Goal: Task Accomplishment & Management: Manage account settings

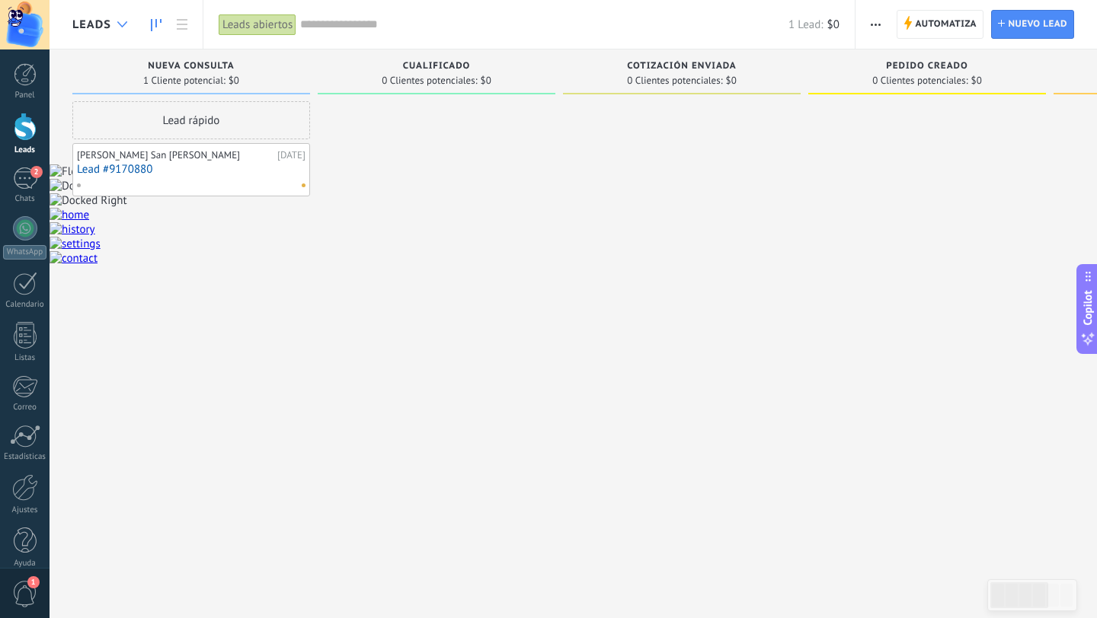
click at [127, 30] on div at bounding box center [122, 25] width 25 height 30
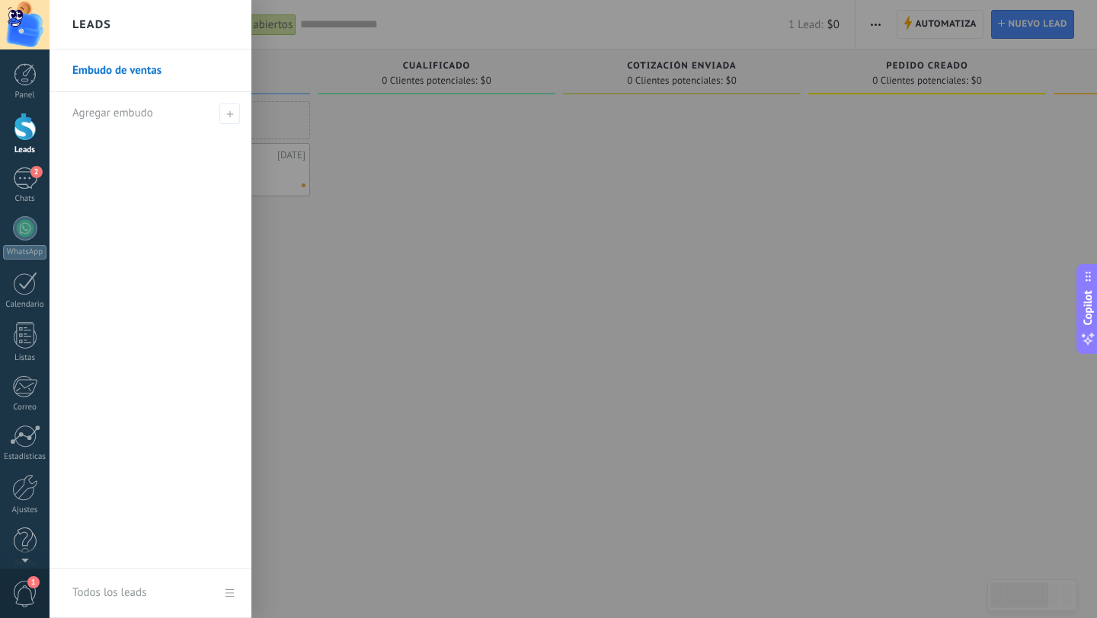
click at [131, 78] on link "Embudo de ventas" at bounding box center [154, 71] width 164 height 43
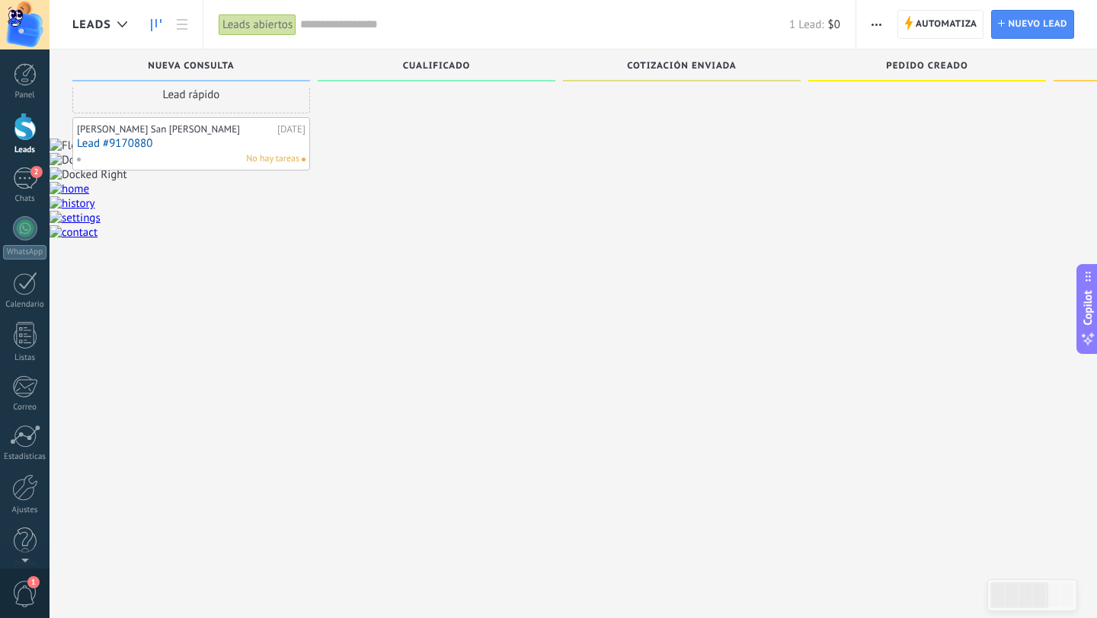
click at [155, 30] on icon at bounding box center [156, 25] width 11 height 12
click at [180, 24] on use at bounding box center [182, 24] width 11 height 11
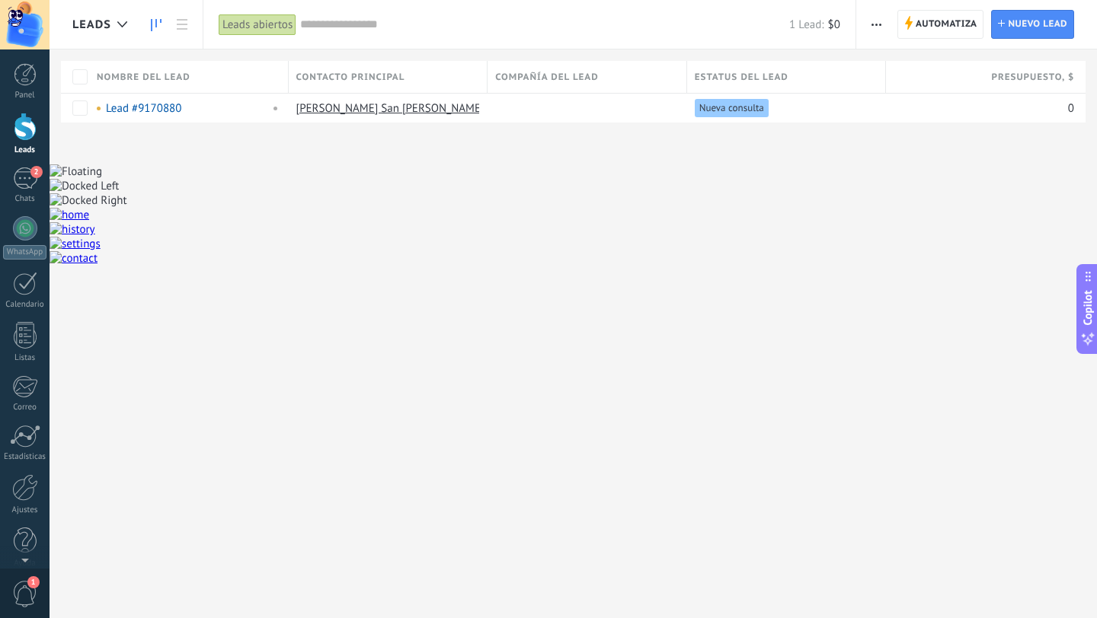
click at [155, 28] on icon at bounding box center [156, 25] width 11 height 12
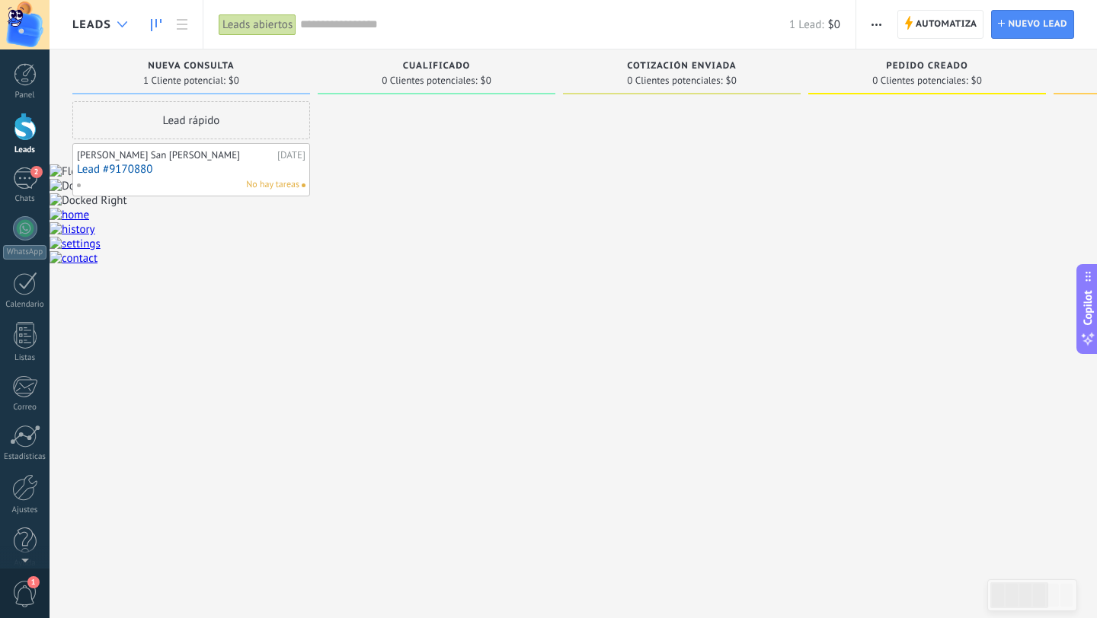
click at [120, 26] on icon at bounding box center [122, 24] width 10 height 6
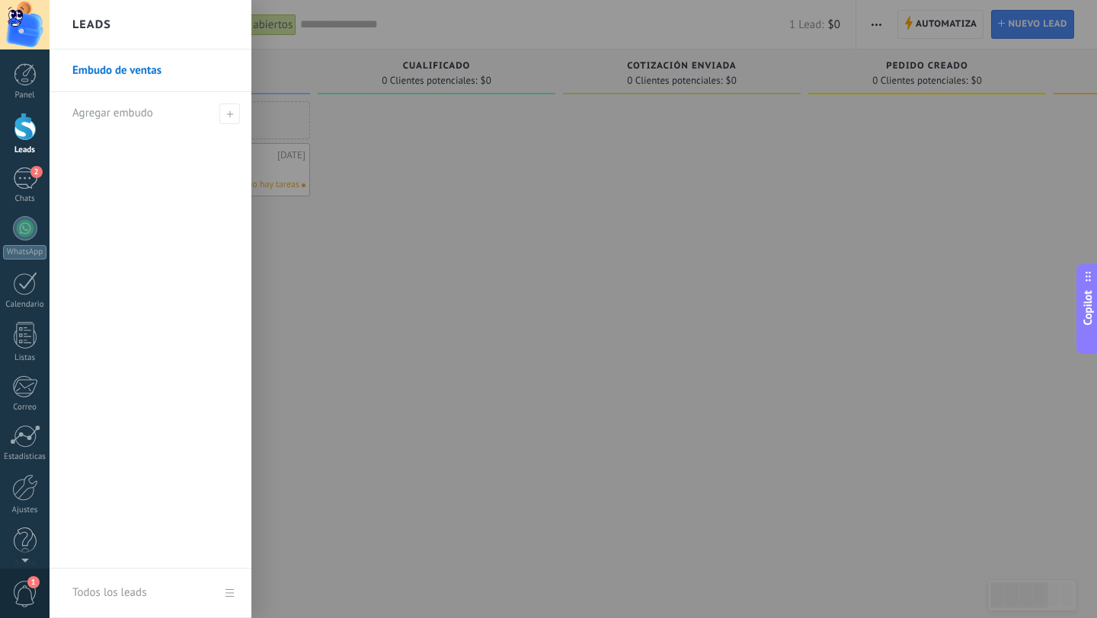
click at [101, 70] on link "Embudo de ventas" at bounding box center [154, 71] width 164 height 43
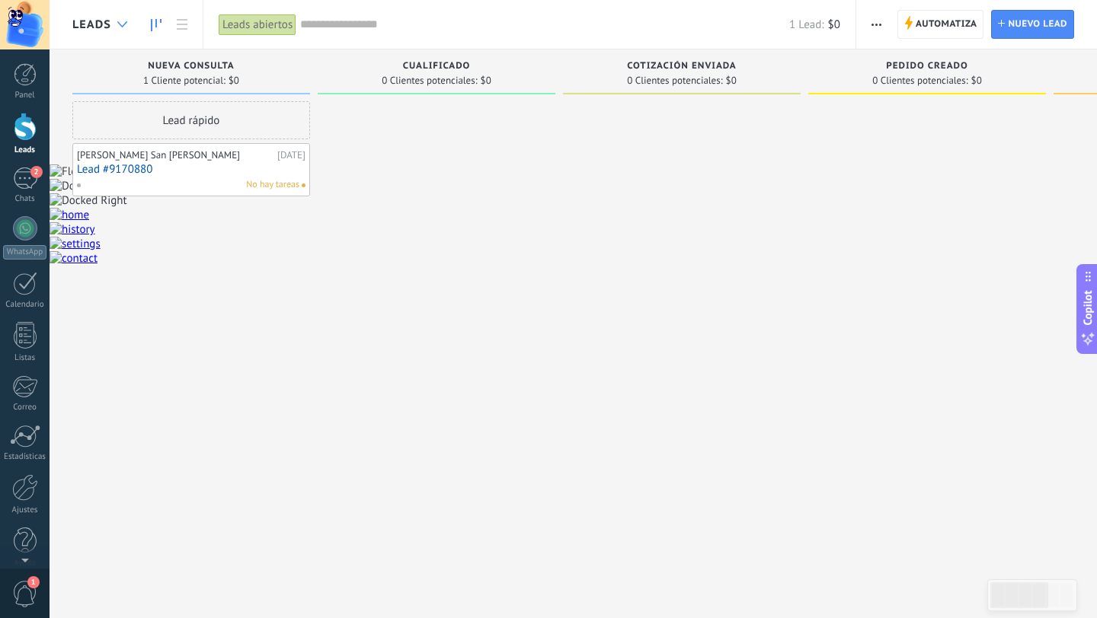
click at [120, 34] on div at bounding box center [122, 25] width 25 height 30
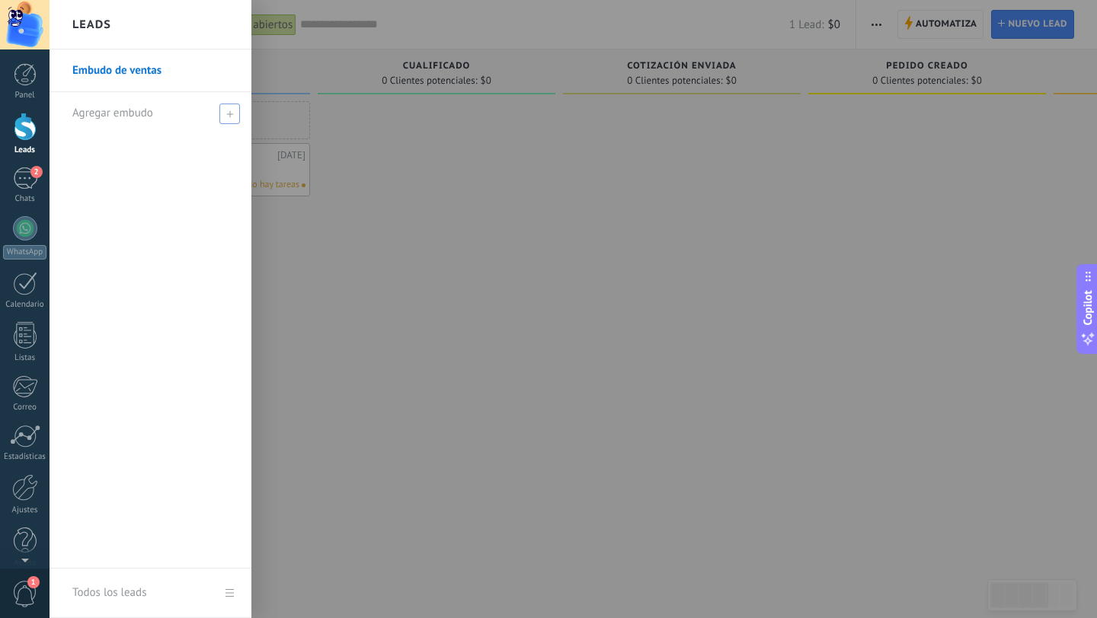
click at [217, 121] on div "Agregar embudo" at bounding box center [154, 113] width 164 height 42
click at [152, 117] on input "text" at bounding box center [143, 113] width 143 height 24
click at [149, 70] on link "Embudo de ventas" at bounding box center [154, 71] width 164 height 43
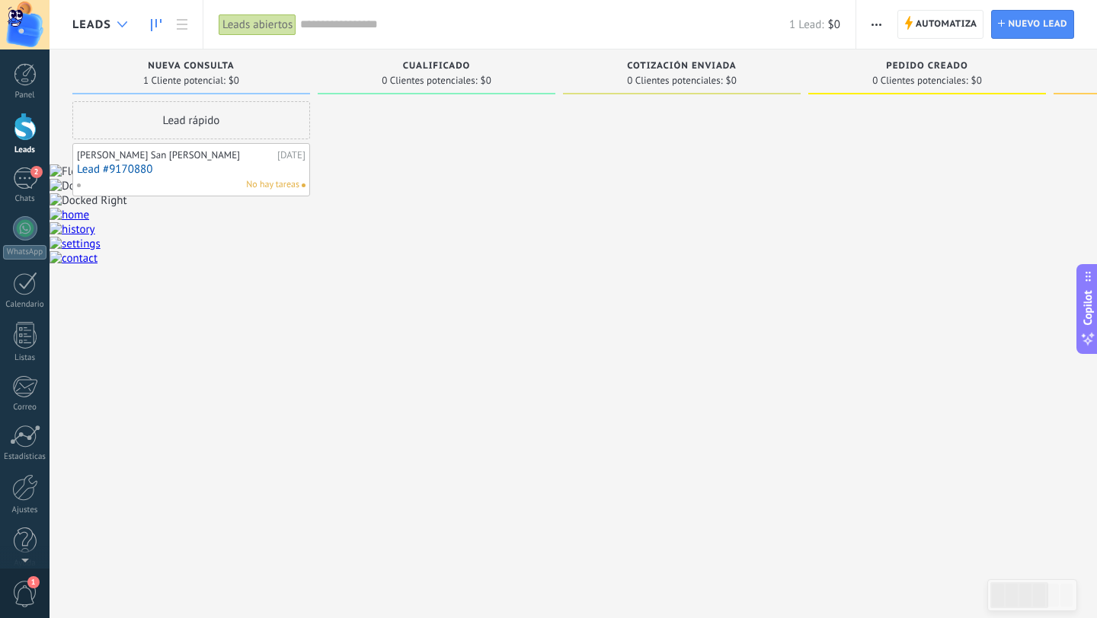
click at [123, 26] on use at bounding box center [122, 24] width 10 height 6
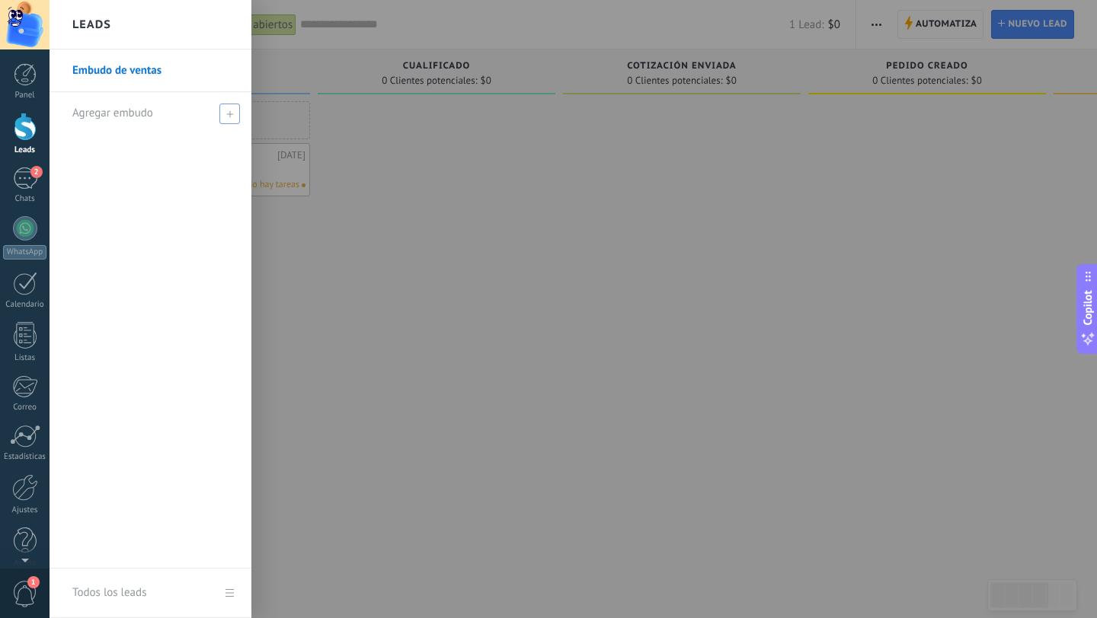
click at [120, 112] on span "Agregar embudo" at bounding box center [112, 113] width 81 height 14
type input "*********"
click at [231, 118] on span at bounding box center [231, 113] width 17 height 19
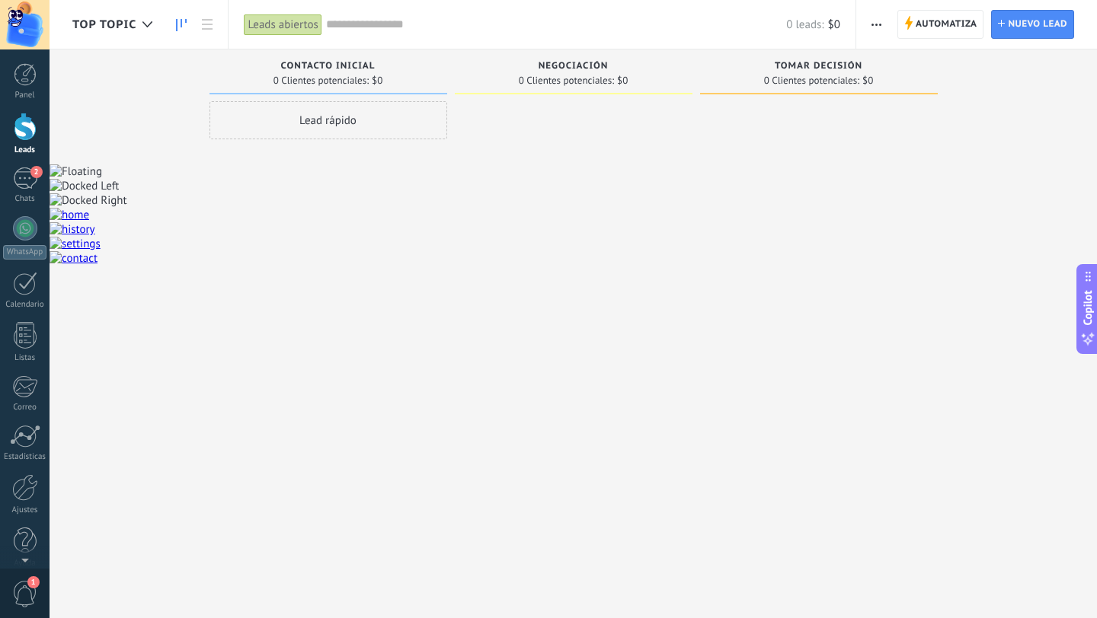
click at [959, 85] on div "Tomar decisión 0 Clientes potenciales: $0" at bounding box center [830, 285] width 260 height 471
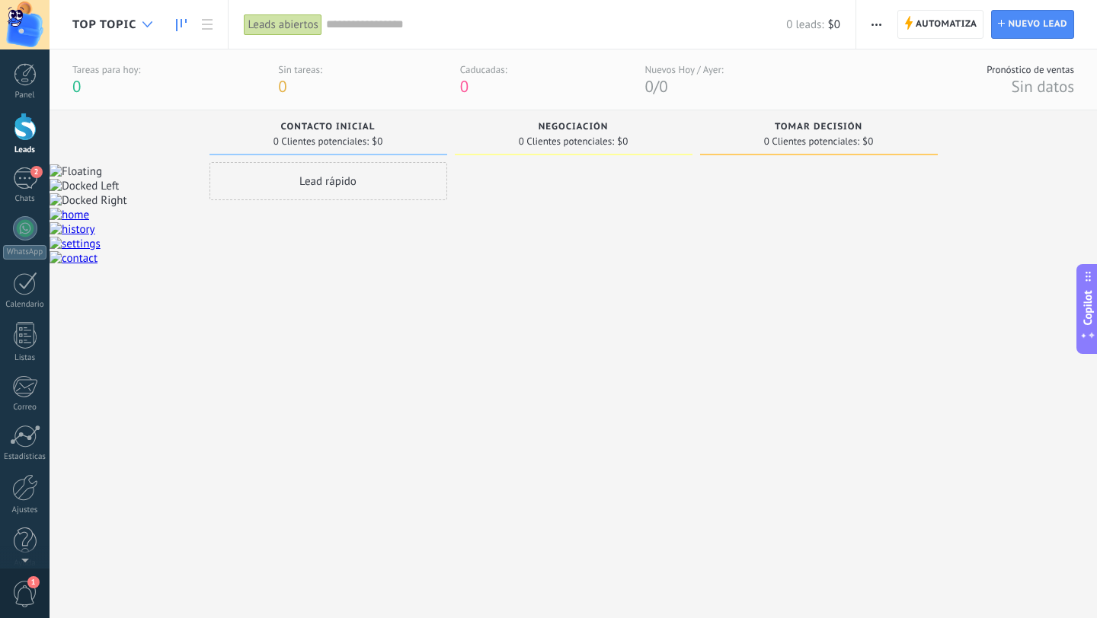
click at [145, 19] on div at bounding box center [147, 25] width 25 height 30
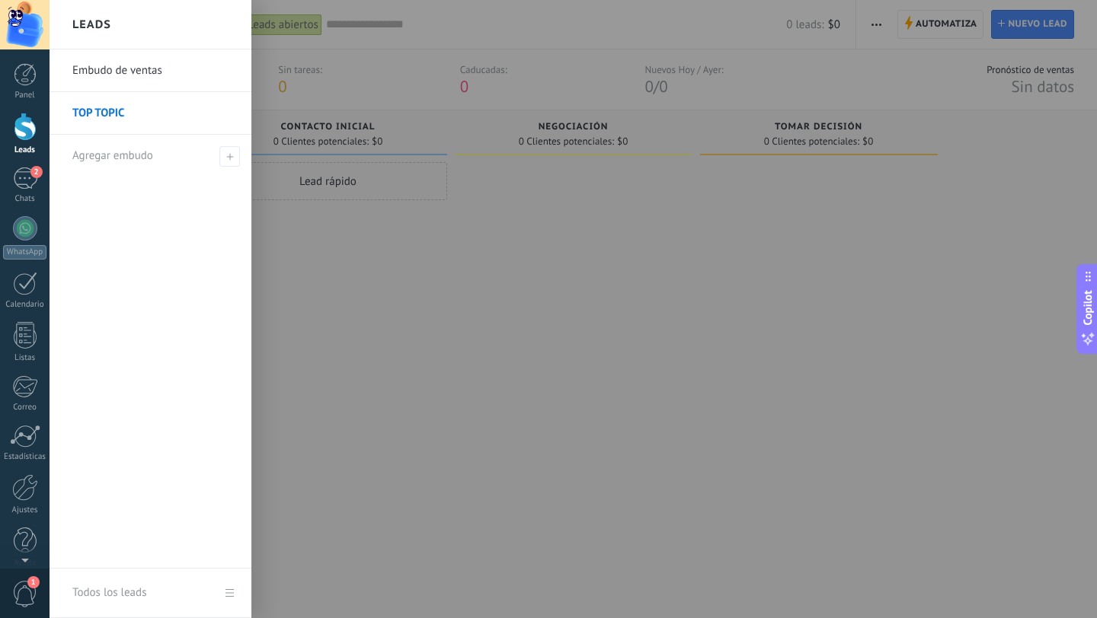
click at [389, 234] on div at bounding box center [598, 309] width 1097 height 618
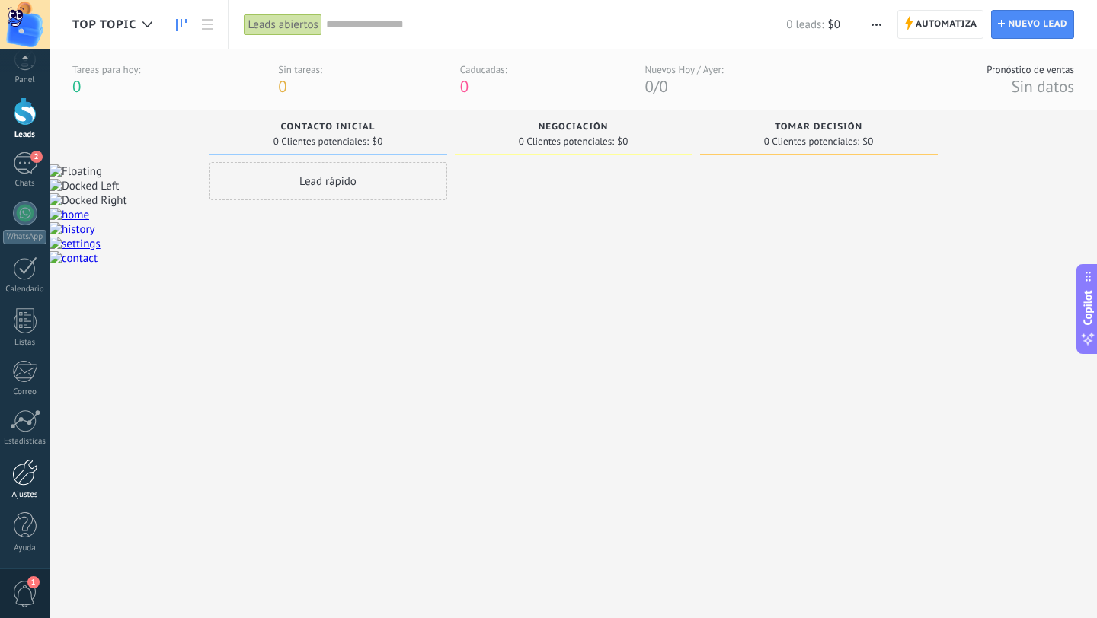
click at [21, 471] on div at bounding box center [25, 472] width 26 height 27
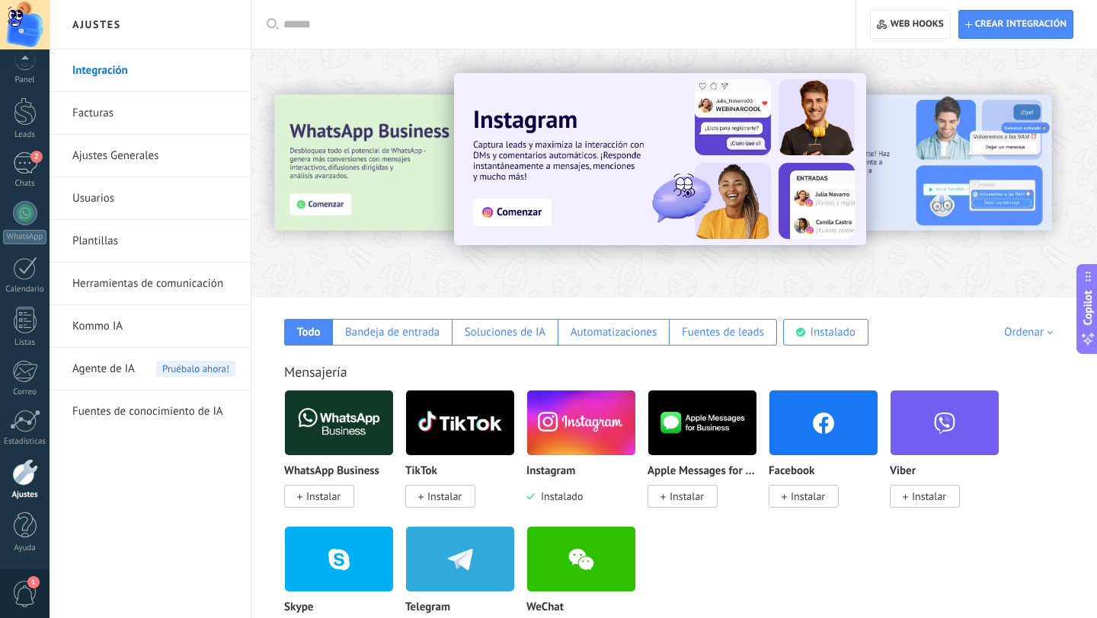
click at [116, 284] on link "Herramientas de comunicación" at bounding box center [153, 284] width 163 height 43
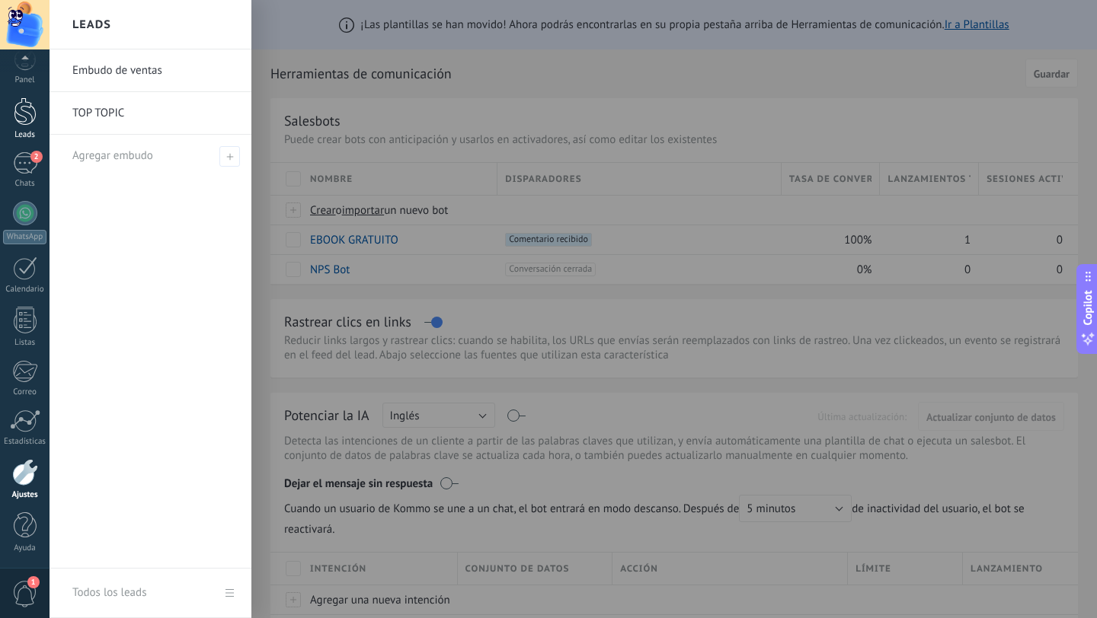
click at [24, 120] on div at bounding box center [25, 111] width 23 height 28
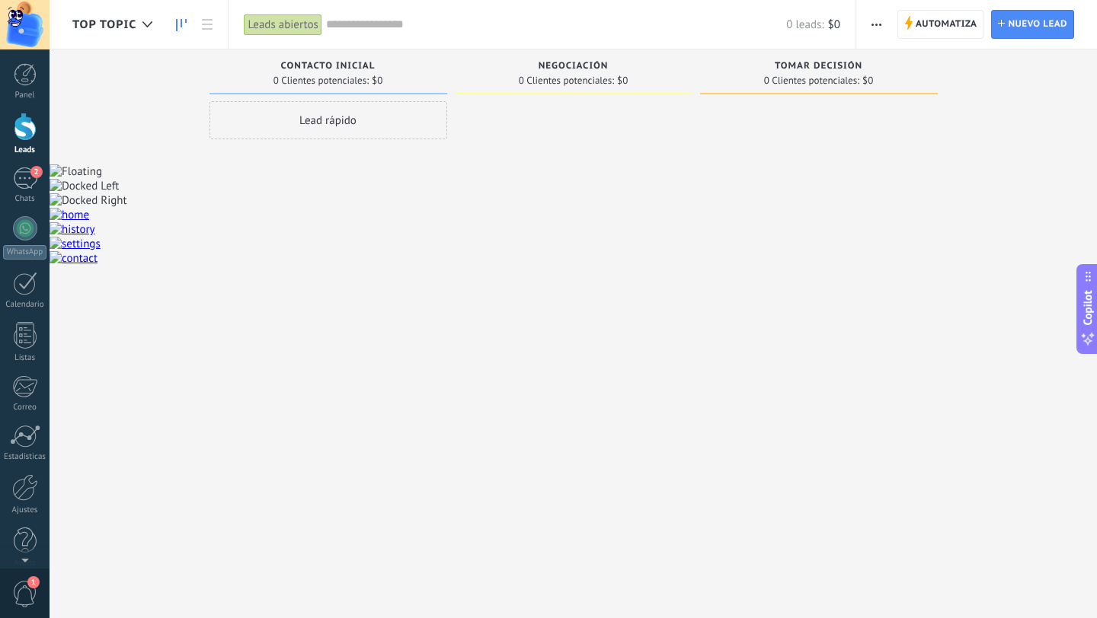
click at [945, 78] on div "Tomar decisión 0 Clientes potenciales: $0" at bounding box center [830, 285] width 260 height 471
click at [150, 26] on icon at bounding box center [147, 24] width 10 height 6
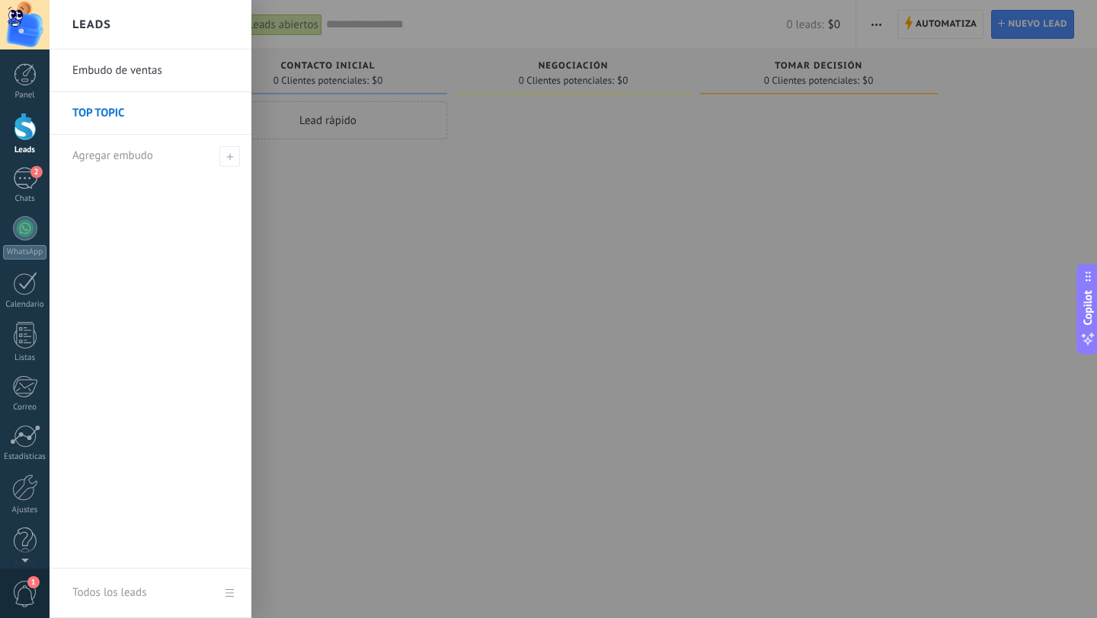
click at [126, 70] on link "Embudo de ventas" at bounding box center [154, 71] width 164 height 43
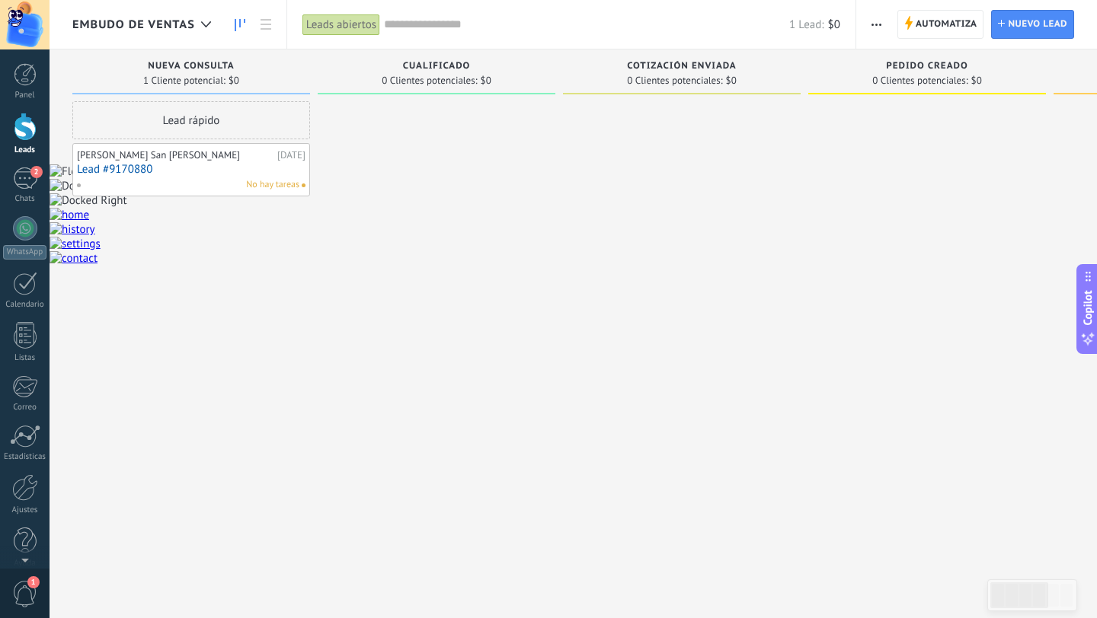
click at [358, 25] on div "Leads abiertos" at bounding box center [341, 25] width 78 height 22
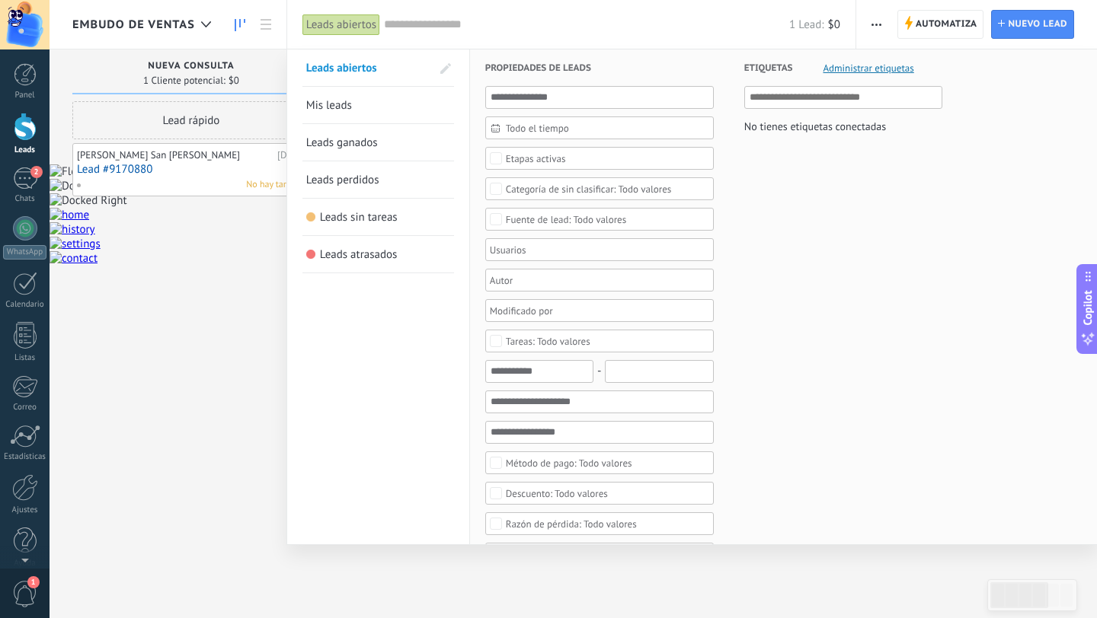
click at [358, 25] on div "Leads abiertos" at bounding box center [341, 25] width 78 height 22
click at [254, 235] on div at bounding box center [548, 309] width 1097 height 618
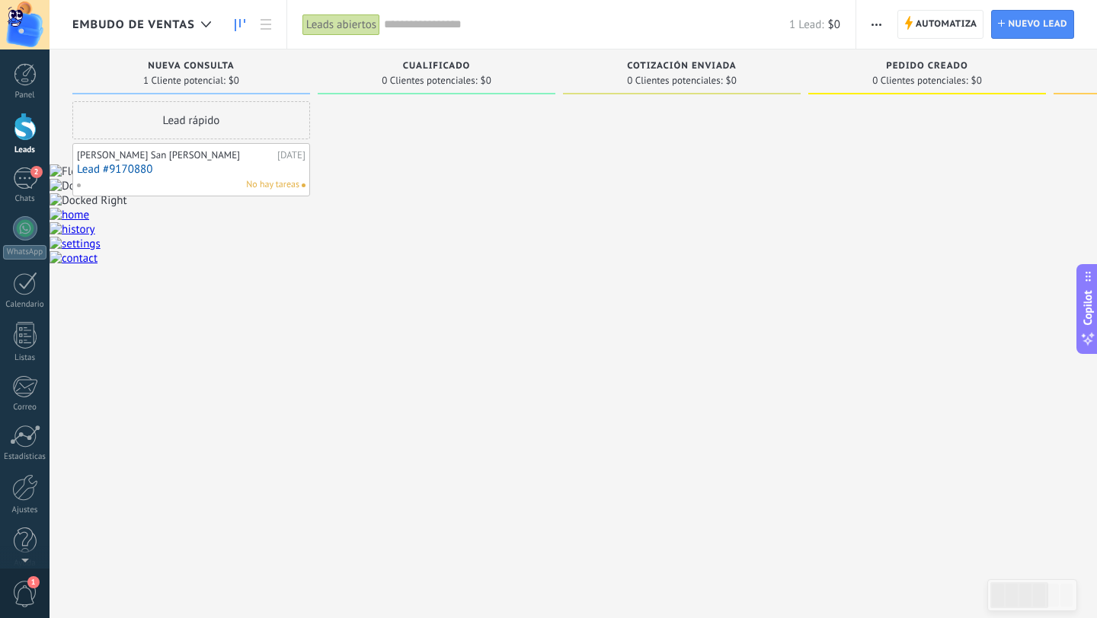
click at [436, 120] on div at bounding box center [437, 311] width 238 height 420
click at [943, 28] on span "Automatiza" at bounding box center [946, 24] width 62 height 27
click at [186, 25] on span "Embudo de ventas" at bounding box center [133, 25] width 123 height 14
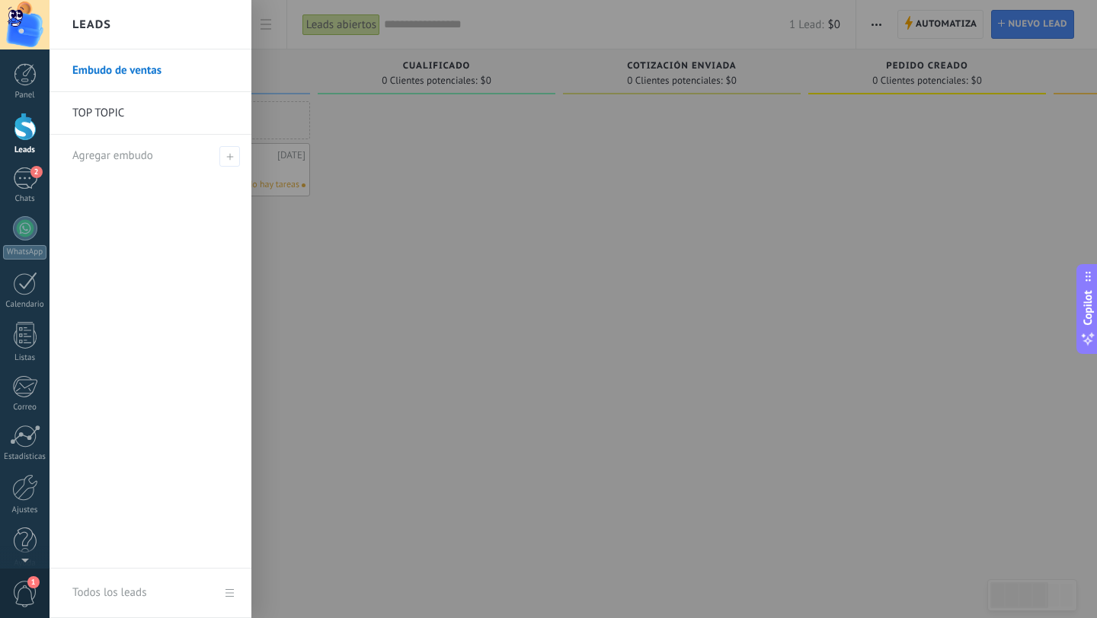
click at [136, 108] on link "TOP TOPIC" at bounding box center [154, 113] width 164 height 43
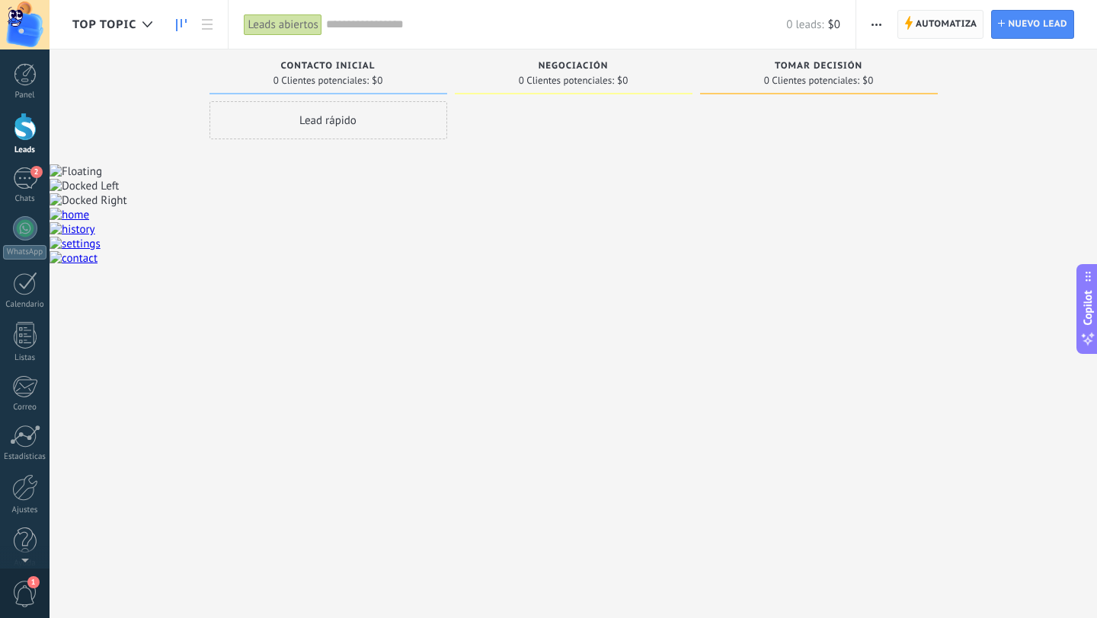
click at [958, 24] on span "Automatiza" at bounding box center [946, 24] width 62 height 27
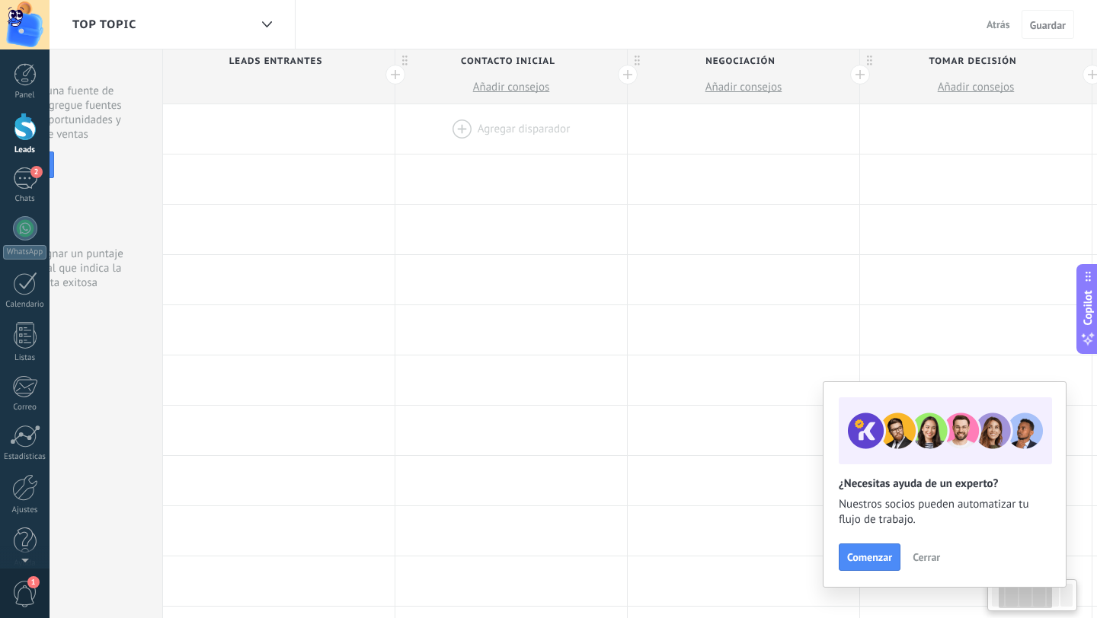
scroll to position [0, 209]
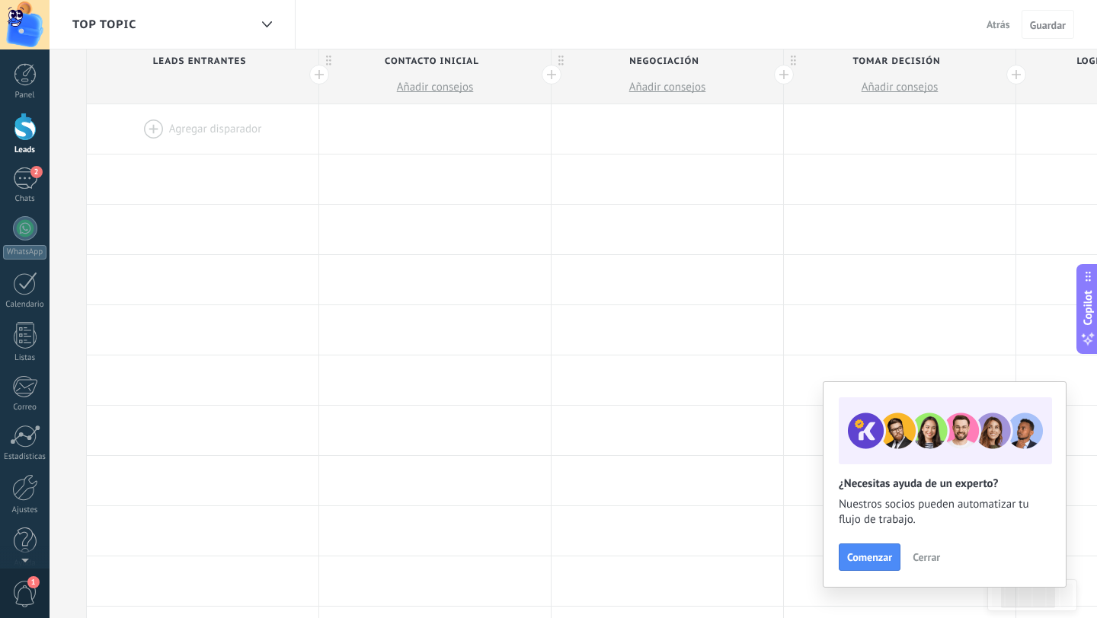
click at [783, 75] on div at bounding box center [784, 75] width 20 height 20
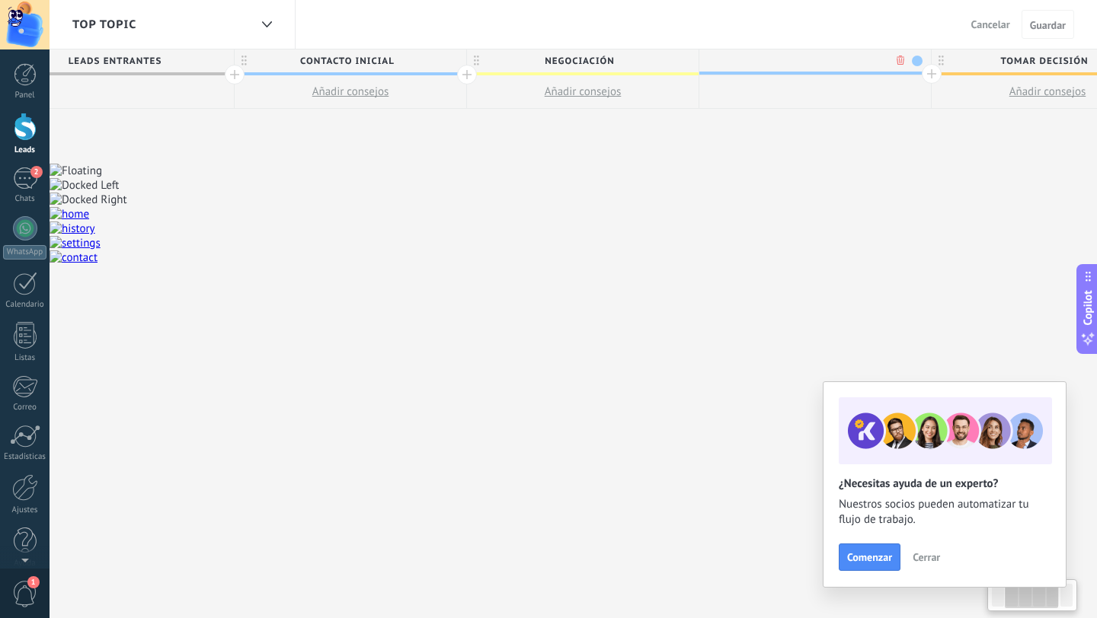
scroll to position [0, 321]
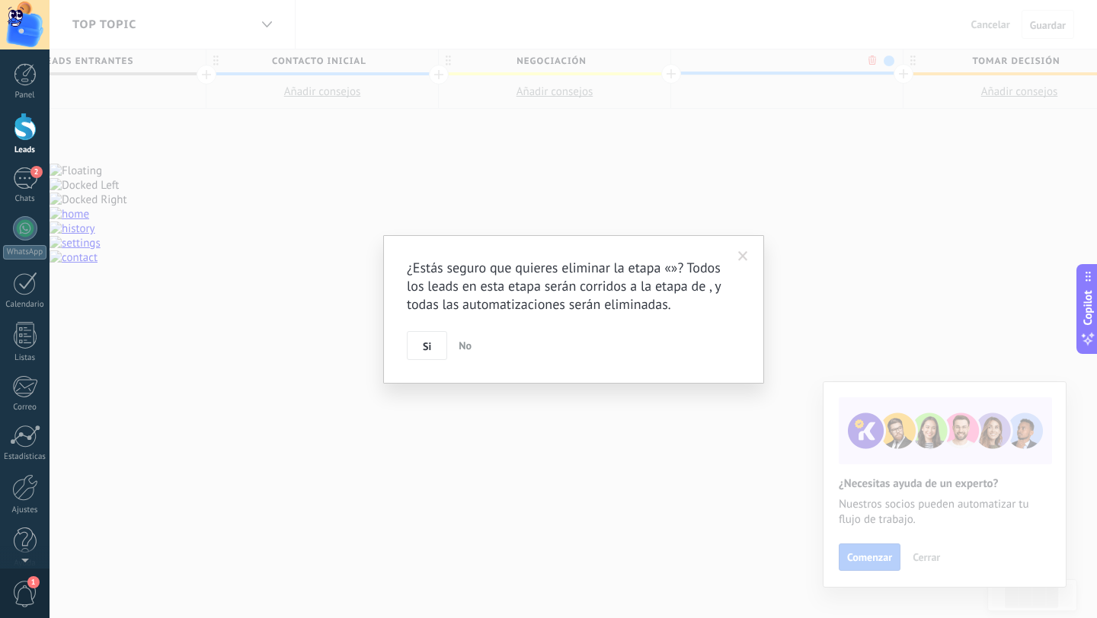
click at [873, 62] on body ".abccls-1,.abccls-2{fill-rule:evenodd}.abccls-2{fill:#fff} .abfcls-1{fill:none}…" at bounding box center [548, 308] width 1097 height 618
click at [434, 349] on button "Si" at bounding box center [427, 345] width 40 height 29
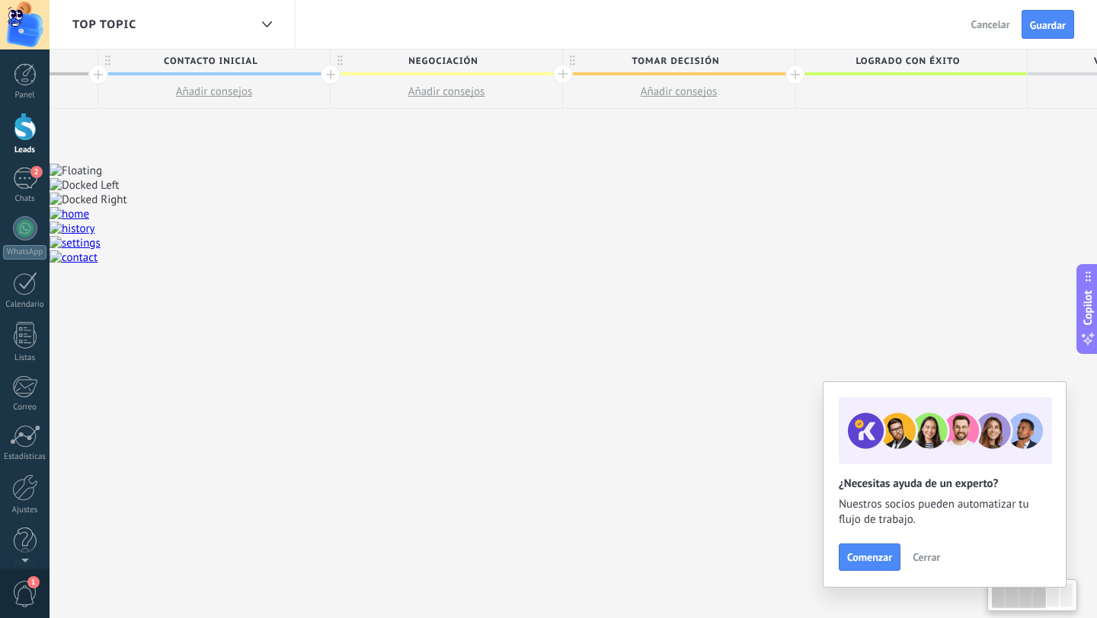
scroll to position [0, 0]
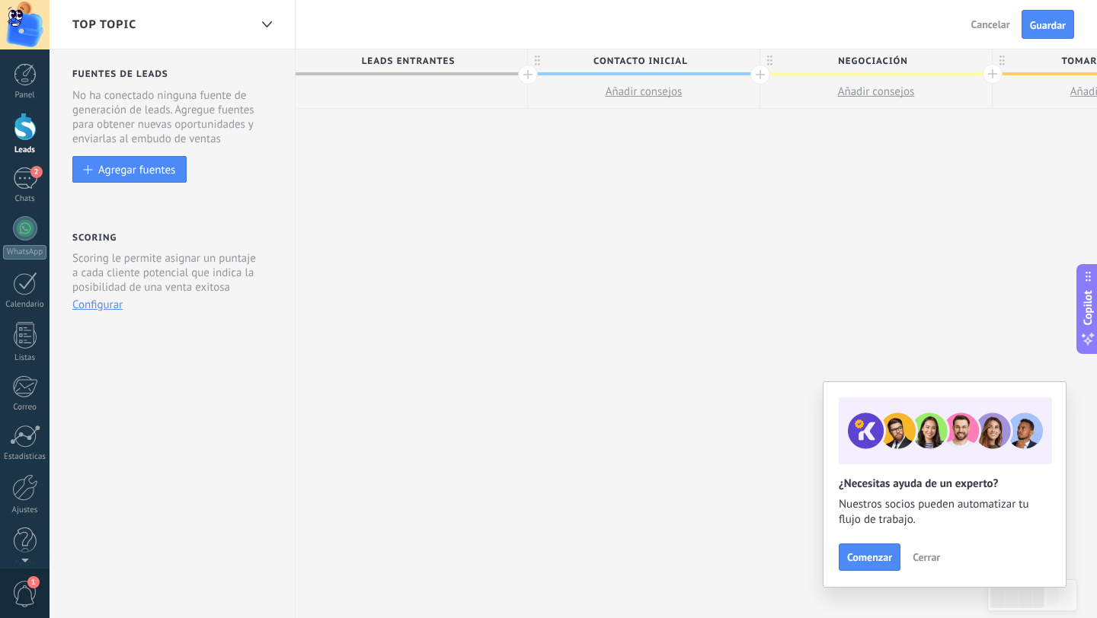
click at [714, 62] on span "Contacto inicial" at bounding box center [640, 62] width 224 height 24
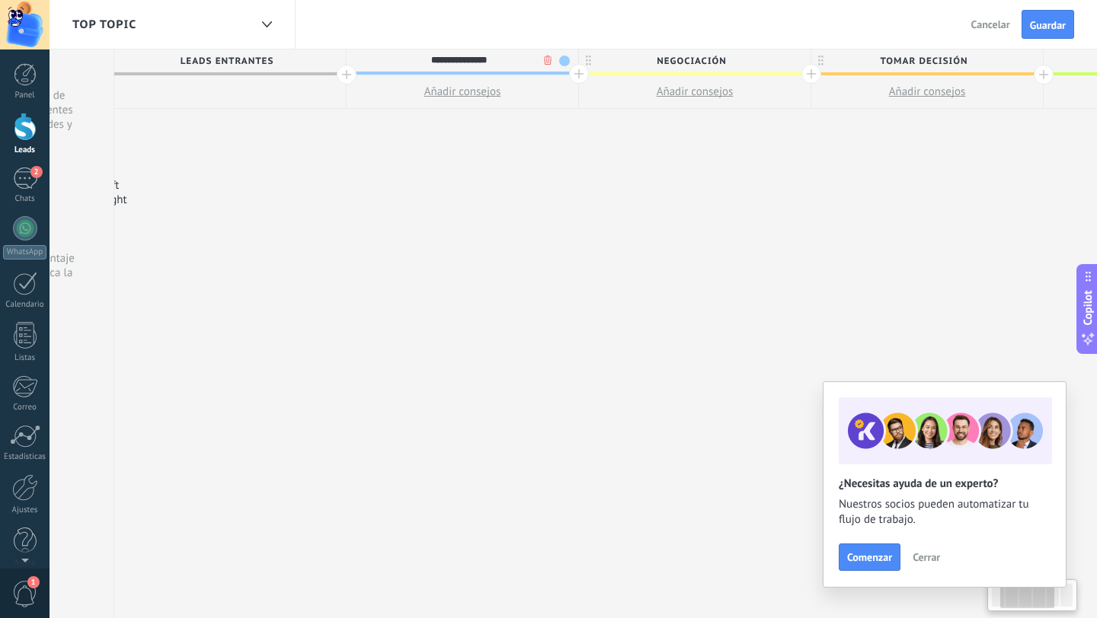
scroll to position [0, 228]
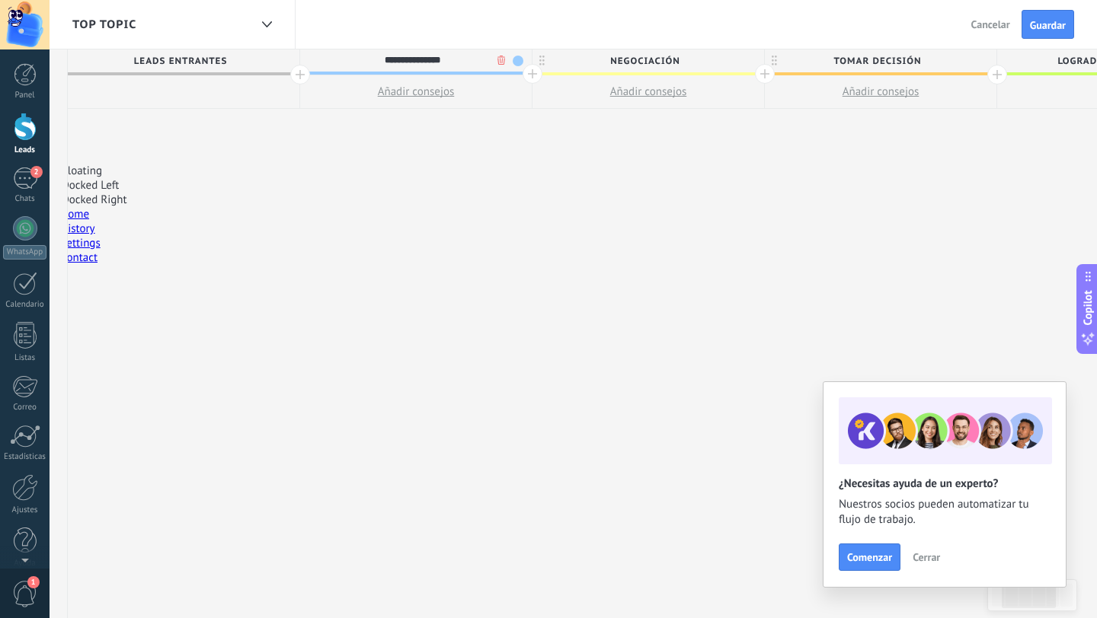
type input "**********"
click at [704, 65] on span "Negociación" at bounding box center [644, 62] width 224 height 24
type input "*"
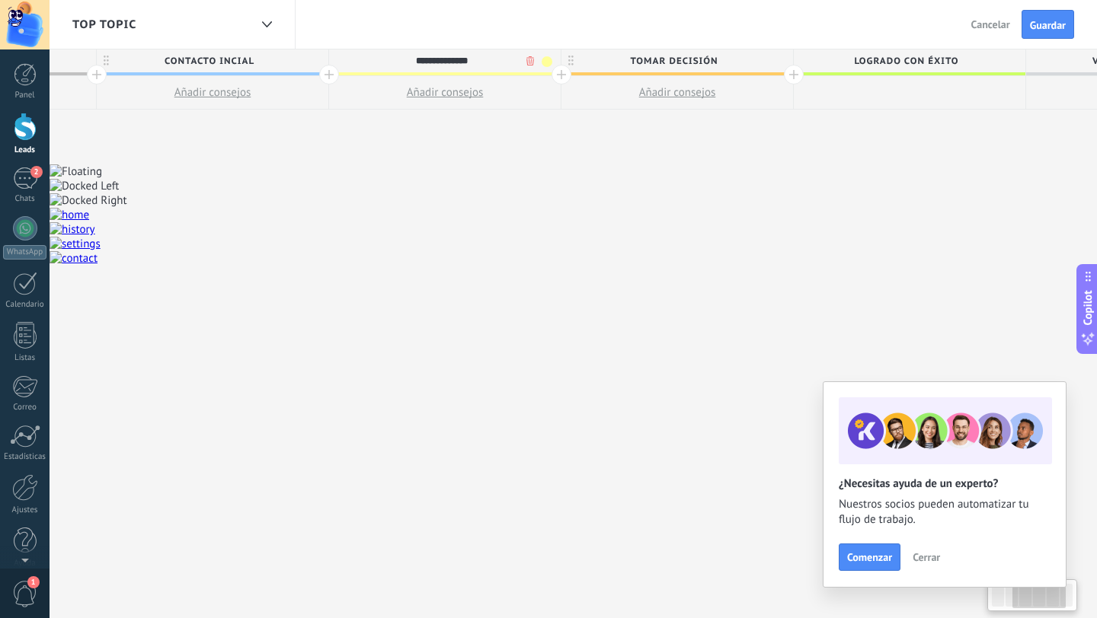
scroll to position [0, 433]
click at [717, 59] on span "Tomar decisión" at bounding box center [672, 62] width 224 height 24
type input "**********"
type input "*"
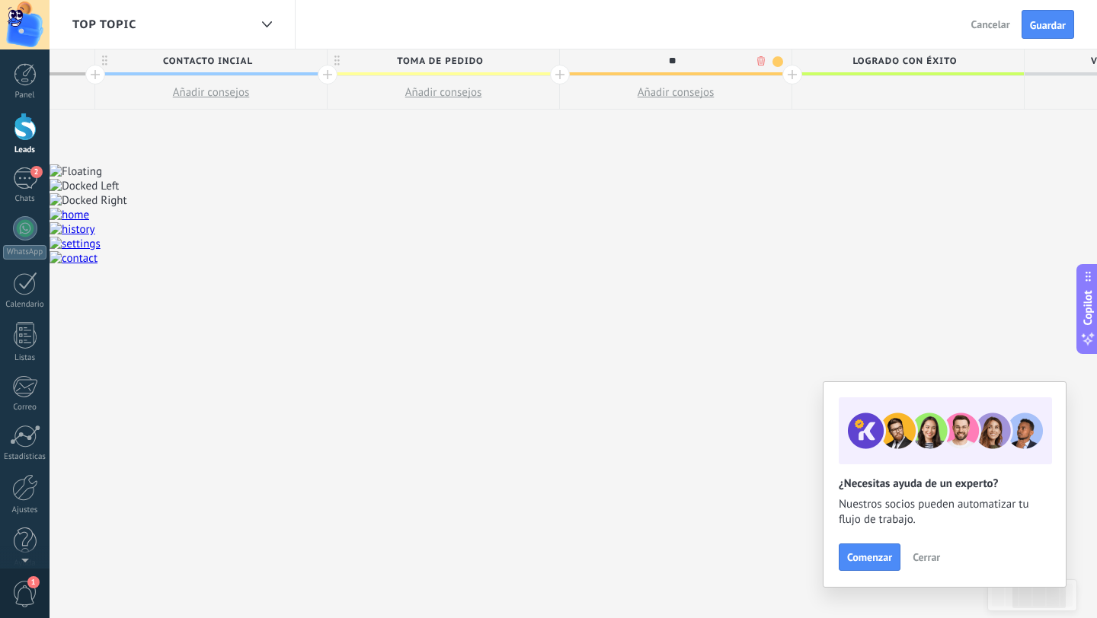
type input "*"
type input "**********"
click at [797, 78] on div at bounding box center [792, 75] width 20 height 20
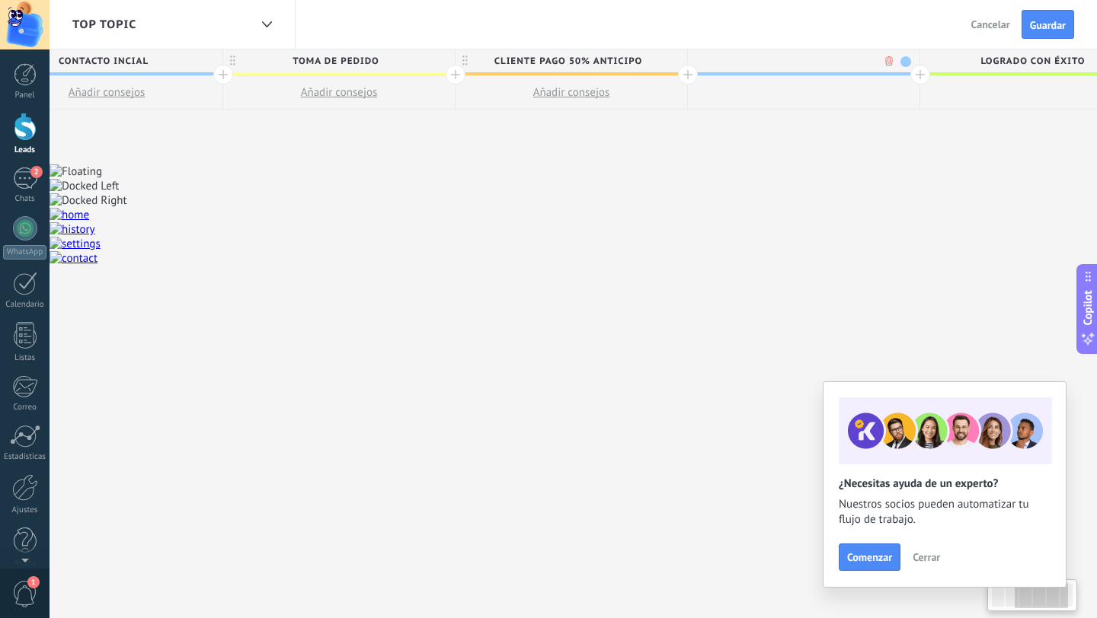
scroll to position [0, 545]
type input "**********"
click at [914, 73] on div at bounding box center [912, 75] width 20 height 20
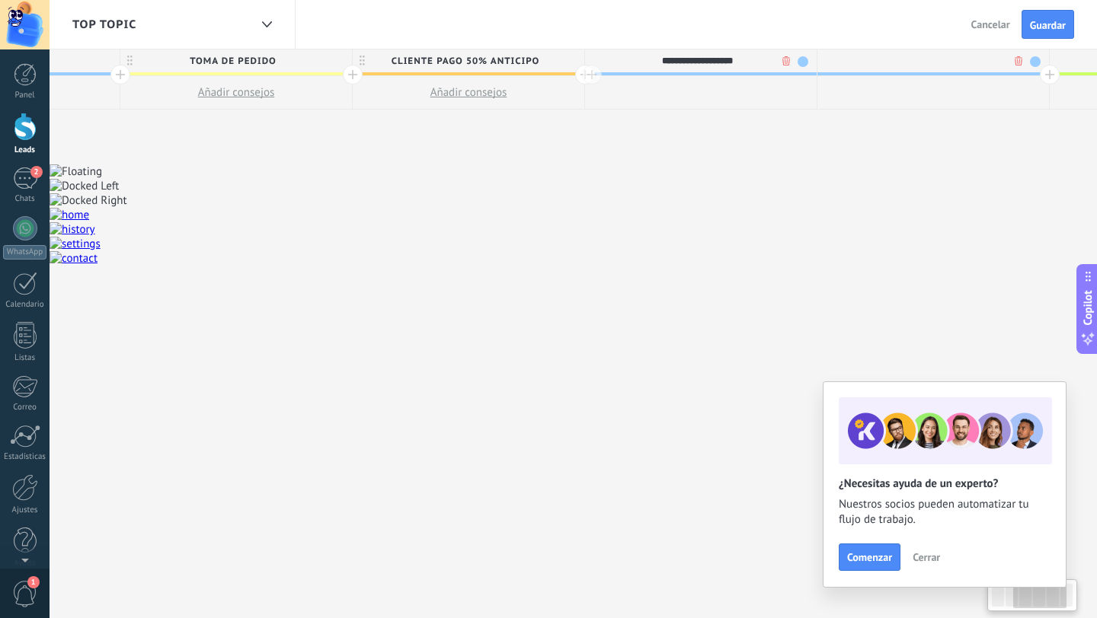
scroll to position [0, 658]
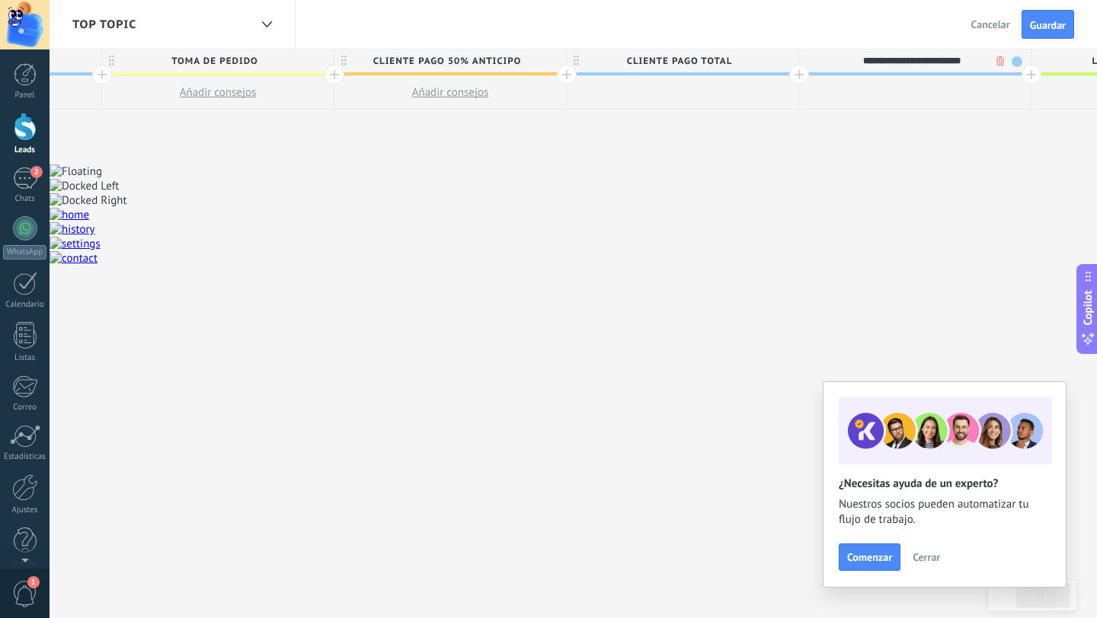
type input "**********"
click at [1031, 77] on div at bounding box center [1031, 75] width 20 height 20
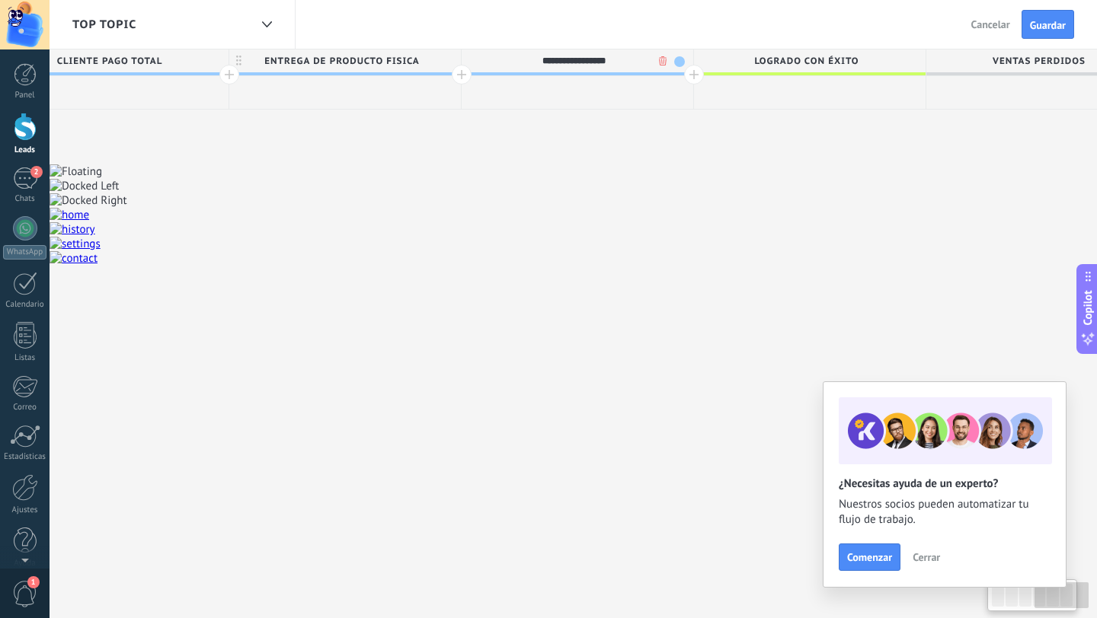
scroll to position [0, 1289]
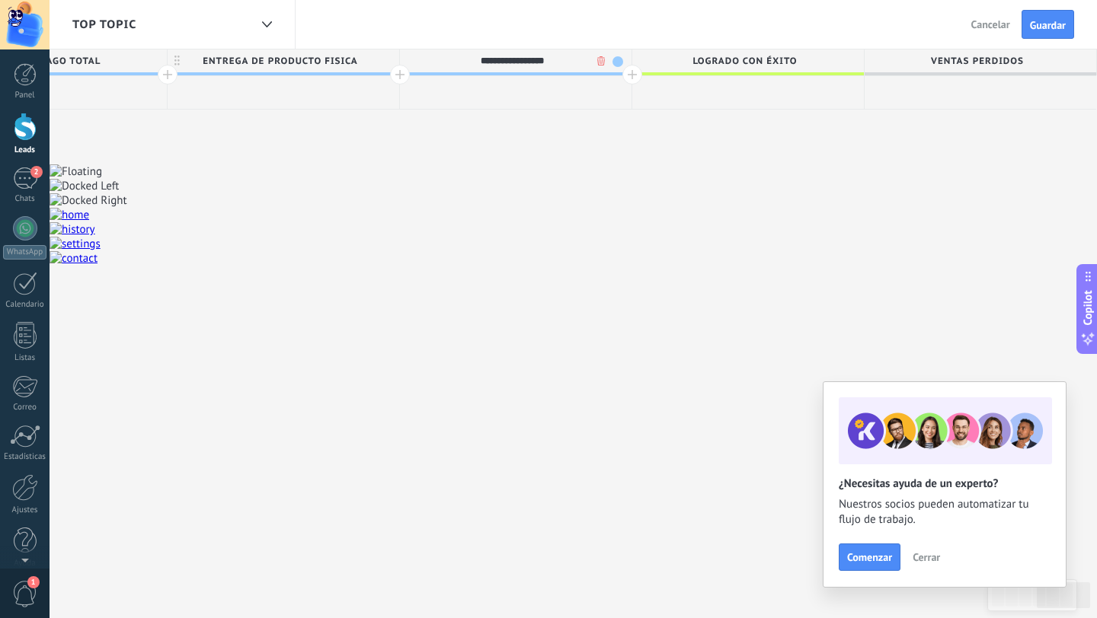
type input "**********"
click at [617, 66] on span at bounding box center [617, 61] width 11 height 11
click at [692, 83] on span at bounding box center [695, 84] width 14 height 14
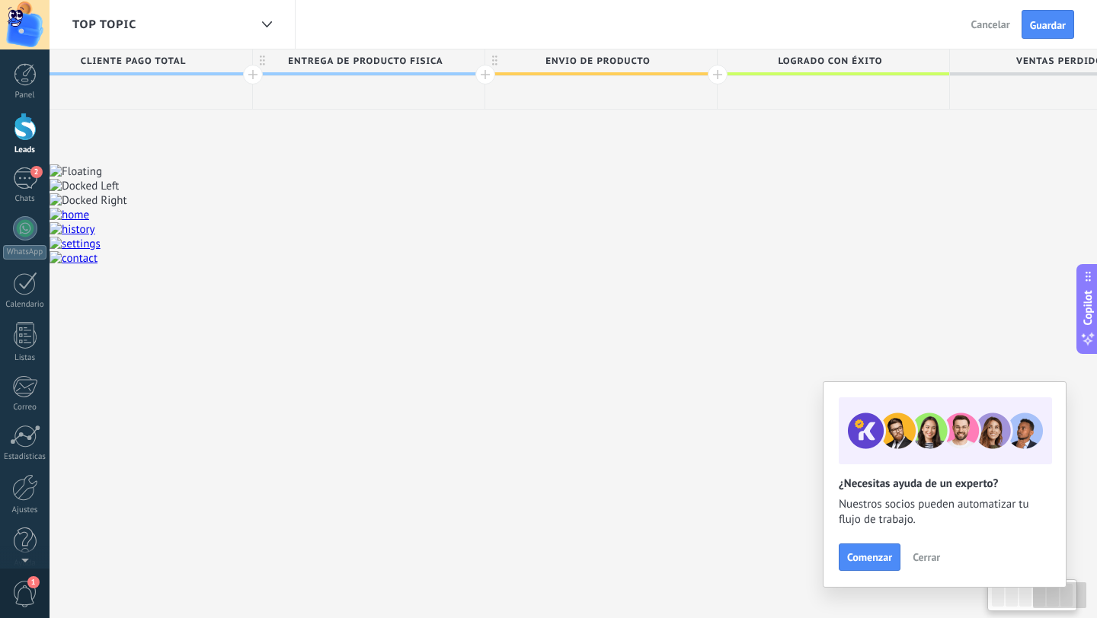
scroll to position [0, 1161]
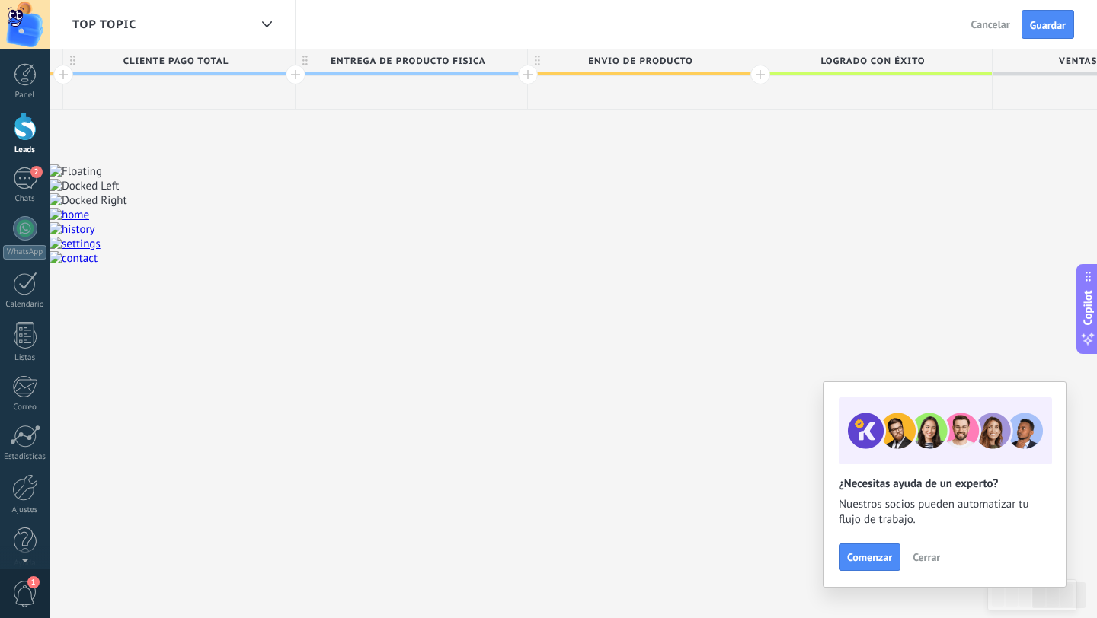
click at [494, 67] on span "ENTREGA DE PRODUCTO FISICA" at bounding box center [407, 62] width 224 height 24
click at [513, 62] on span at bounding box center [513, 61] width 11 height 11
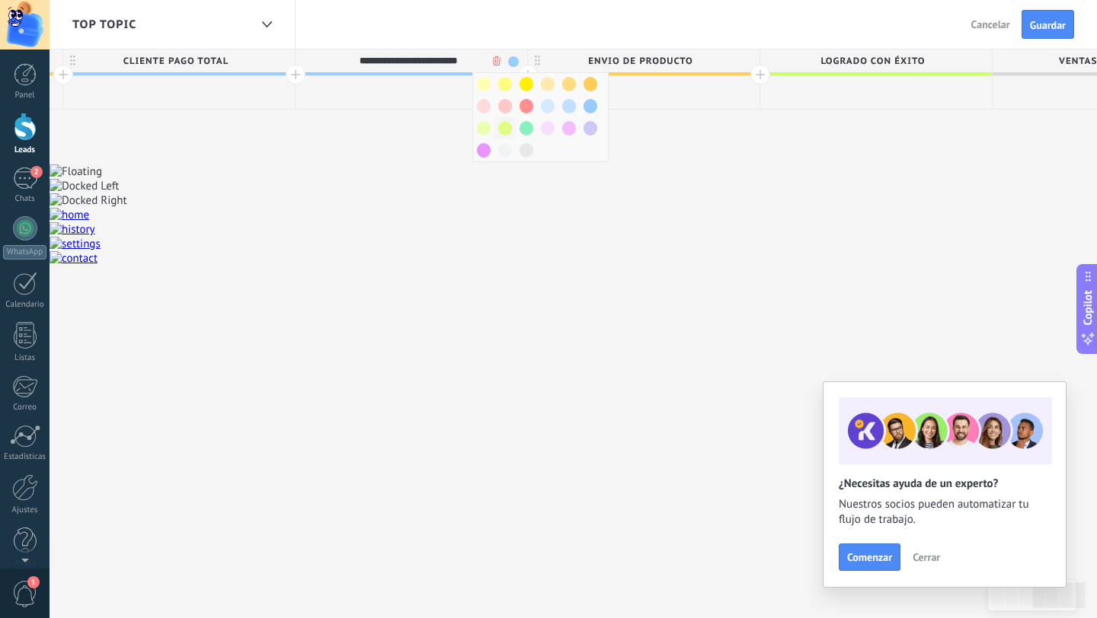
click at [507, 133] on span at bounding box center [505, 128] width 14 height 14
click at [516, 62] on span at bounding box center [513, 61] width 11 height 11
click at [509, 85] on span at bounding box center [505, 84] width 14 height 14
click at [513, 65] on span at bounding box center [513, 61] width 11 height 11
click at [528, 107] on span at bounding box center [526, 106] width 14 height 14
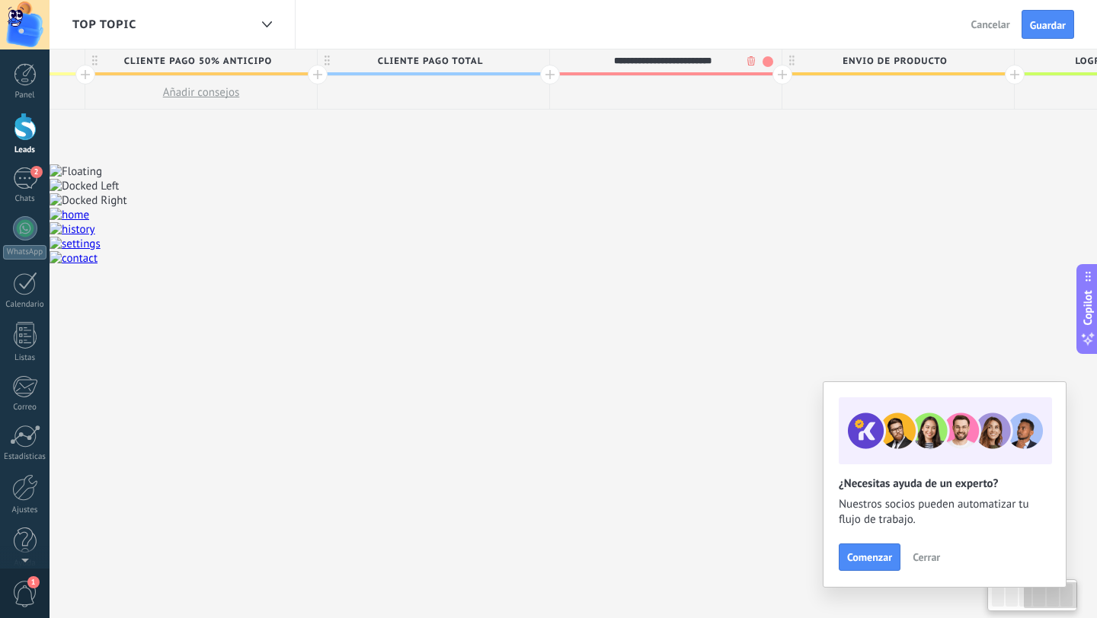
scroll to position [0, 906]
click at [513, 63] on span "CLIENTE PAGO TOTAL" at bounding box center [430, 62] width 224 height 24
click at [541, 65] on div at bounding box center [551, 75] width 20 height 20
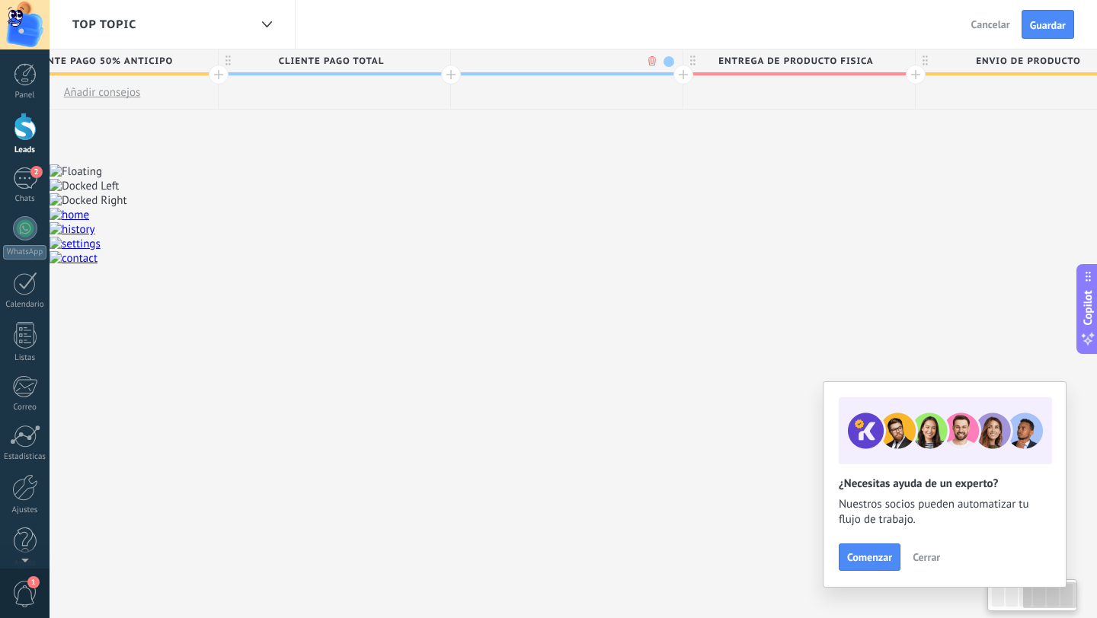
scroll to position [0, 1019]
click at [409, 62] on span "CLIENTE PAGO TOTAL" at bounding box center [318, 62] width 224 height 24
click at [427, 63] on span at bounding box center [423, 61] width 11 height 11
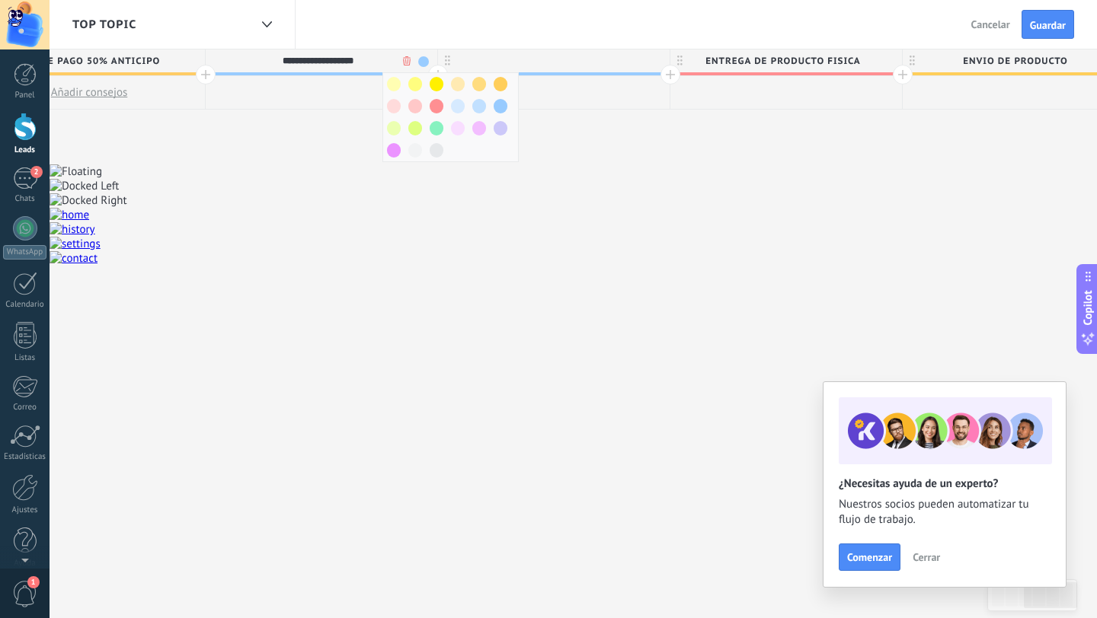
click at [546, 62] on div at bounding box center [554, 61] width 232 height 23
click at [638, 60] on body ".abccls-1,.abccls-2{fill-rule:evenodd}.abccls-2{fill:#fff} .abfcls-1{fill:none}…" at bounding box center [548, 309] width 1097 height 618
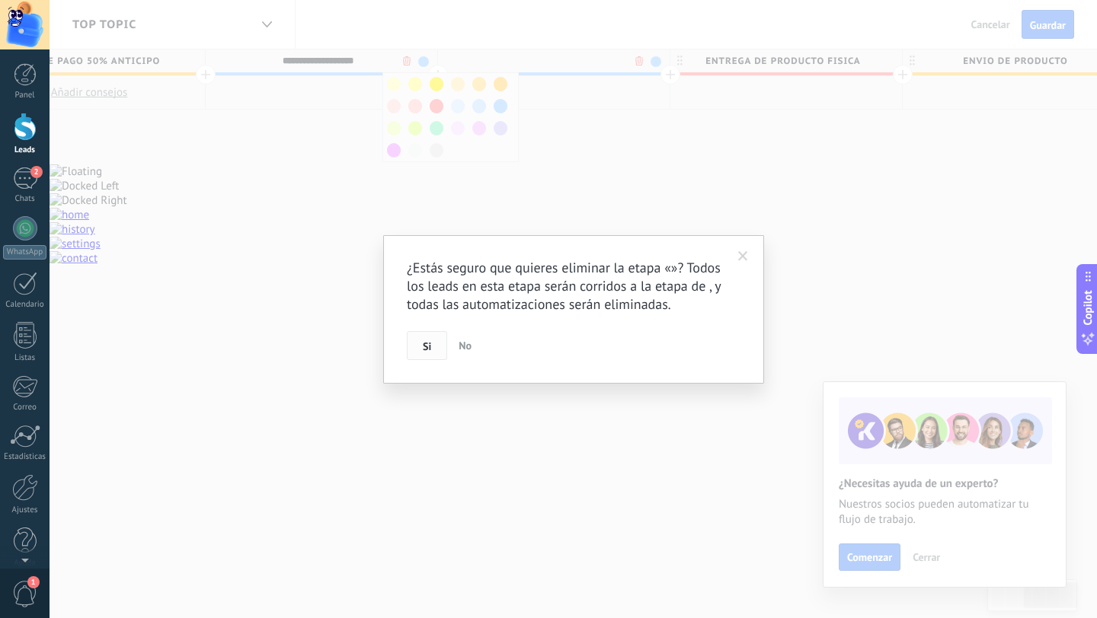
click at [430, 346] on span "Si" at bounding box center [427, 346] width 8 height 11
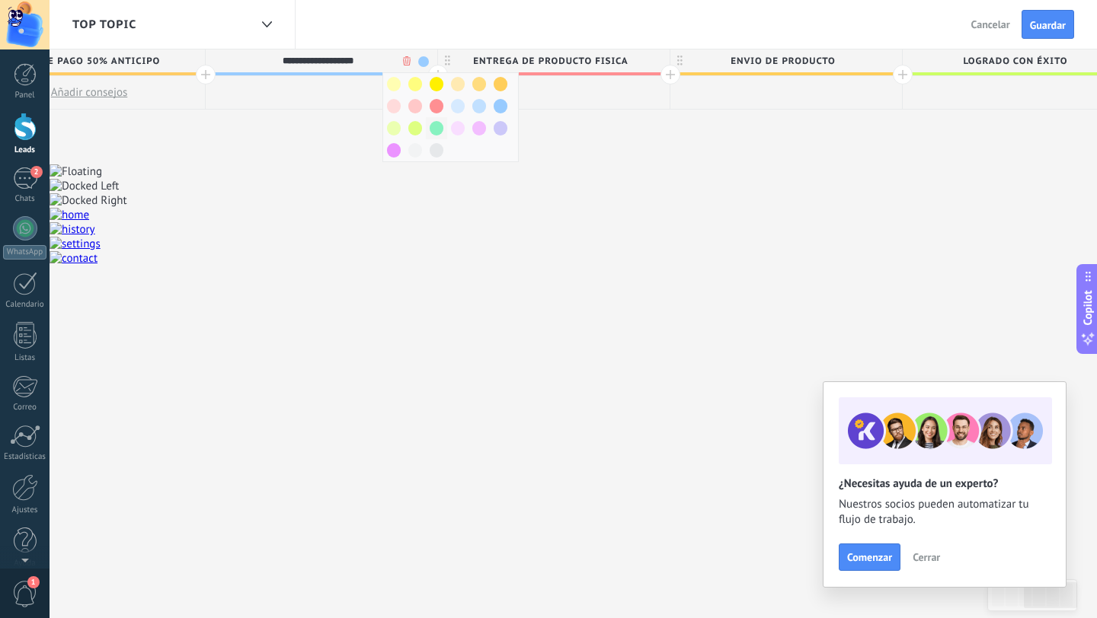
click at [436, 124] on span at bounding box center [437, 128] width 14 height 14
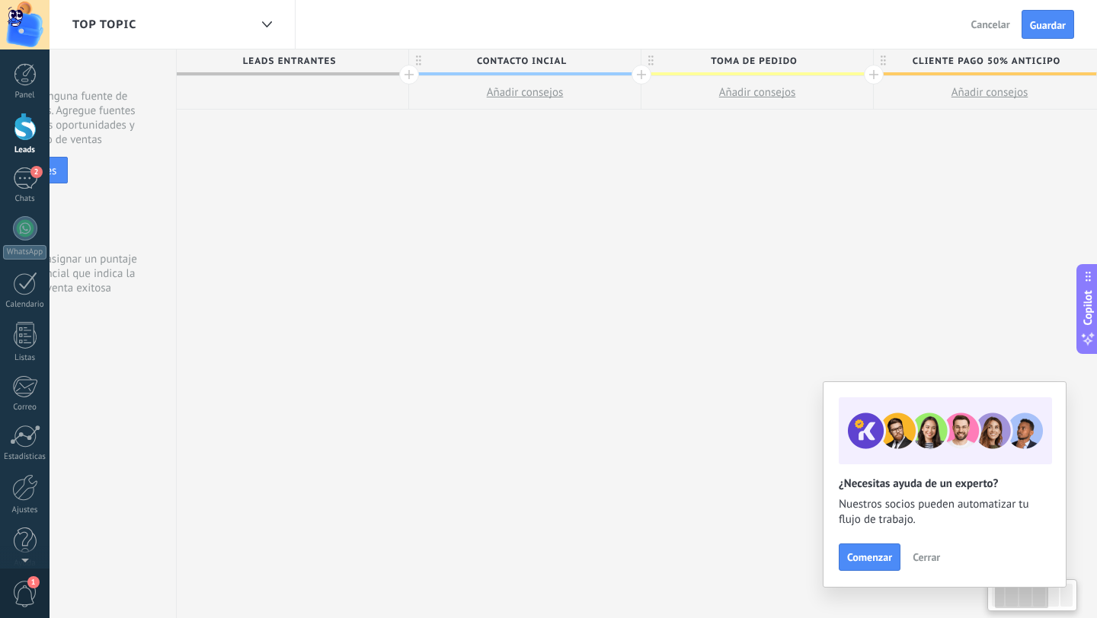
scroll to position [0, 117]
click at [644, 75] on div at bounding box center [643, 75] width 20 height 20
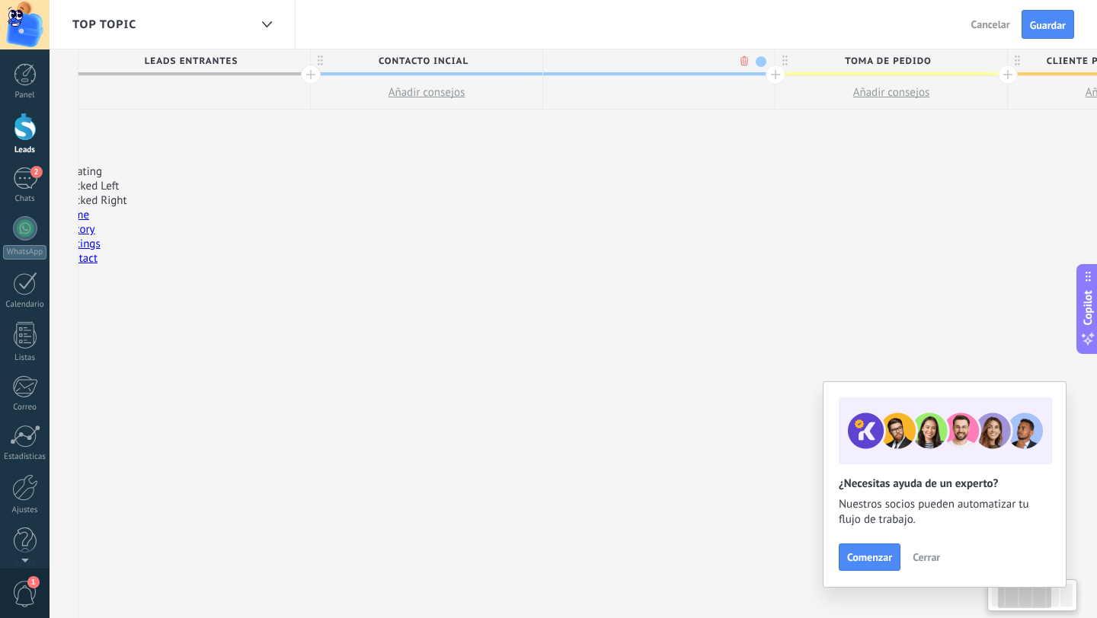
scroll to position [0, 230]
click at [749, 60] on span at bounding box center [748, 61] width 11 height 11
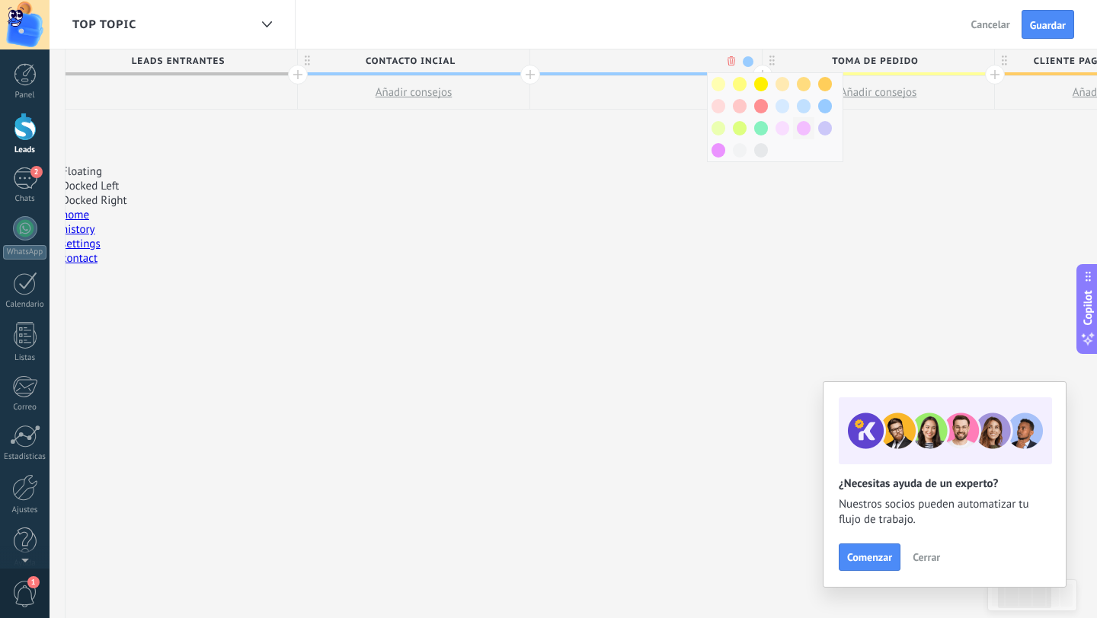
click at [805, 131] on span at bounding box center [804, 128] width 14 height 14
click at [624, 63] on div at bounding box center [646, 61] width 232 height 23
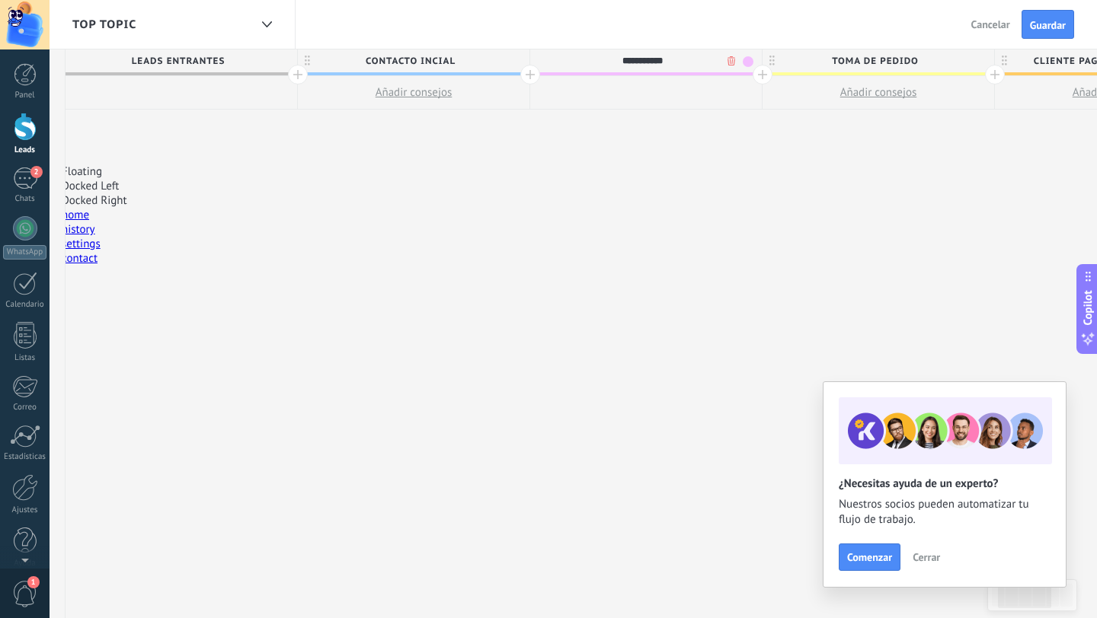
type input "**********"
click at [799, 34] on div "TOP TOPIC Atrás Cancelar Guardar" at bounding box center [573, 25] width 1047 height 50
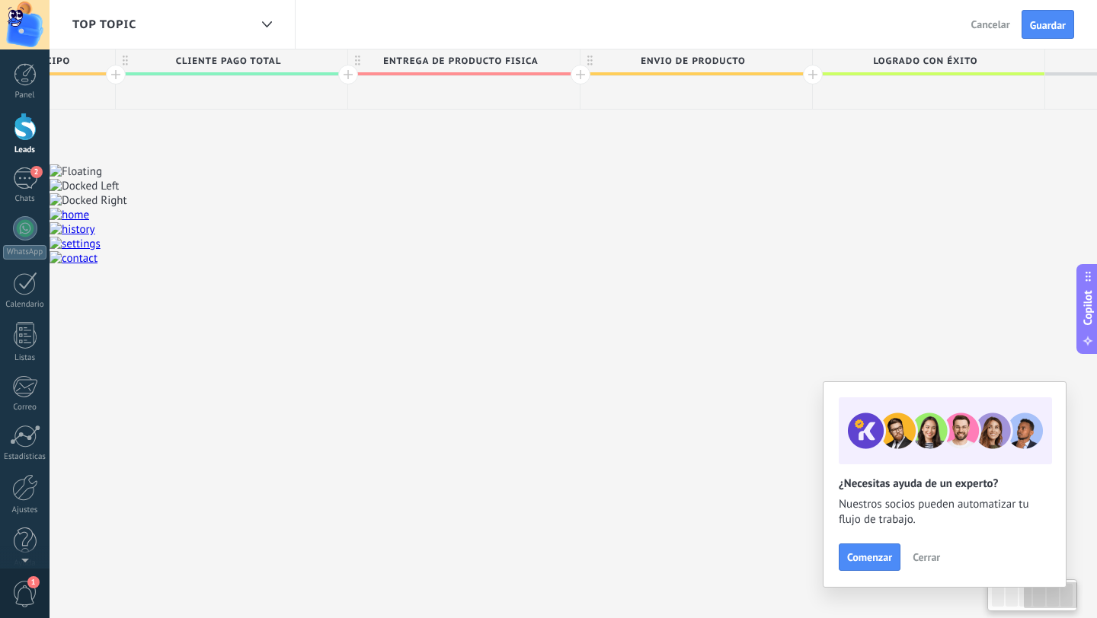
scroll to position [0, 1522]
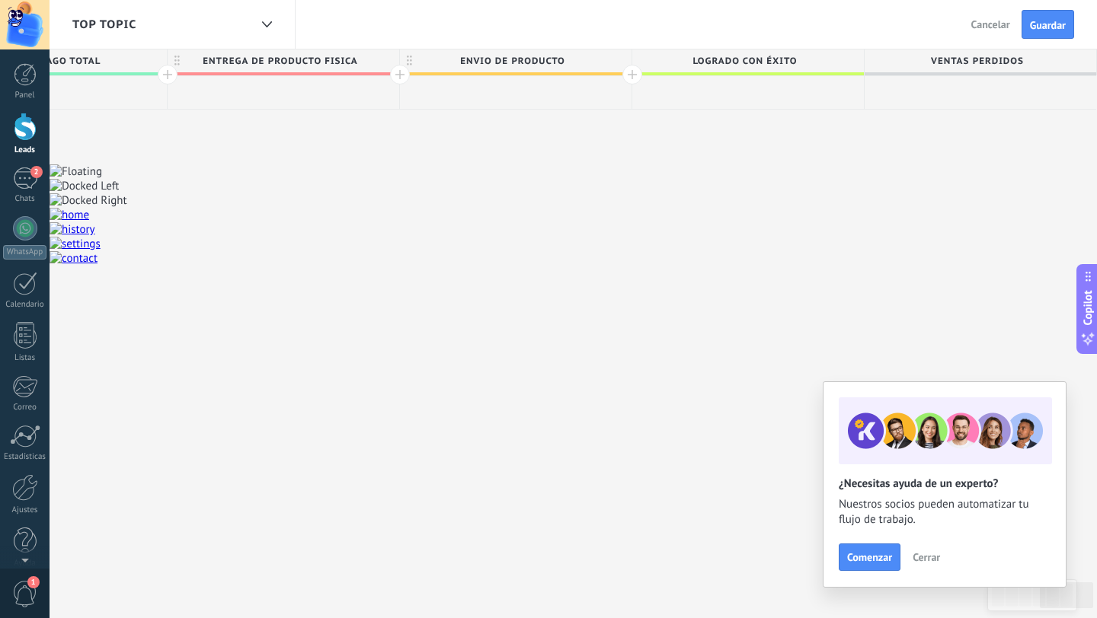
click at [952, 71] on span "Ventas Perdidos" at bounding box center [976, 62] width 224 height 24
click at [960, 68] on input "**********" at bounding box center [977, 61] width 202 height 23
click at [925, 69] on input "**********" at bounding box center [977, 61] width 202 height 23
click at [893, 72] on span at bounding box center [980, 73] width 232 height 3
drag, startPoint x: 899, startPoint y: 69, endPoint x: 744, endPoint y: 120, distance: 163.0
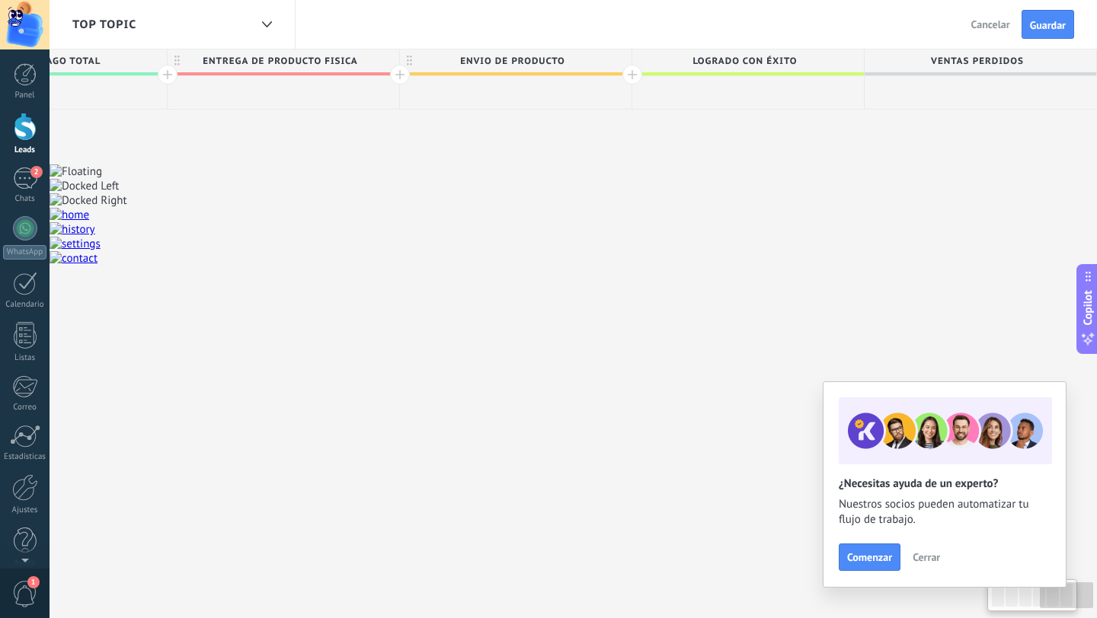
click at [926, 88] on div at bounding box center [980, 93] width 232 height 34
click at [954, 62] on span "Ventas Perdidos" at bounding box center [976, 62] width 224 height 24
type input "*"
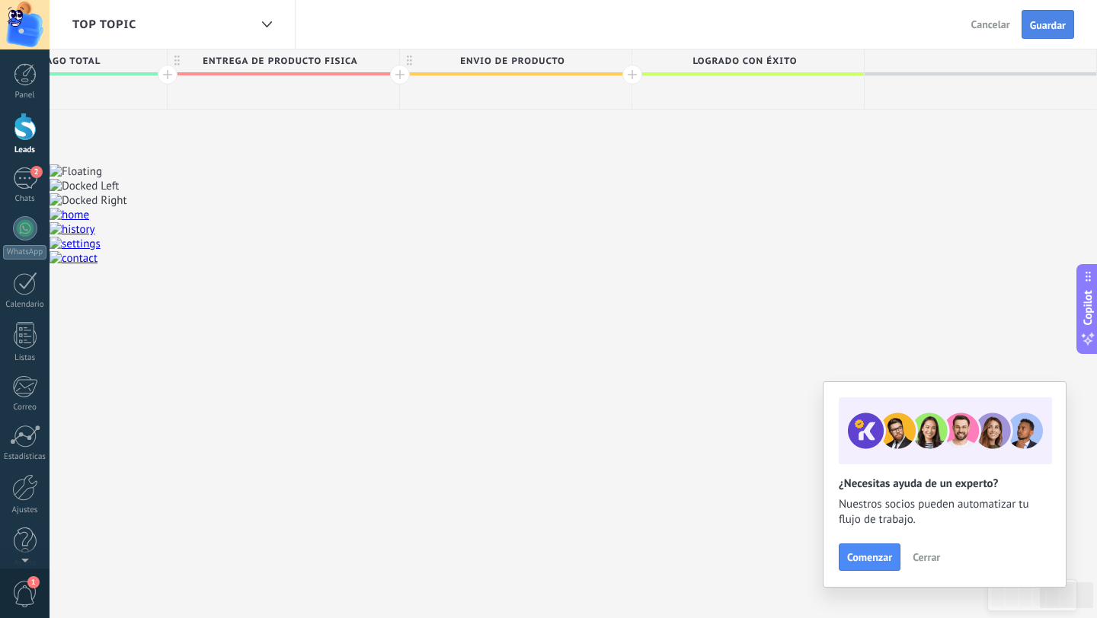
click at [1056, 24] on span "Guardar" at bounding box center [1048, 25] width 36 height 11
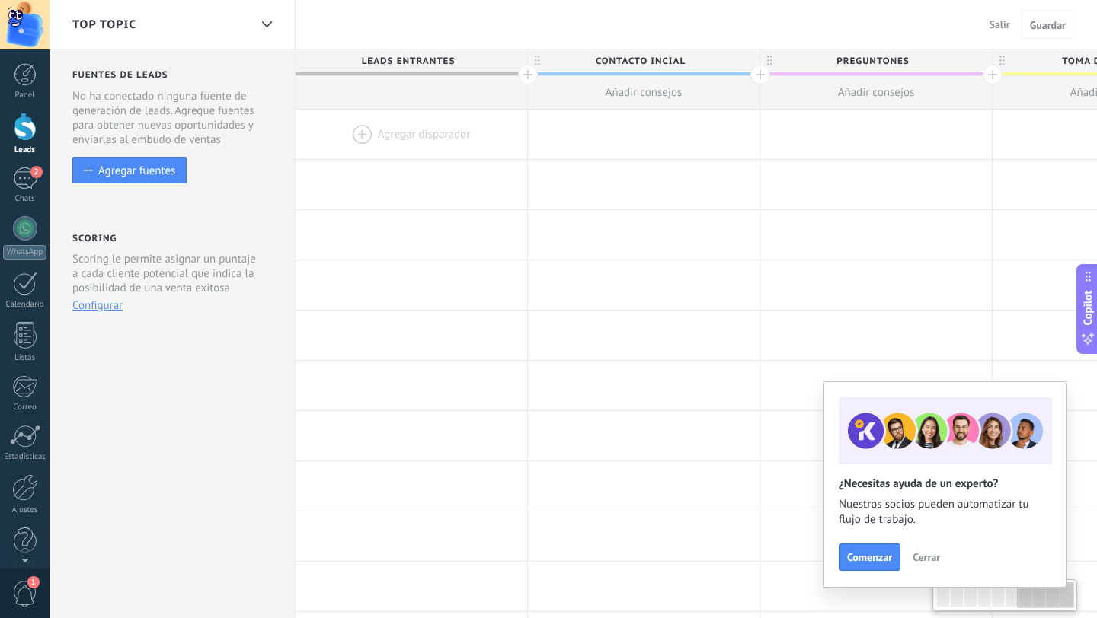
scroll to position [0, 1522]
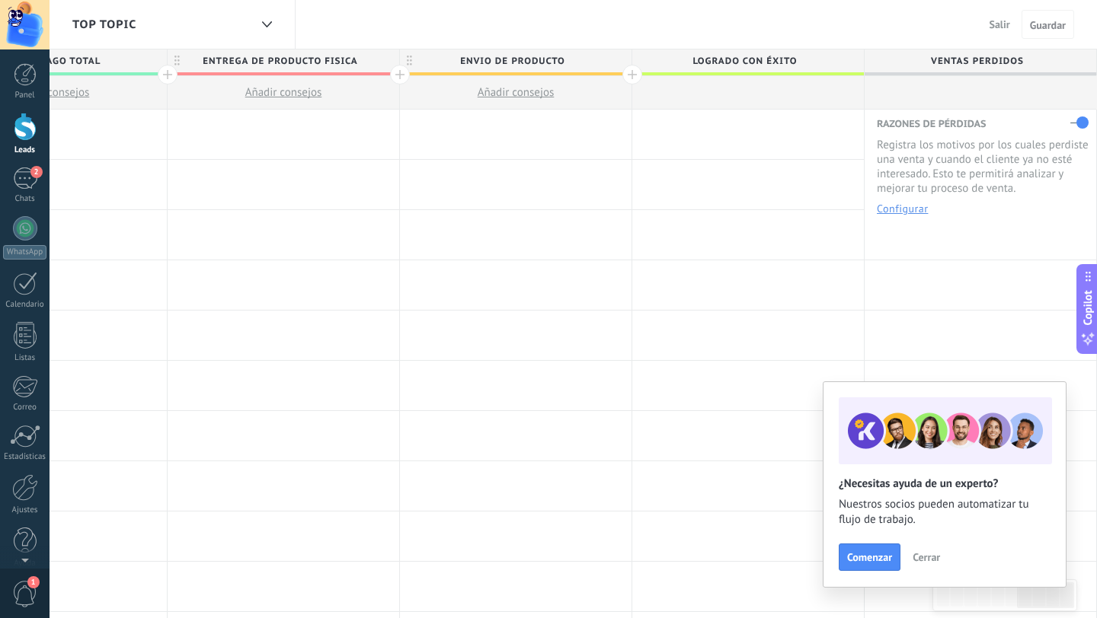
click at [922, 560] on span "Cerrar" at bounding box center [925, 557] width 27 height 11
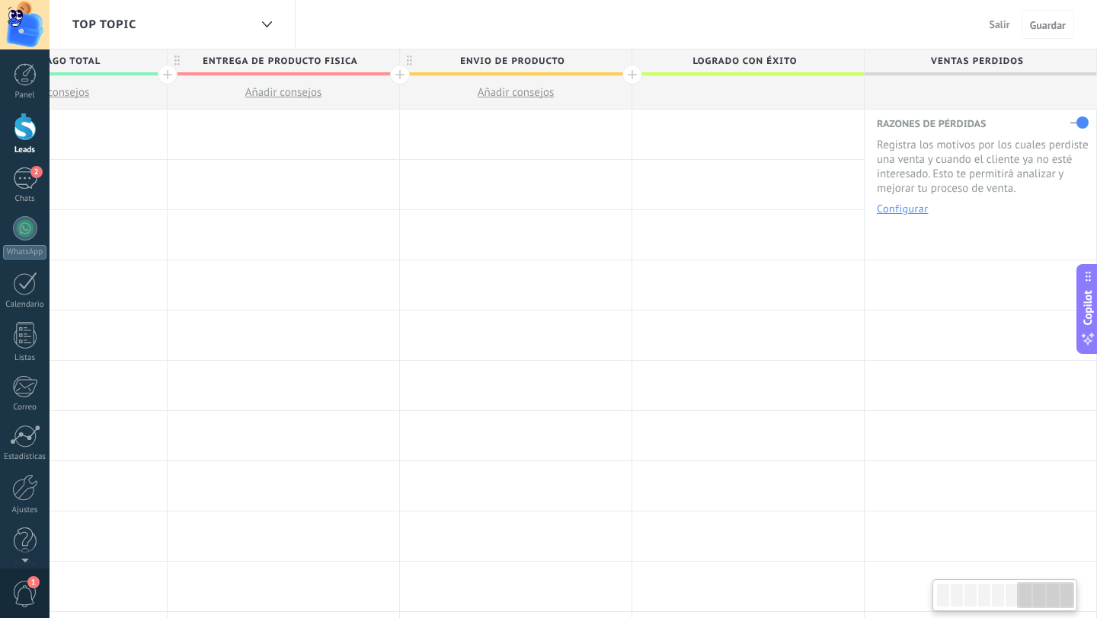
click at [984, 91] on div at bounding box center [980, 93] width 232 height 34
click at [1049, 30] on span "Guardar" at bounding box center [1048, 25] width 36 height 11
click at [1048, 25] on span "Guardar" at bounding box center [1048, 25] width 36 height 11
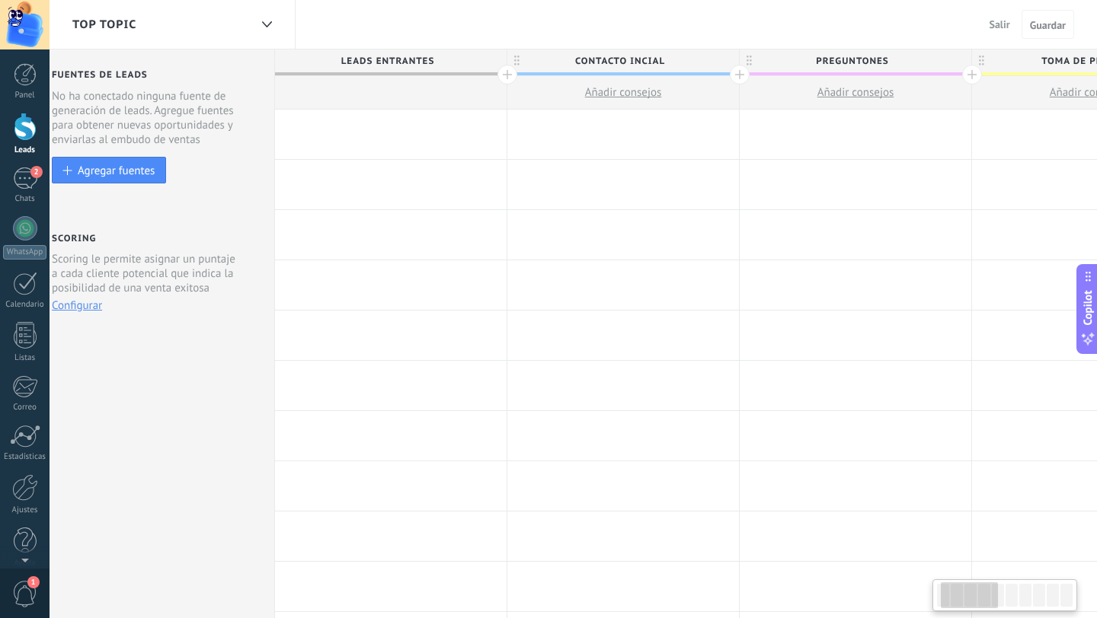
scroll to position [0, 0]
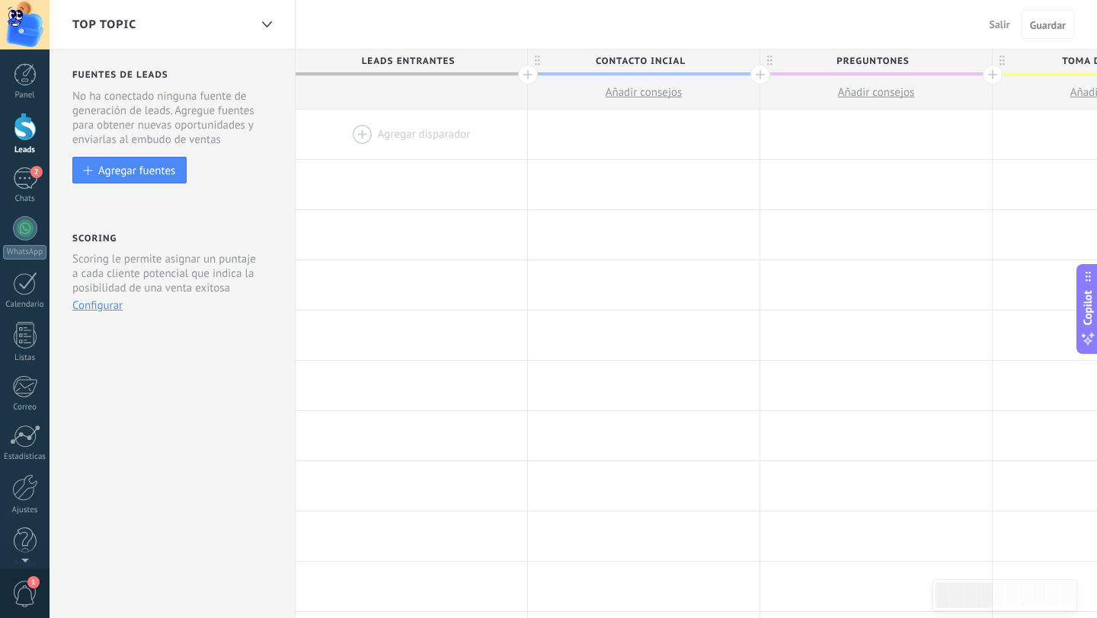
click at [643, 94] on span "Añadir consejos" at bounding box center [643, 92] width 77 height 14
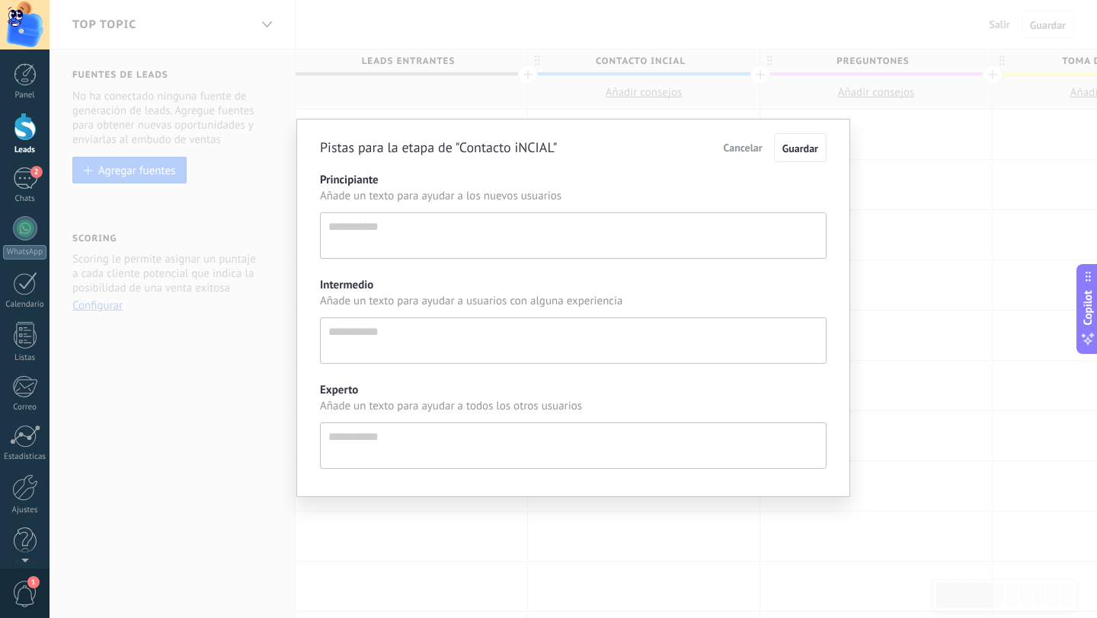
scroll to position [14, 0]
click at [737, 149] on span "Cancelar" at bounding box center [743, 148] width 39 height 14
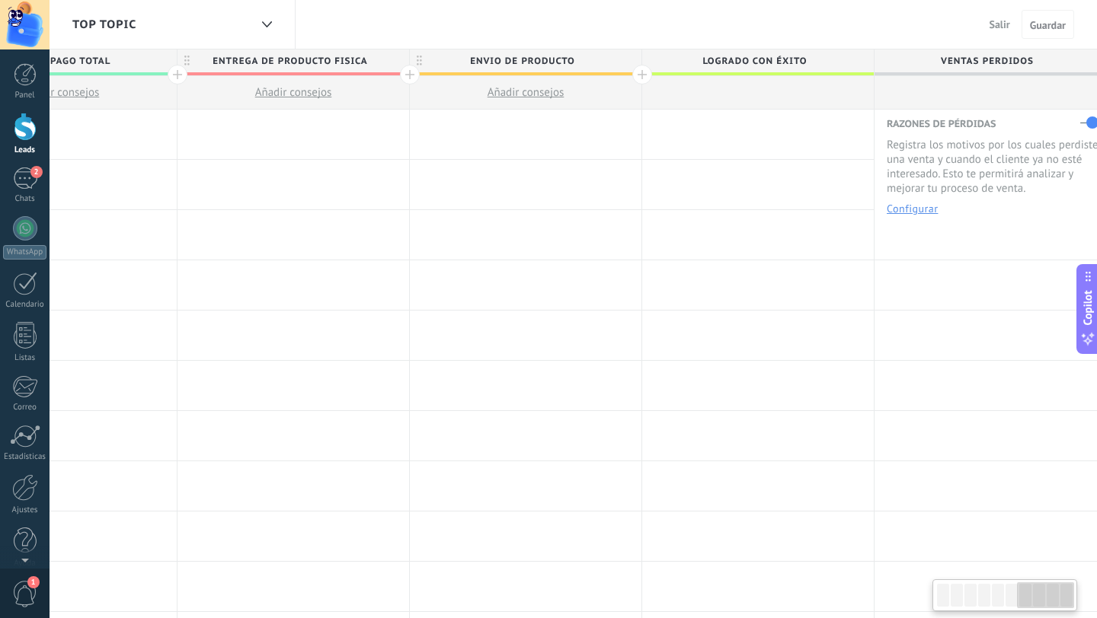
scroll to position [0, 1522]
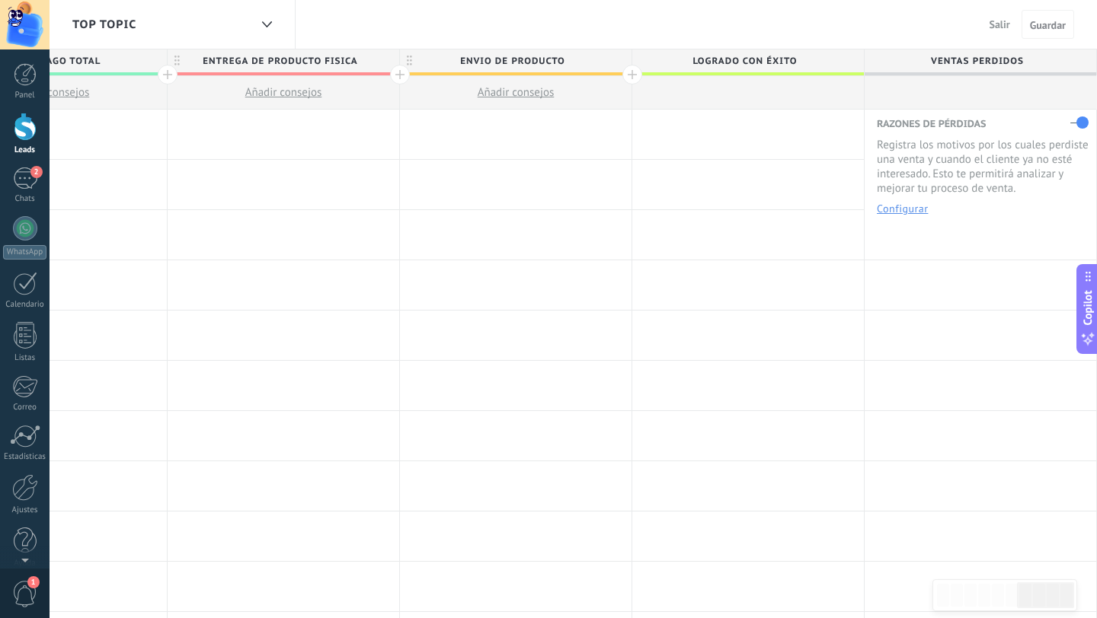
drag, startPoint x: 983, startPoint y: 61, endPoint x: 930, endPoint y: 75, distance: 55.2
click at [930, 75] on div "Ventas Perdidos" at bounding box center [980, 63] width 232 height 27
click at [1082, 123] on label at bounding box center [1079, 122] width 18 height 24
click at [1078, 121] on label at bounding box center [1079, 122] width 18 height 24
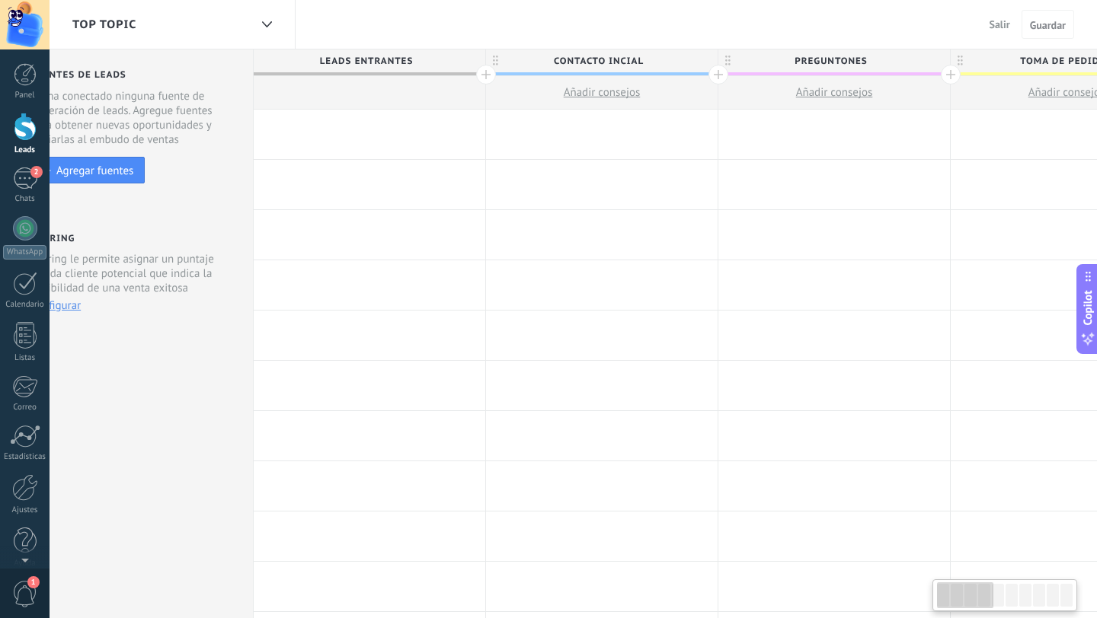
scroll to position [0, 0]
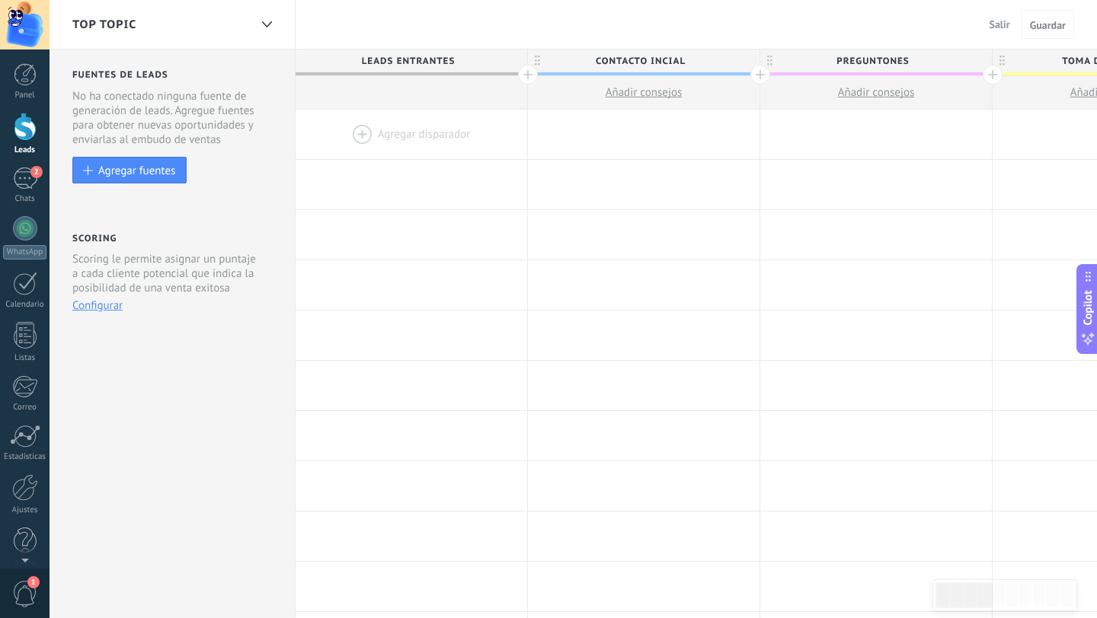
click at [388, 130] on div at bounding box center [411, 135] width 232 height 50
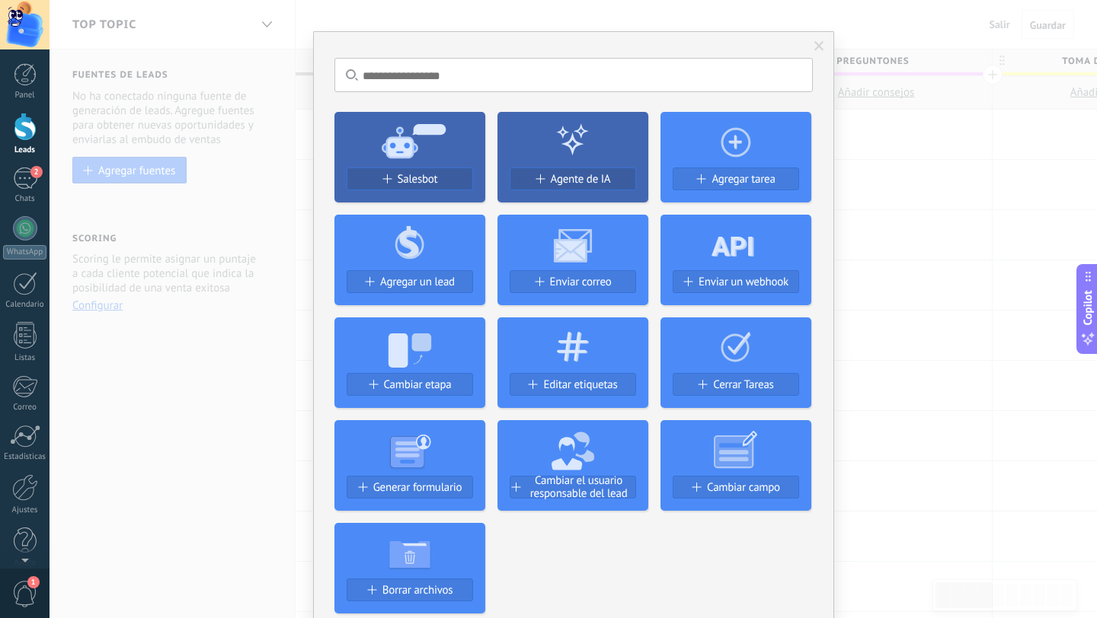
scroll to position [16, 0]
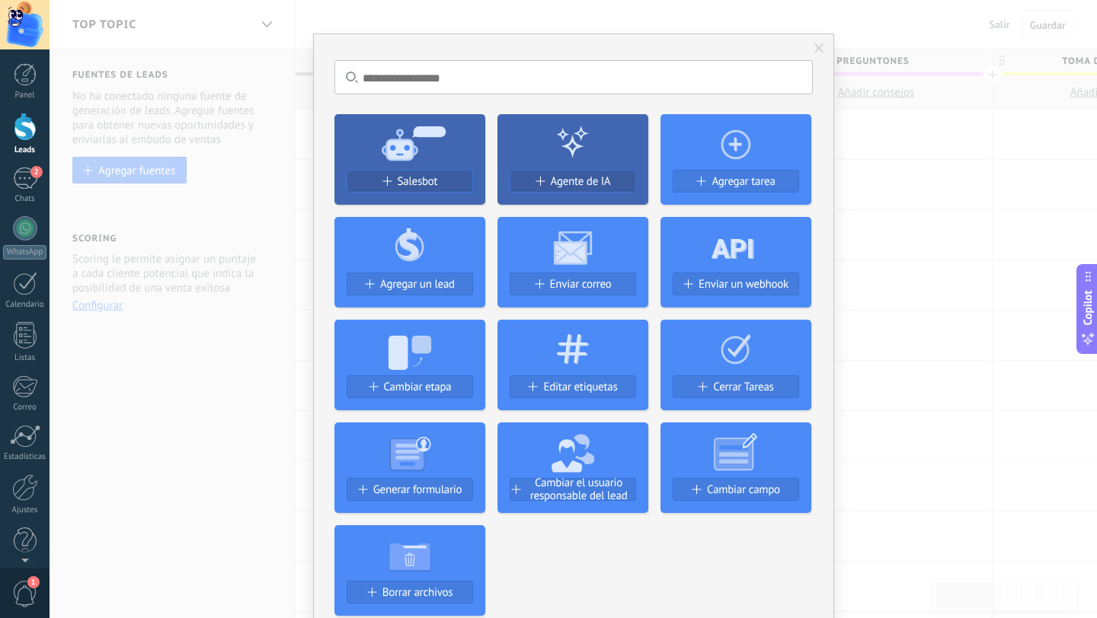
click at [888, 192] on div "No hay resultados Salesbot Agente de IA Agregar tarea Agregar un lead Enviar co…" at bounding box center [573, 309] width 1047 height 618
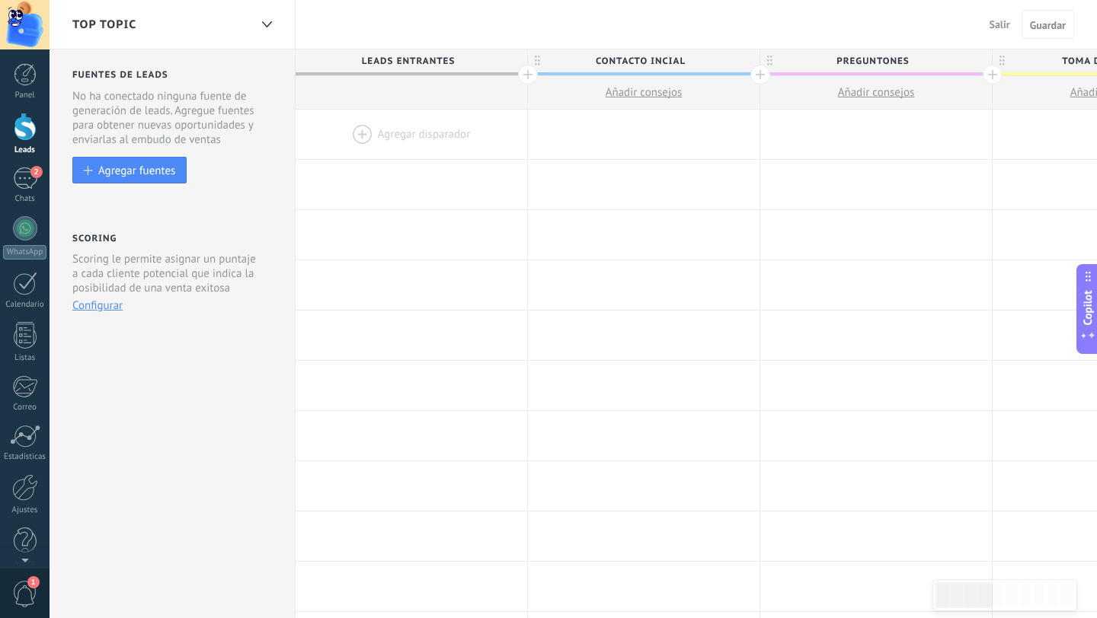
click at [416, 135] on div at bounding box center [411, 135] width 232 height 50
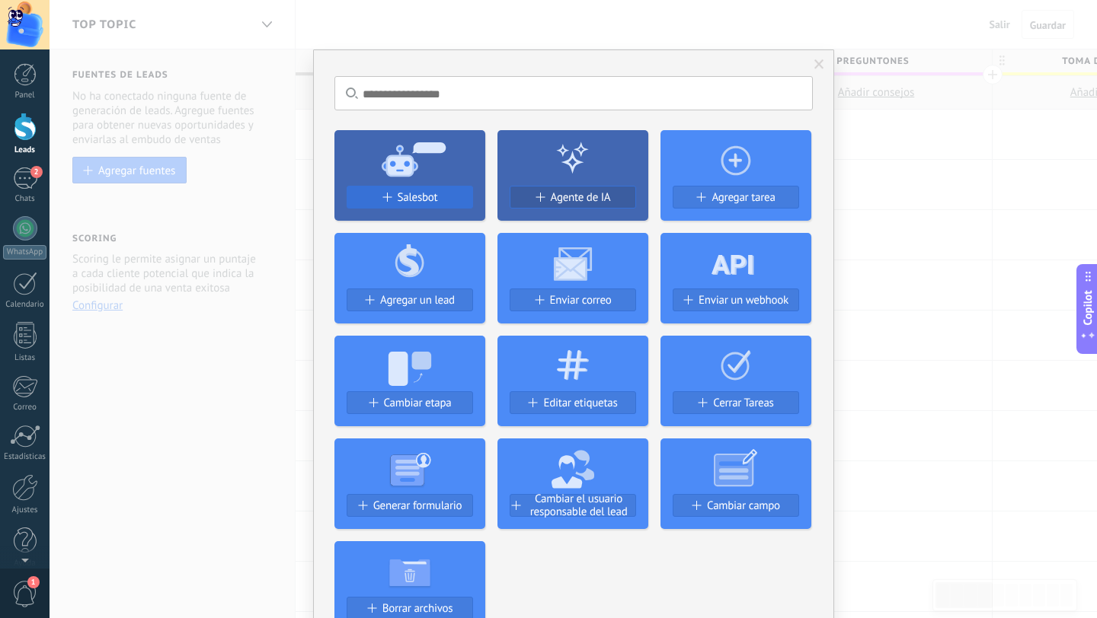
click at [409, 200] on span "Salesbot" at bounding box center [418, 197] width 40 height 13
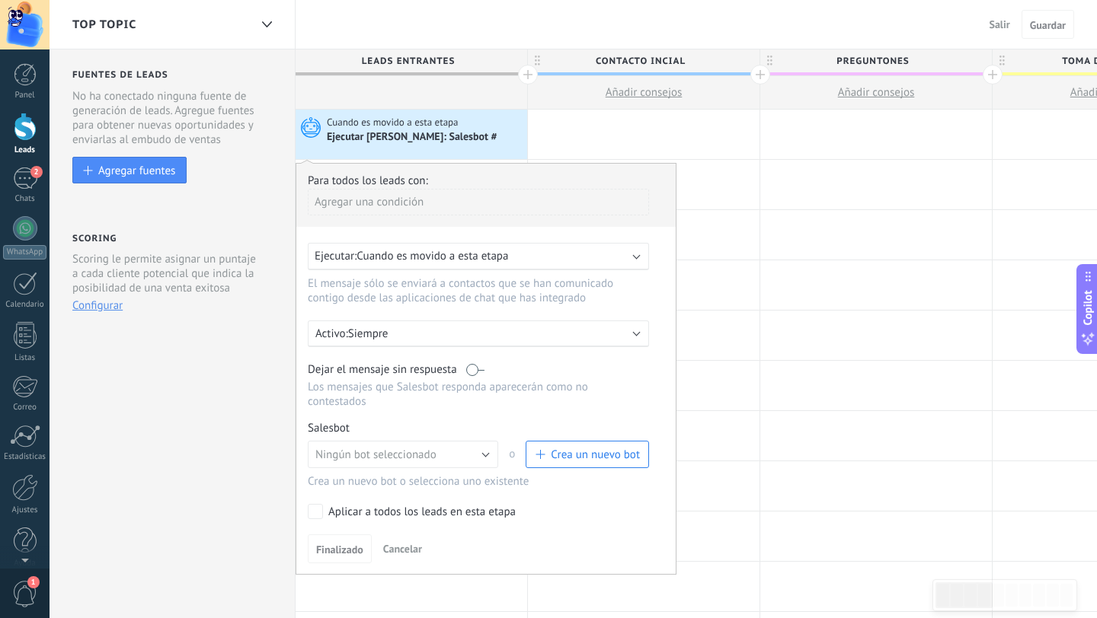
click at [554, 256] on div "Ejecutar: Cuando es movido a esta etapa" at bounding box center [472, 256] width 315 height 14
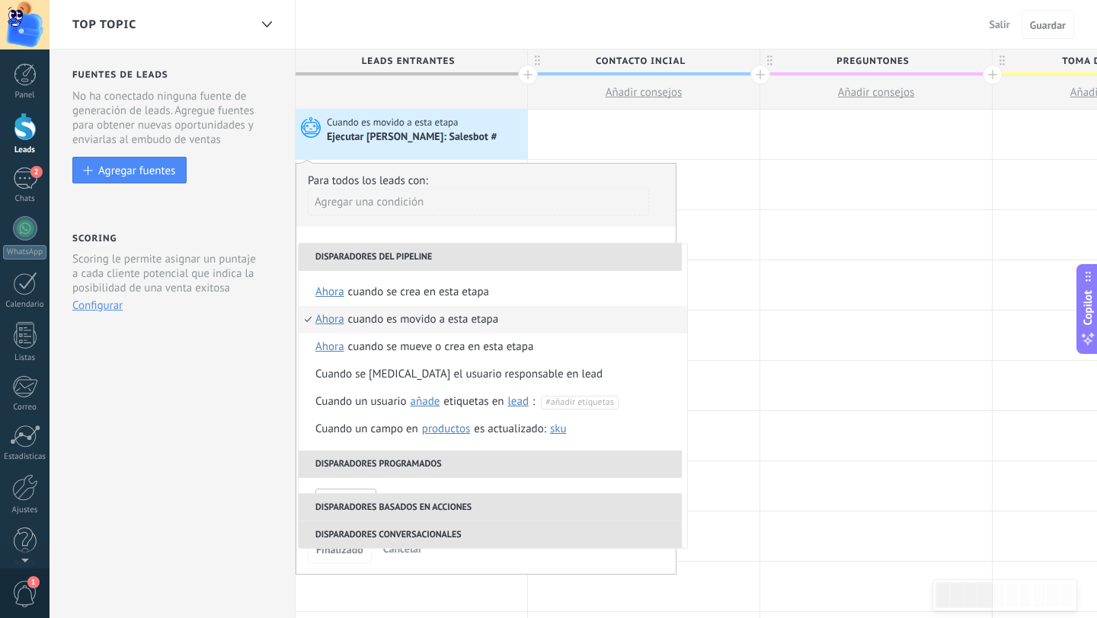
click at [429, 208] on div "Agregar una condición" at bounding box center [478, 202] width 341 height 27
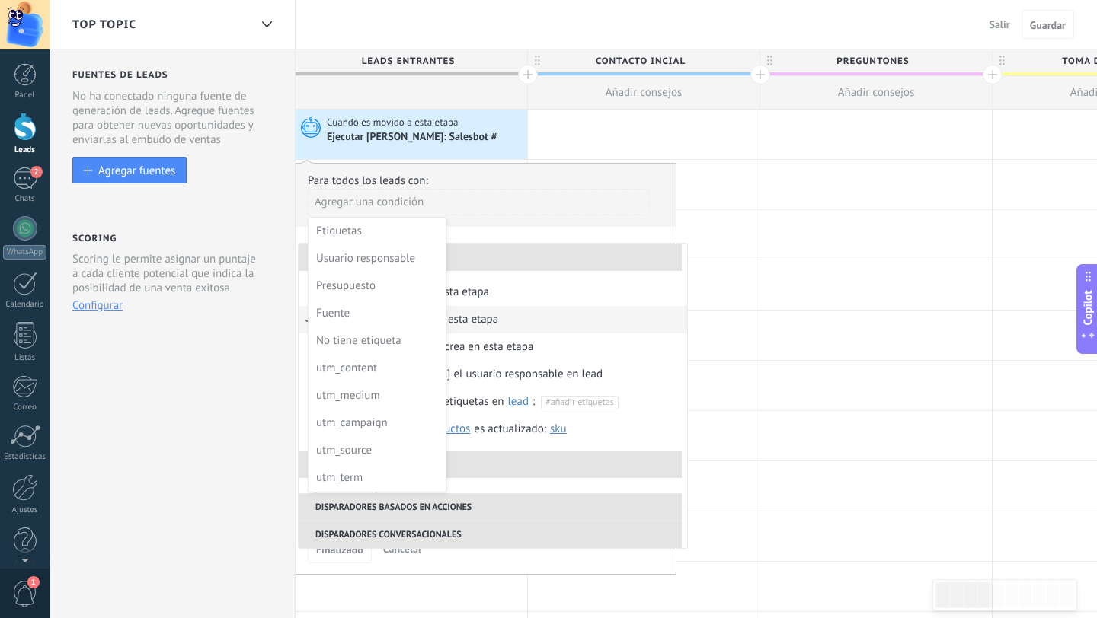
click at [580, 186] on div at bounding box center [485, 371] width 379 height 415
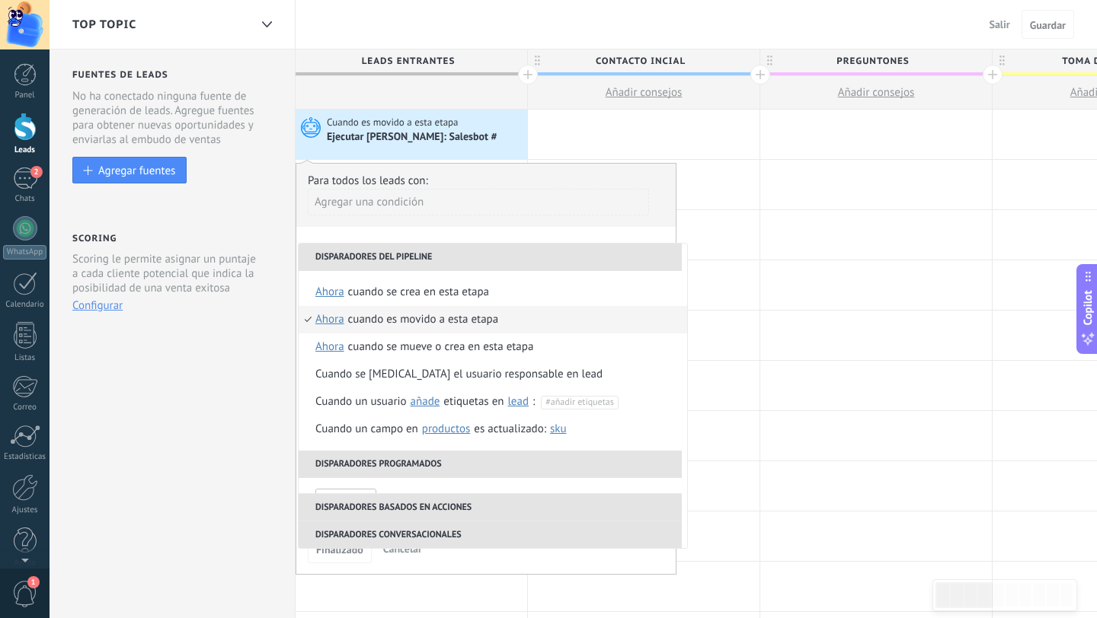
click at [451, 203] on div "Agregar una condición" at bounding box center [478, 202] width 341 height 27
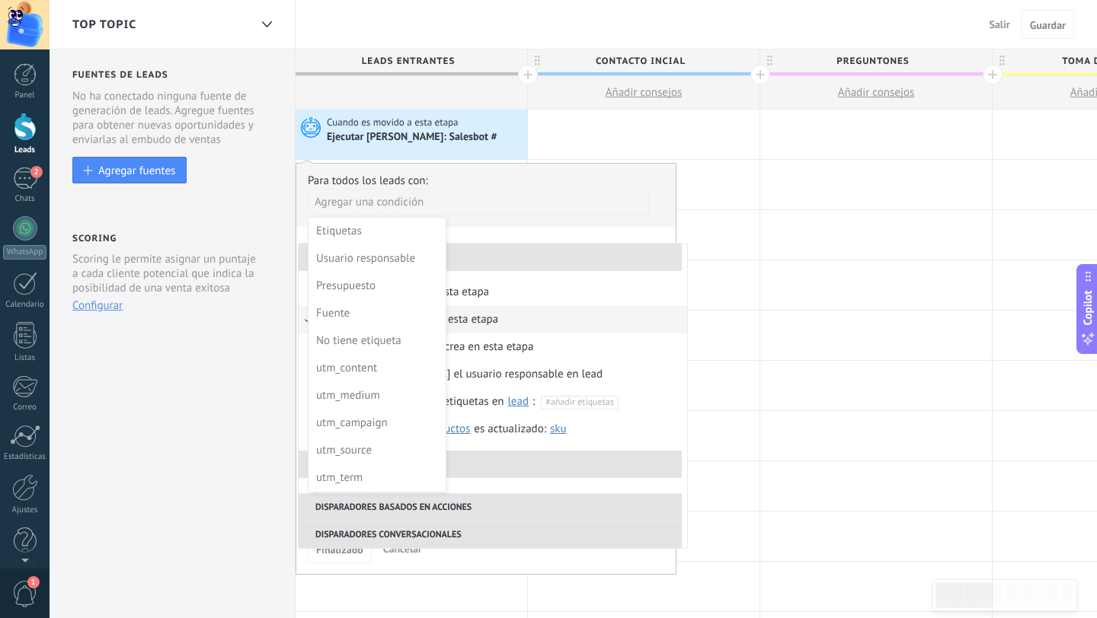
click at [543, 203] on div at bounding box center [485, 371] width 379 height 415
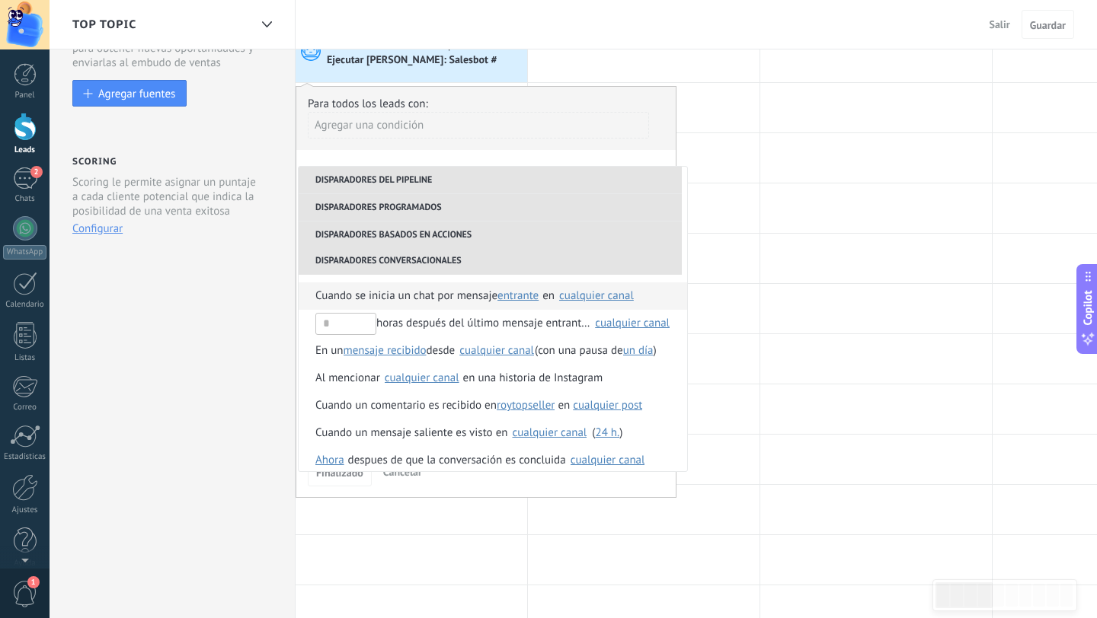
scroll to position [404, 0]
click at [470, 303] on span "Cuando se inicia un chat por mensaje" at bounding box center [406, 295] width 182 height 27
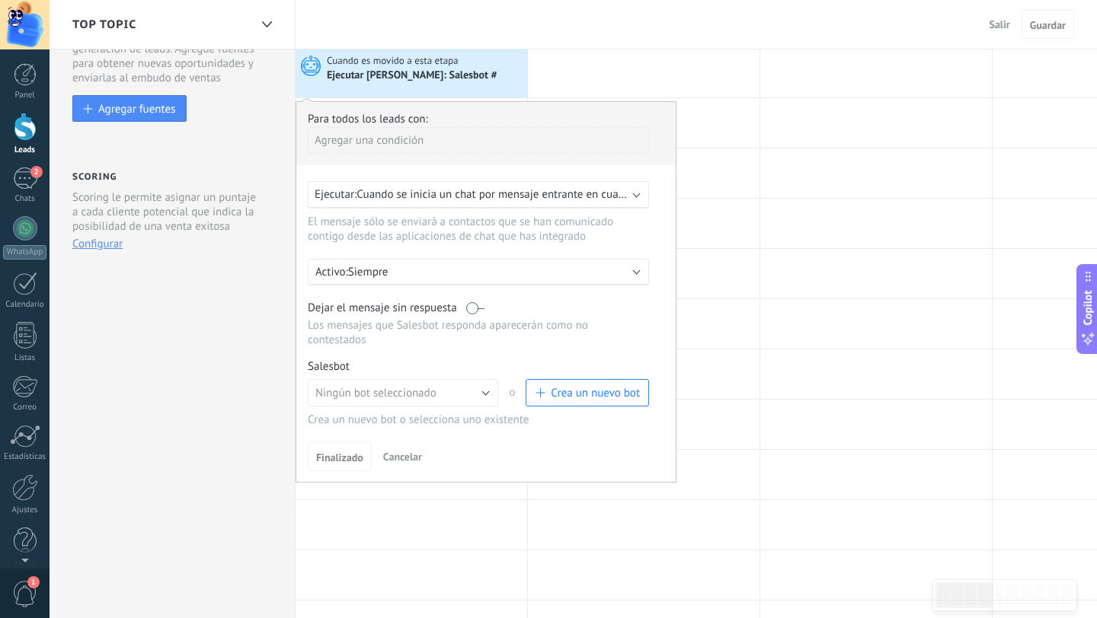
scroll to position [75, 0]
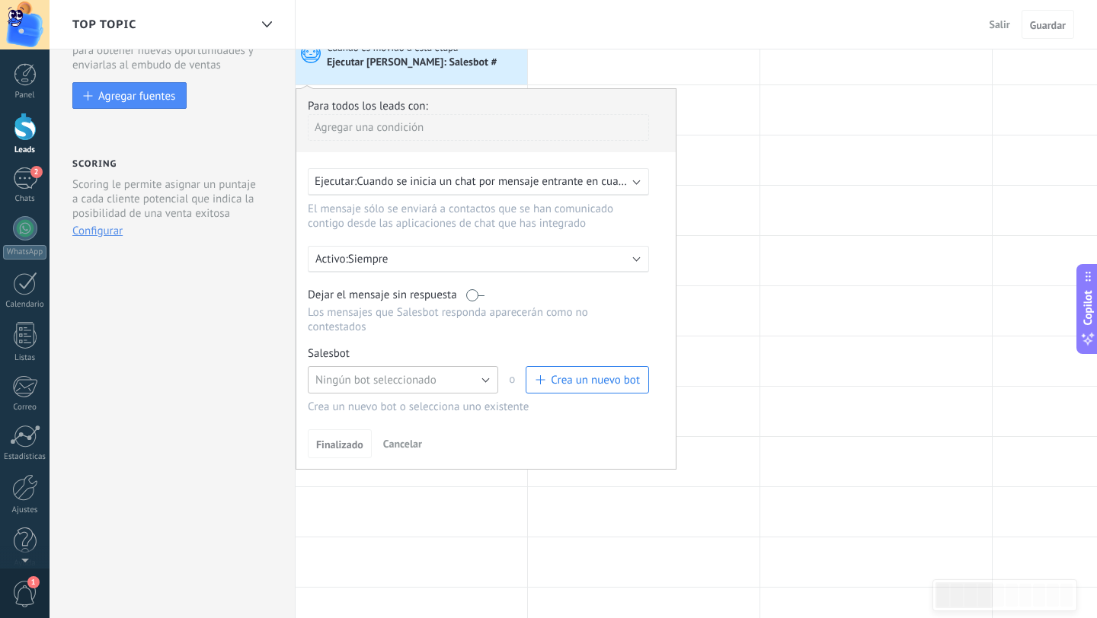
click at [487, 385] on button "Ningún bot seleccionado" at bounding box center [403, 379] width 190 height 27
click at [487, 385] on span "Ningún bot seleccionado" at bounding box center [396, 380] width 194 height 14
click at [579, 386] on span "Crea un nuevo bot" at bounding box center [595, 380] width 89 height 14
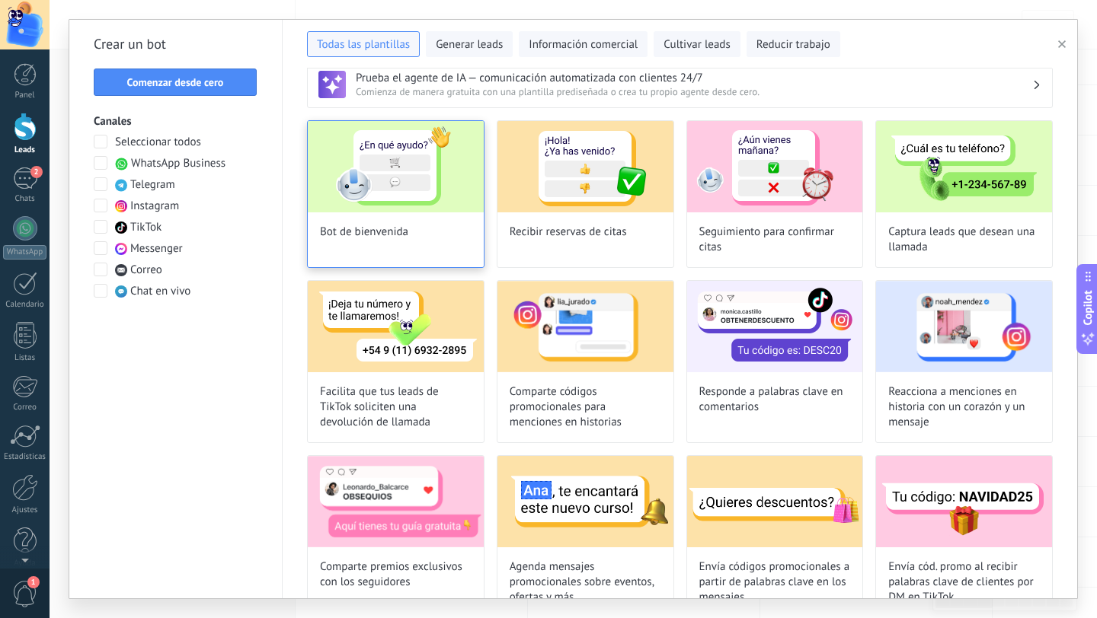
scroll to position [0, 0]
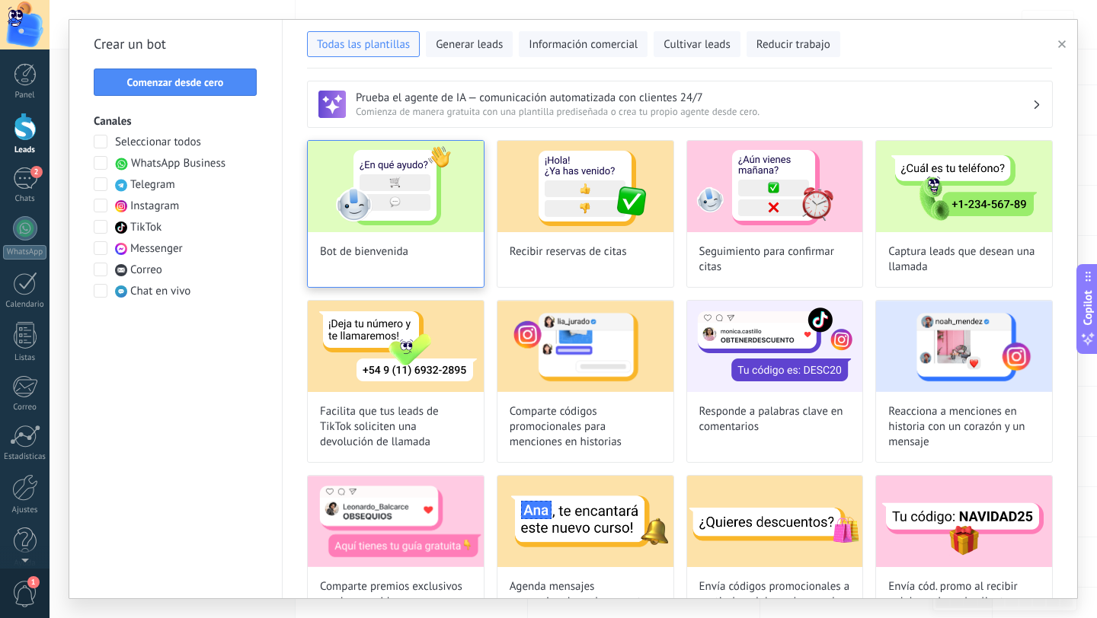
click at [407, 219] on img at bounding box center [396, 186] width 176 height 91
type input "**********"
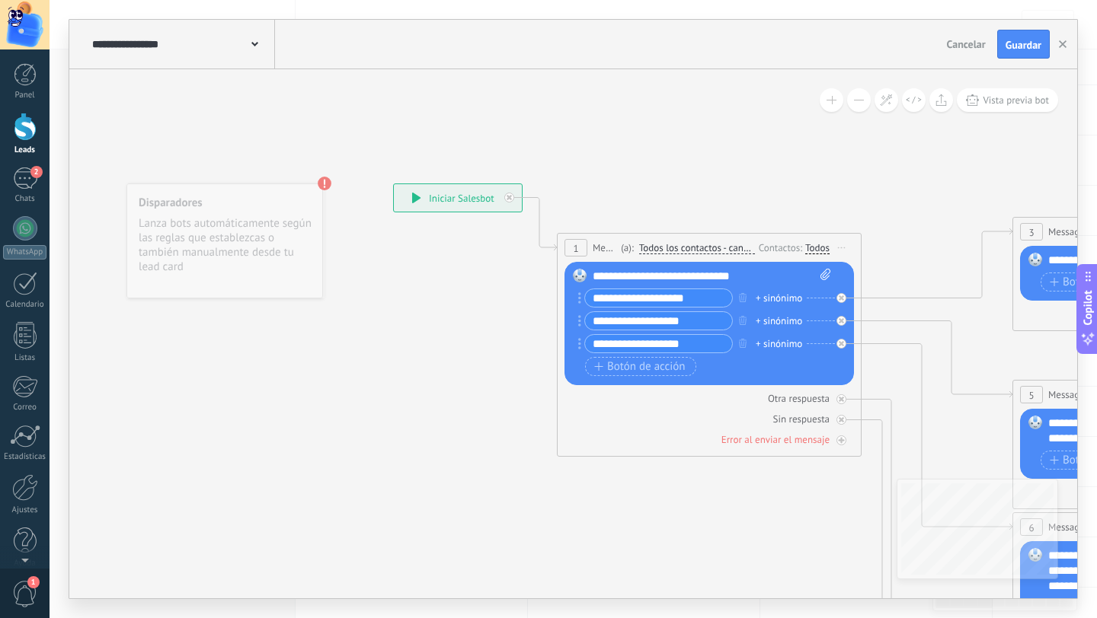
click at [417, 200] on icon at bounding box center [416, 198] width 9 height 11
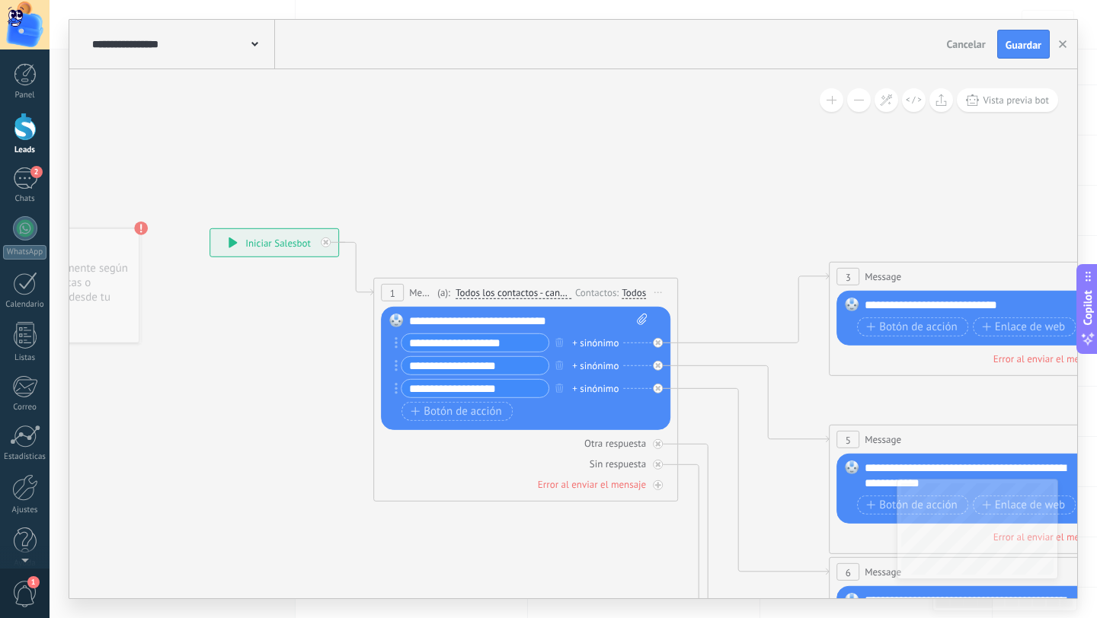
click at [577, 320] on div "**********" at bounding box center [528, 321] width 238 height 15
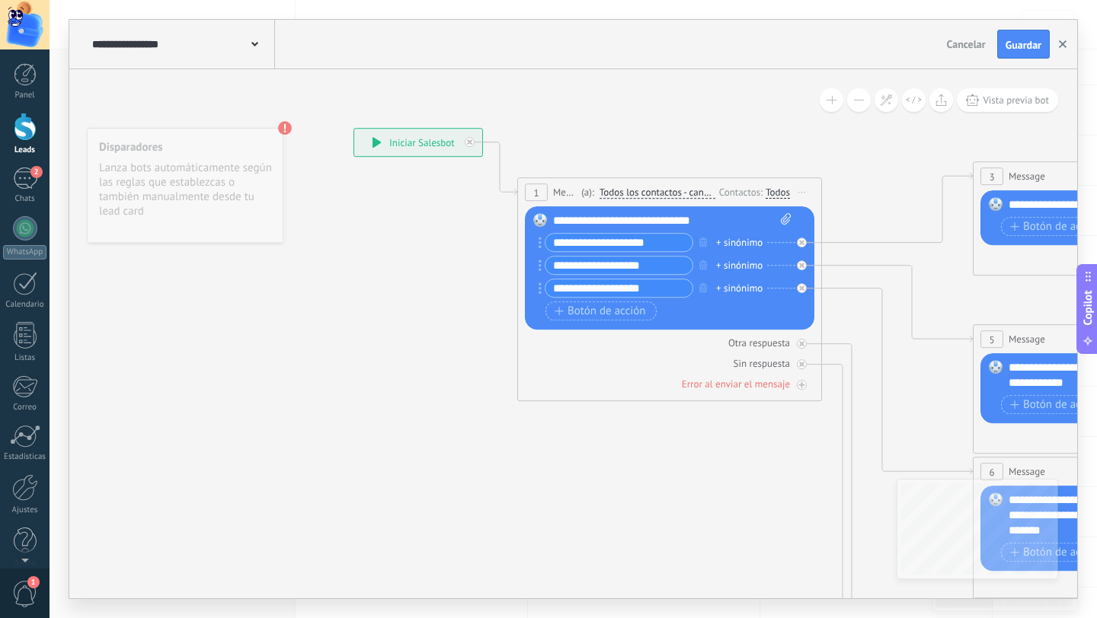
click at [1062, 44] on use "button" at bounding box center [1063, 44] width 8 height 8
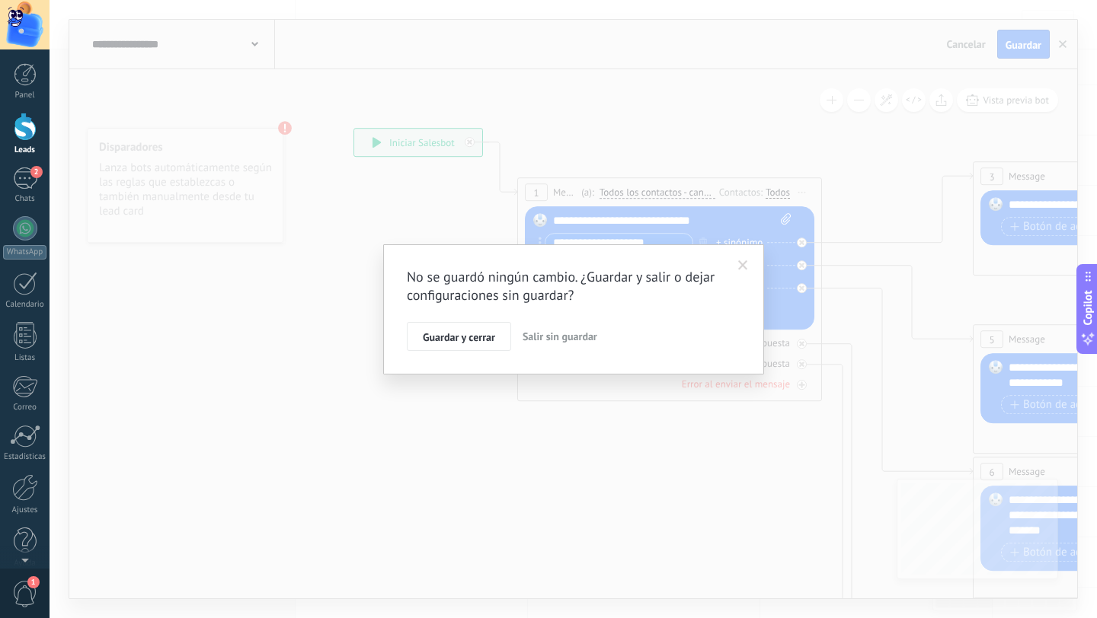
click at [559, 338] on span "Salir sin guardar" at bounding box center [559, 337] width 75 height 14
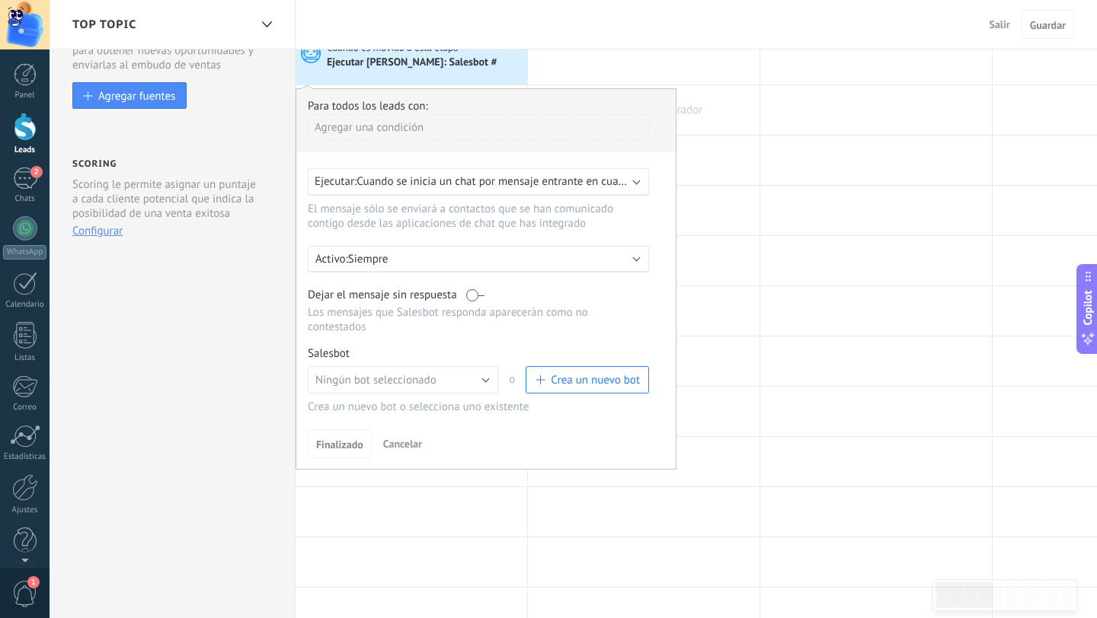
click at [746, 117] on div at bounding box center [644, 110] width 232 height 50
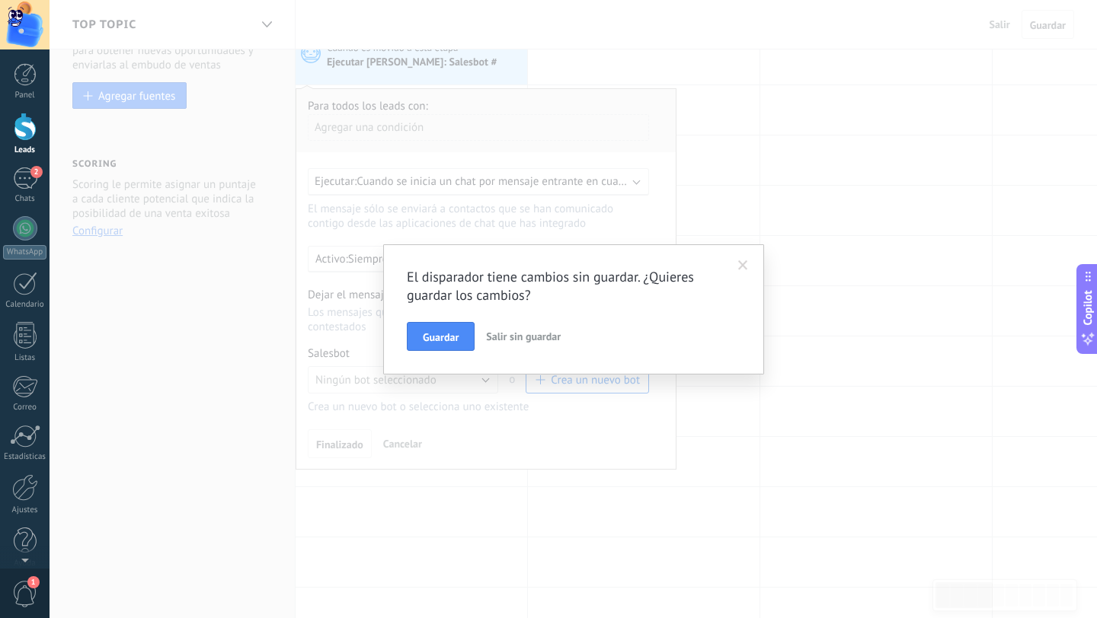
click at [744, 261] on span at bounding box center [743, 265] width 10 height 11
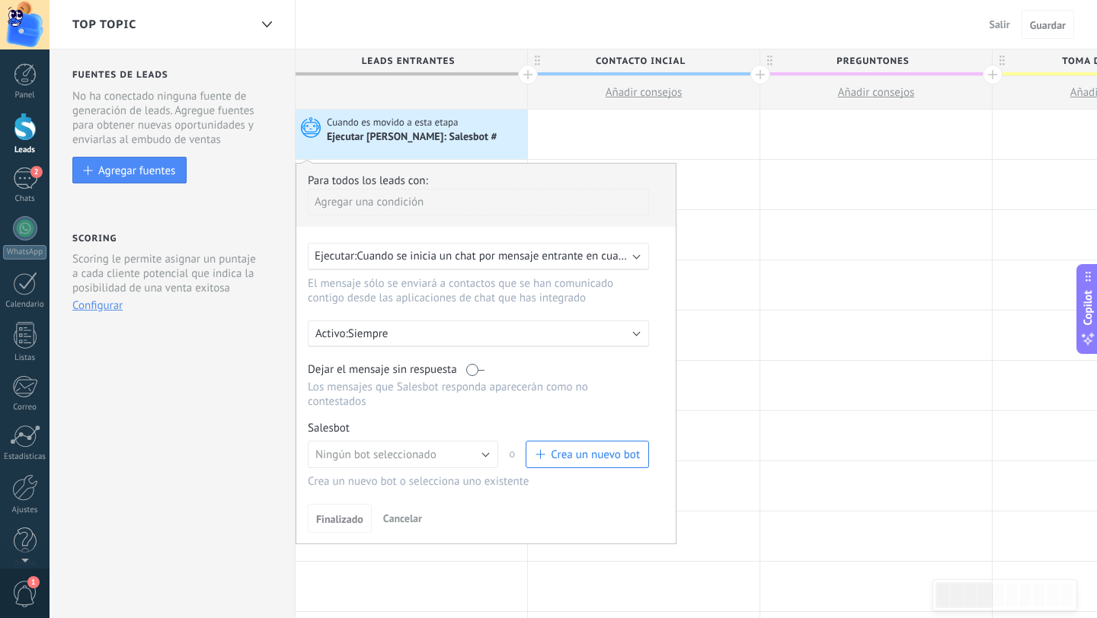
click at [585, 462] on span "Crea un nuevo bot" at bounding box center [595, 455] width 89 height 14
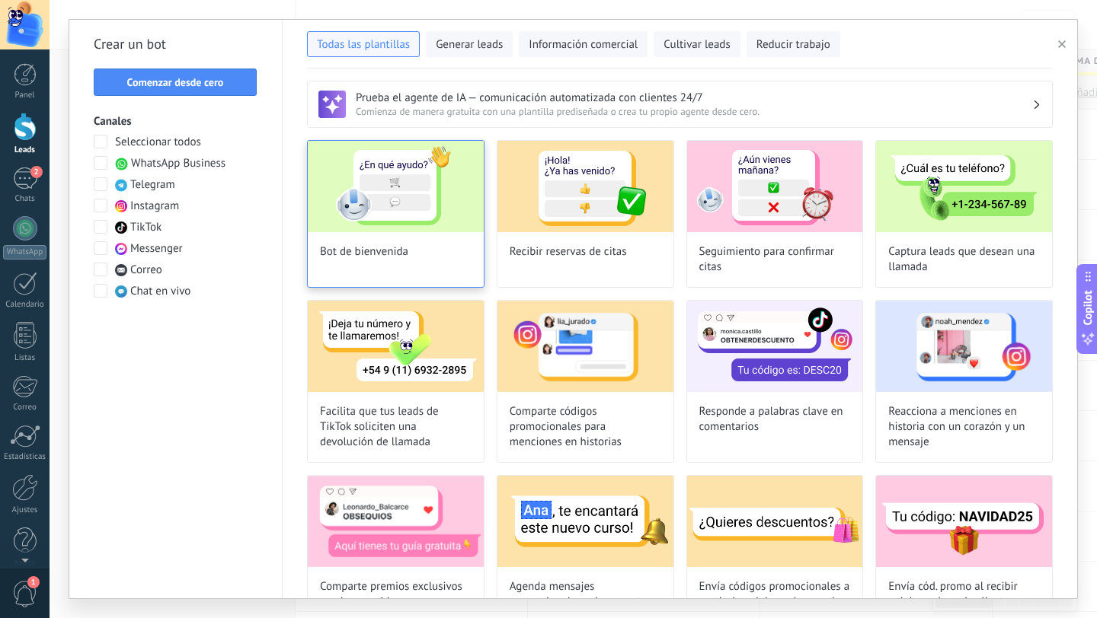
click at [414, 200] on img at bounding box center [396, 186] width 176 height 91
type input "**********"
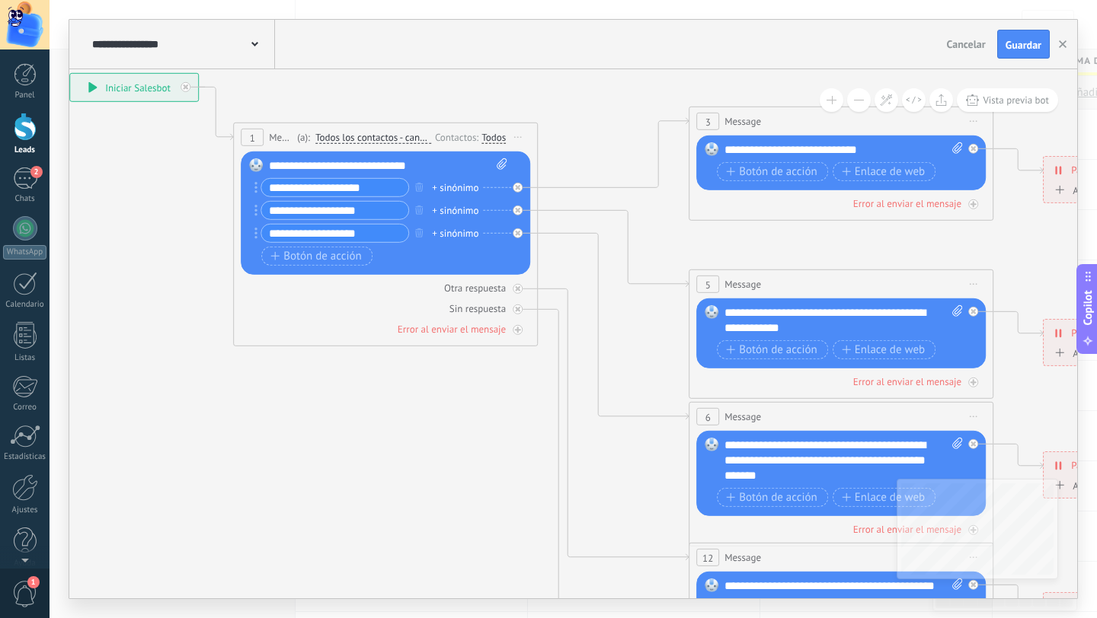
click at [302, 167] on div "**********" at bounding box center [388, 165] width 238 height 15
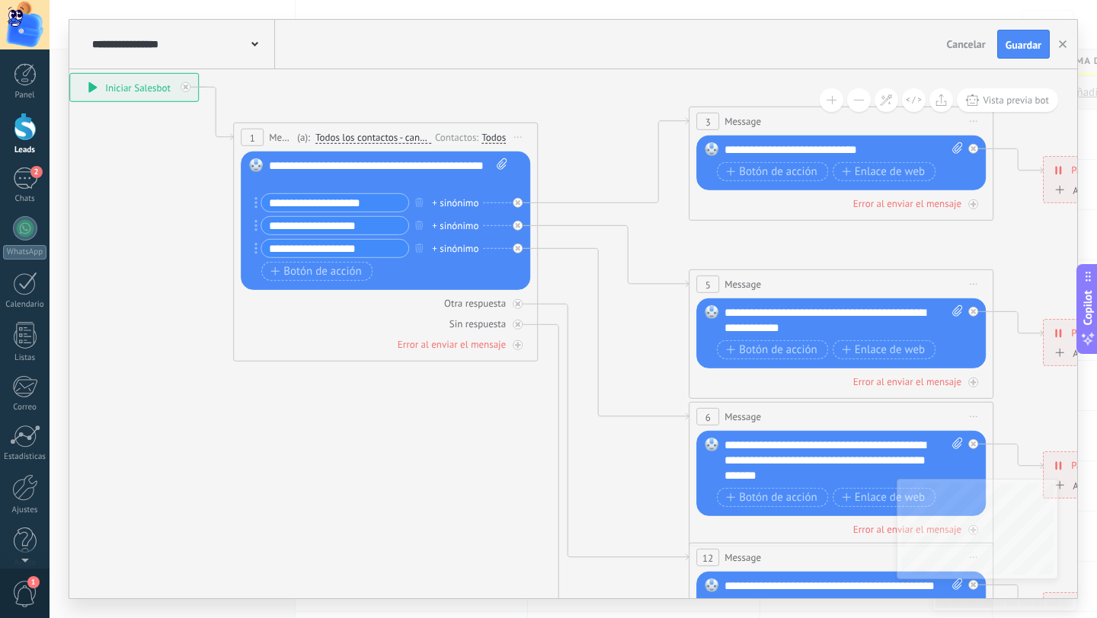
click at [379, 202] on input "**********" at bounding box center [334, 203] width 147 height 18
type input "*"
type input "**********"
click at [379, 229] on input "**********" at bounding box center [334, 226] width 147 height 18
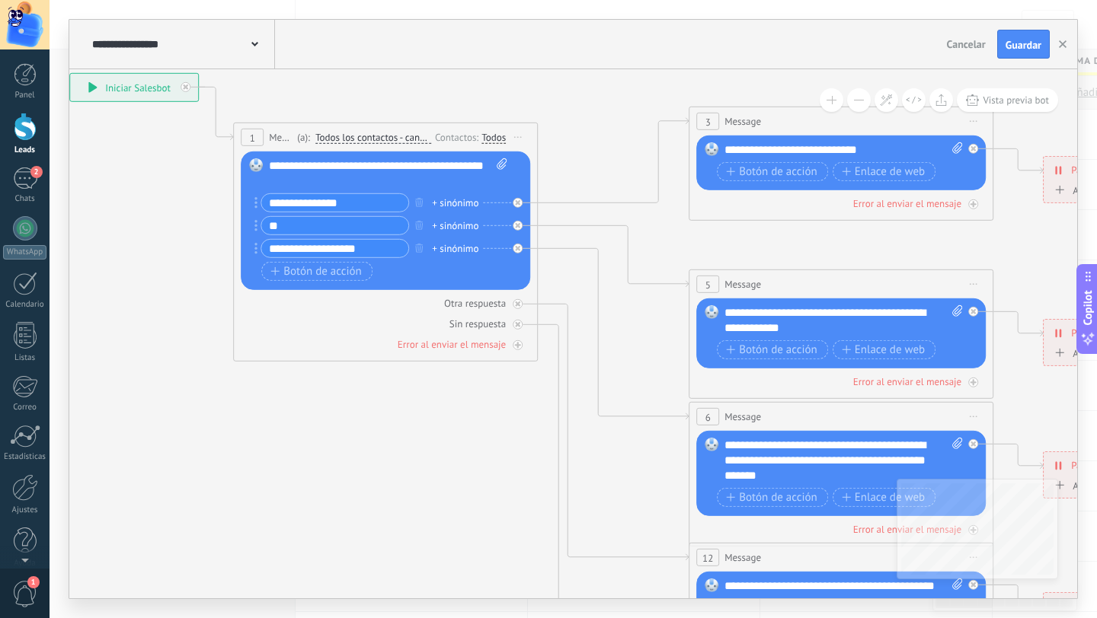
type input "*"
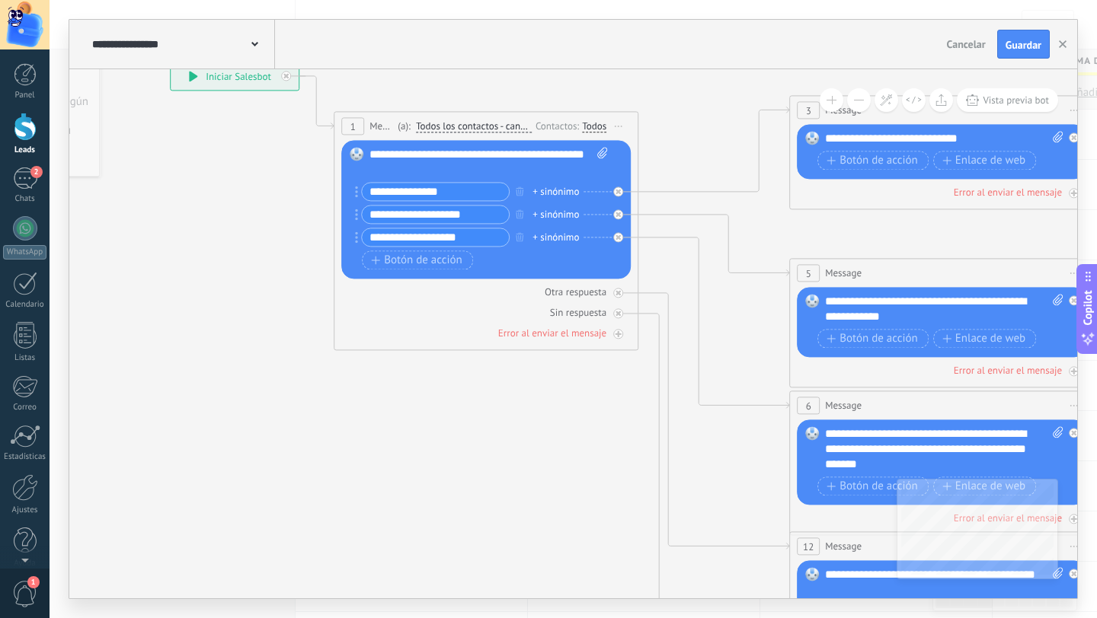
type input "**********"
click at [478, 238] on input "**********" at bounding box center [435, 237] width 147 height 18
type input "*"
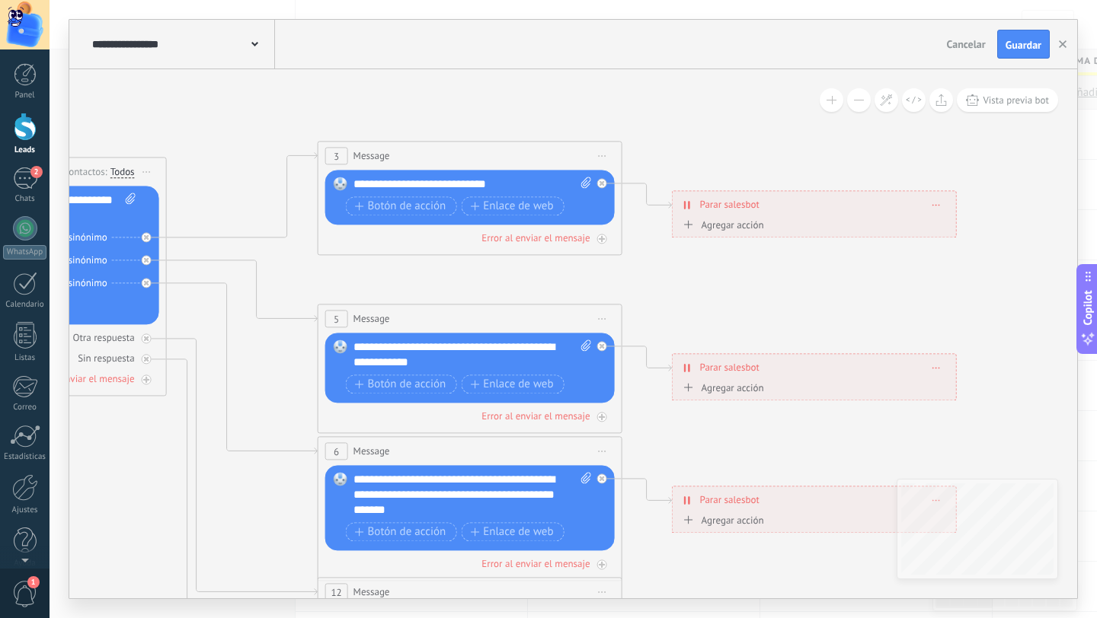
type input "**********"
click at [503, 185] on div "**********" at bounding box center [472, 184] width 238 height 15
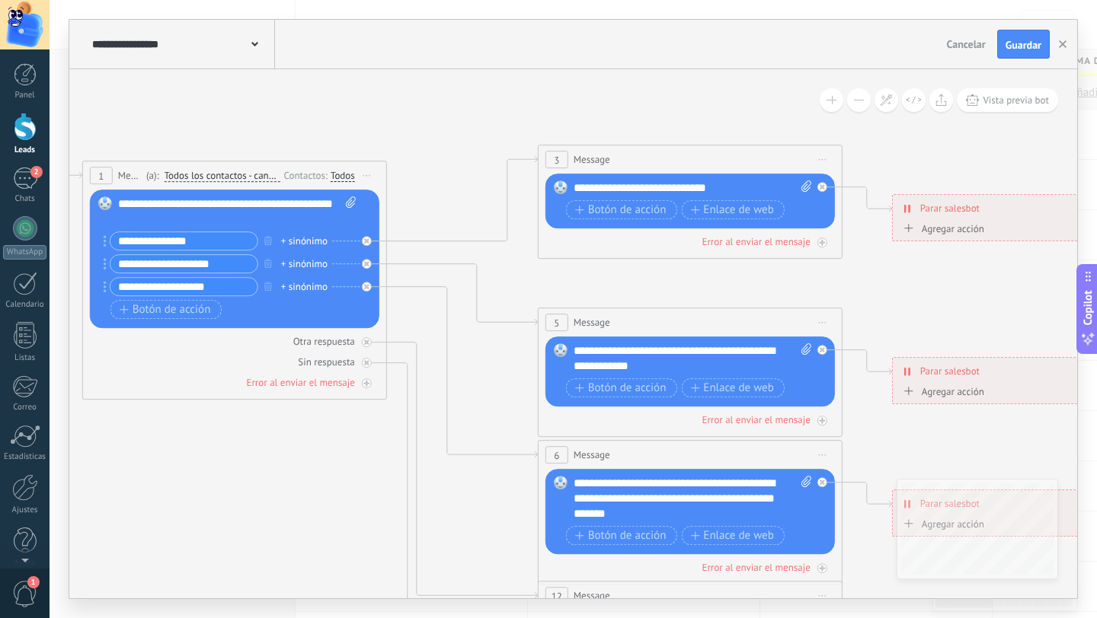
click at [733, 188] on div "**********" at bounding box center [692, 187] width 238 height 15
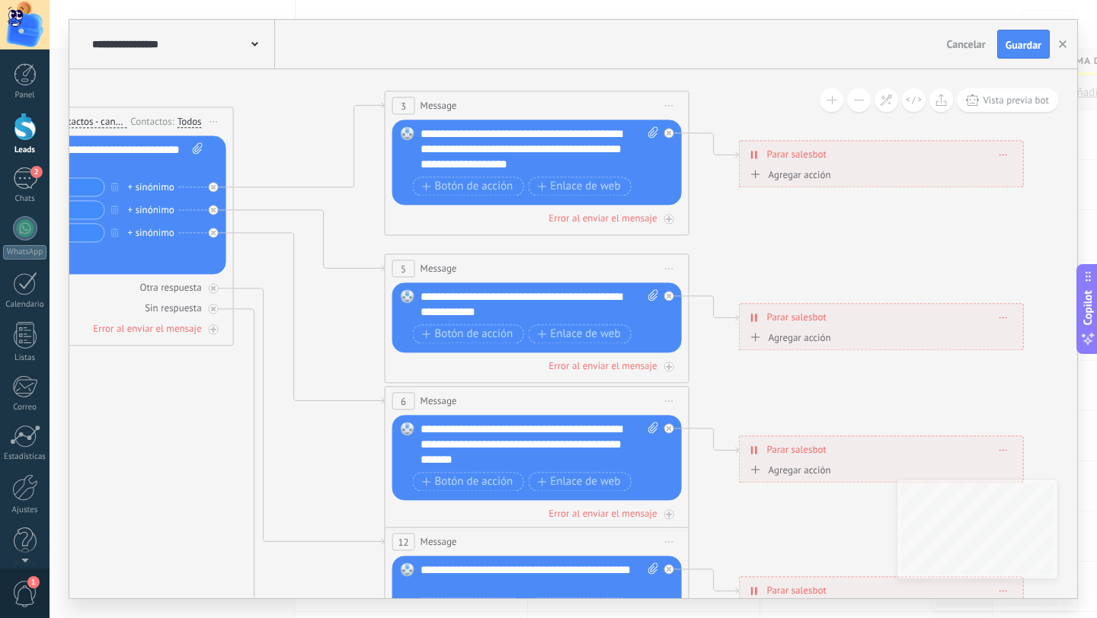
click at [669, 273] on span "Iniciar vista previa aquí Cambiar nombre Duplicar [GEOGRAPHIC_DATA]" at bounding box center [669, 268] width 24 height 22
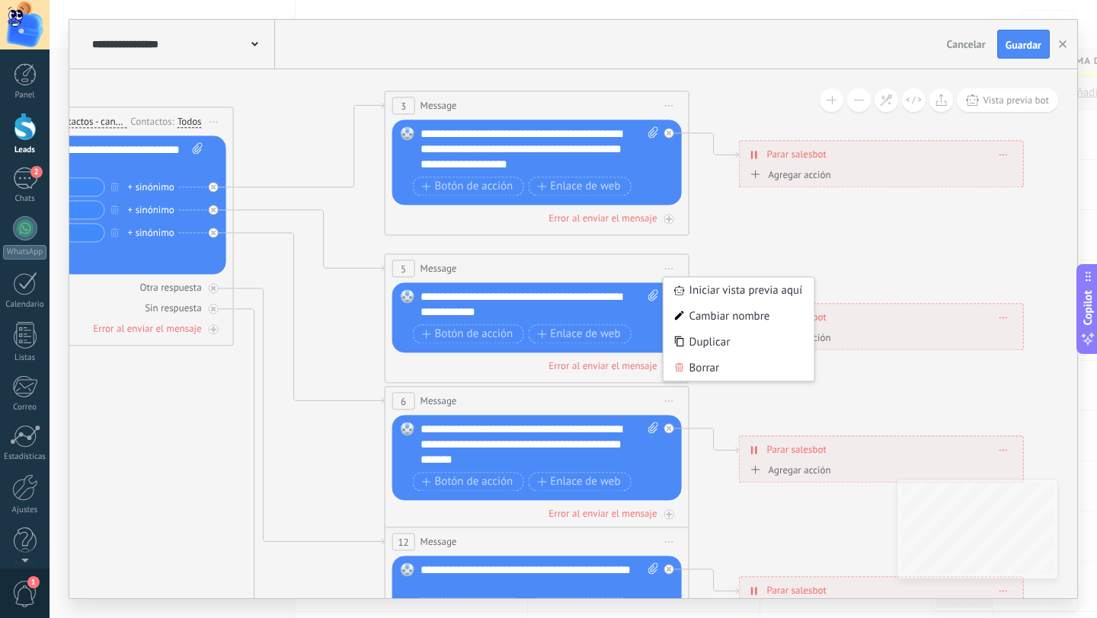
click at [669, 273] on span "Iniciar vista previa aquí Cambiar nombre Duplicar [GEOGRAPHIC_DATA]" at bounding box center [669, 268] width 24 height 22
click at [588, 260] on div "5 Message ******* (a): Todos los contactos - canales seleccionados Todos los co…" at bounding box center [536, 268] width 303 height 28
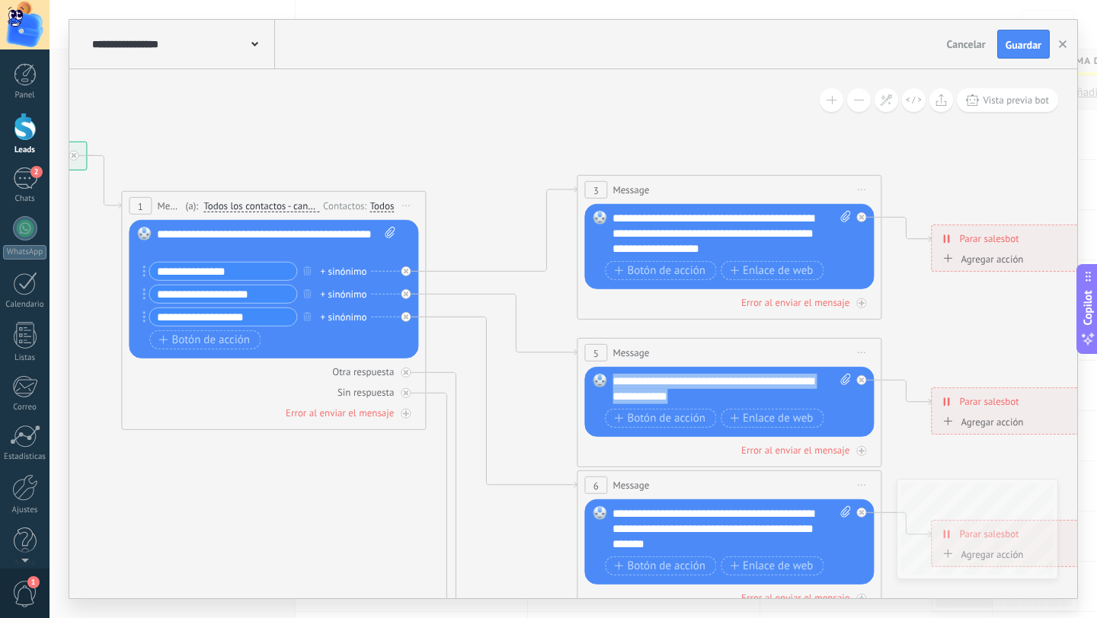
drag, startPoint x: 686, startPoint y: 394, endPoint x: 618, endPoint y: 359, distance: 76.3
click at [618, 359] on div "5 Message ******* (a): Todos los contactos - canales seleccionados Todos los co…" at bounding box center [729, 402] width 305 height 129
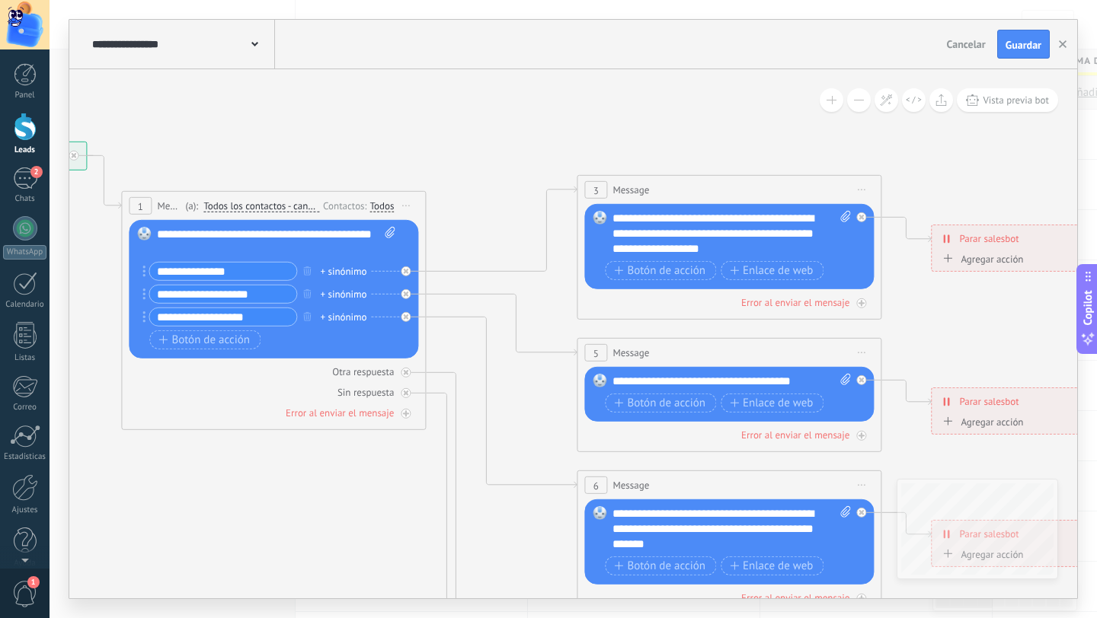
click at [776, 384] on div "**********" at bounding box center [731, 381] width 238 height 15
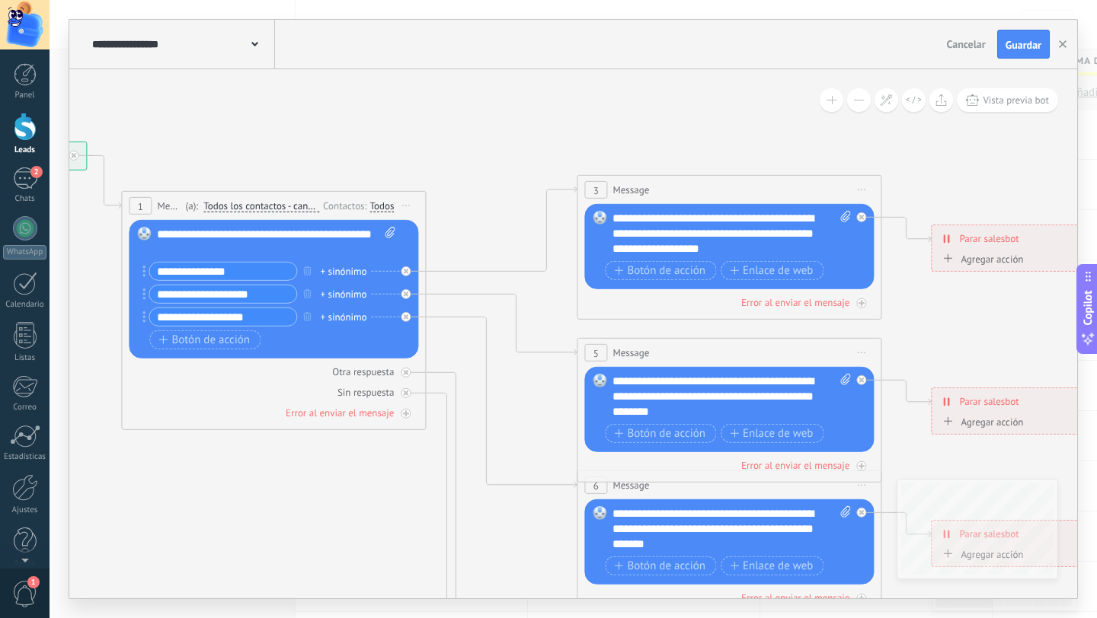
click at [797, 382] on div "**********" at bounding box center [731, 397] width 238 height 46
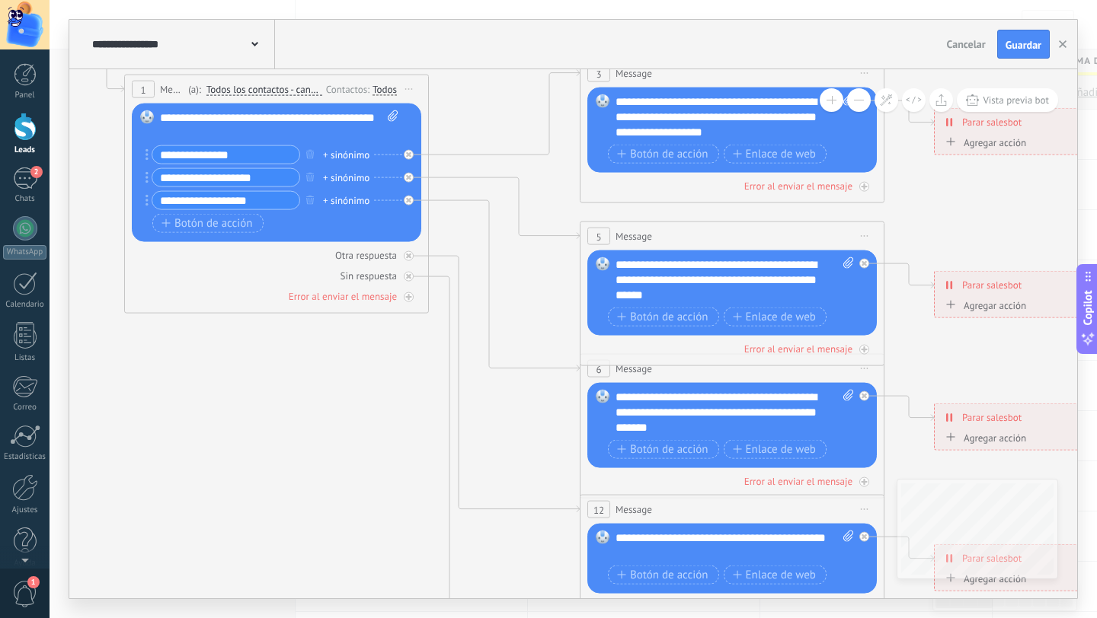
click at [221, 119] on div "**********" at bounding box center [279, 125] width 238 height 30
click at [186, 115] on div "**********" at bounding box center [279, 125] width 238 height 30
click at [313, 117] on div "**********" at bounding box center [279, 125] width 238 height 30
click at [161, 154] on input "**********" at bounding box center [225, 155] width 147 height 18
click at [185, 153] on input "**********" at bounding box center [225, 155] width 147 height 18
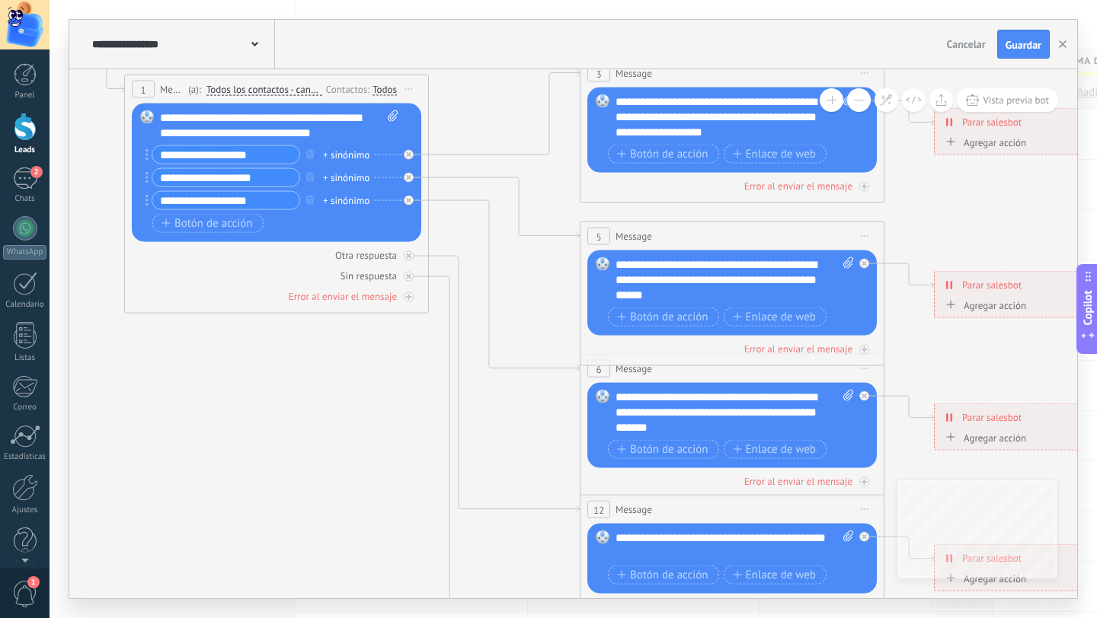
type input "**********"
click at [165, 177] on input "**********" at bounding box center [225, 178] width 147 height 18
click at [282, 170] on input "**********" at bounding box center [225, 178] width 147 height 18
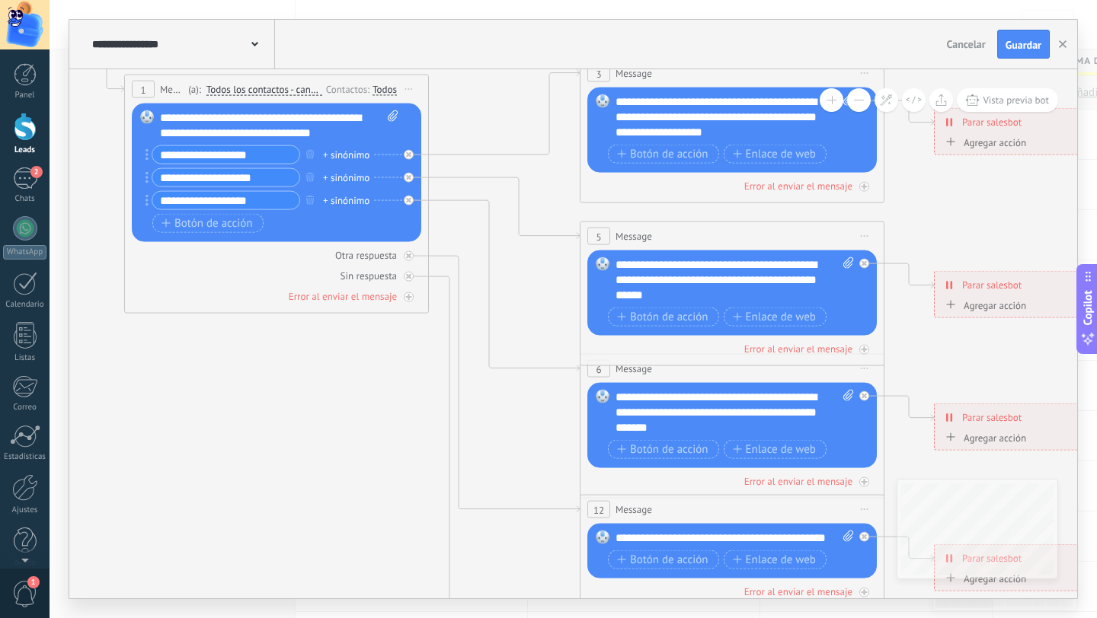
click at [337, 177] on div "+ sinónimo" at bounding box center [346, 177] width 46 height 15
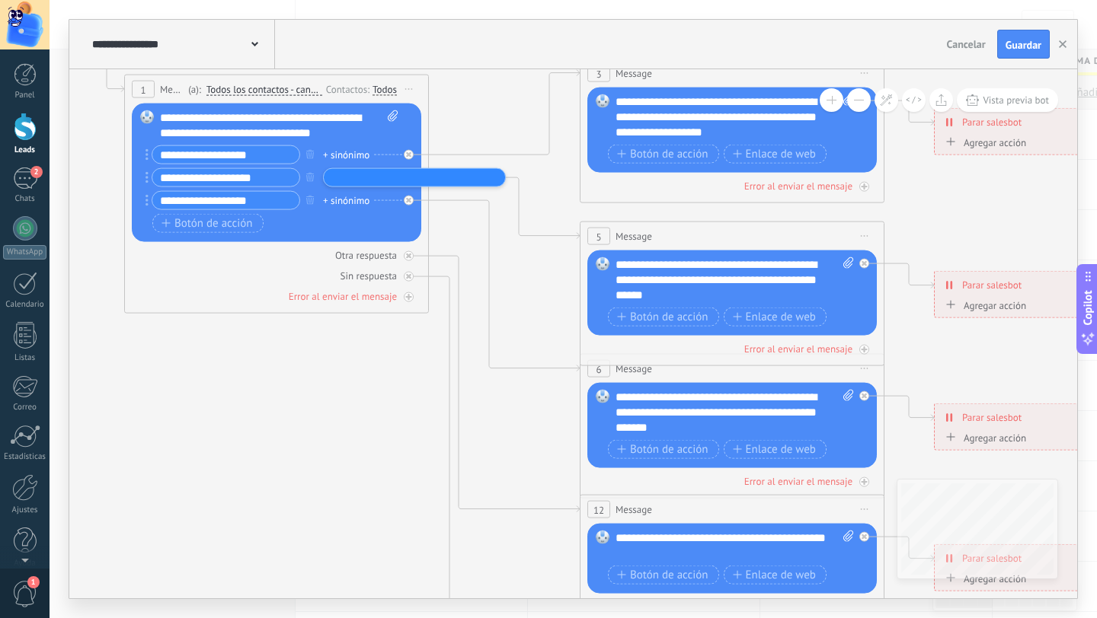
scroll to position [14, 0]
click at [320, 312] on div "1 Message ******* (a): Todos los contactos - canales seleccionados Todos los co…" at bounding box center [276, 194] width 305 height 239
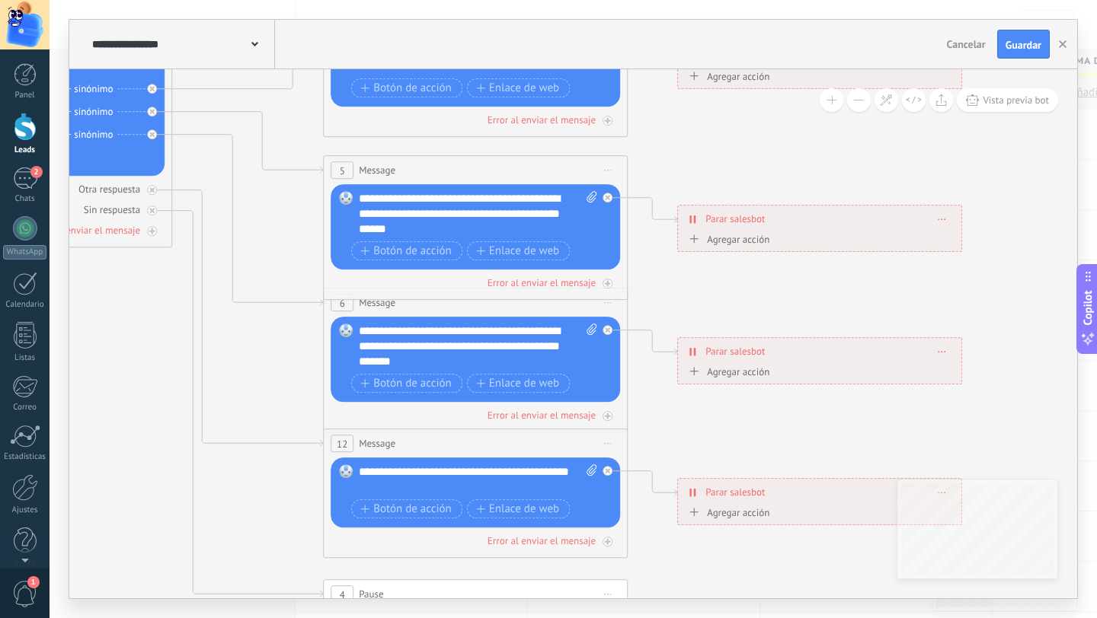
click at [735, 239] on div "Agregar acción" at bounding box center [727, 239] width 85 height 11
click at [735, 239] on button "Conversación marcada como cerrada" at bounding box center [772, 239] width 190 height 27
click at [654, 262] on icon at bounding box center [510, 347] width 2374 height 1538
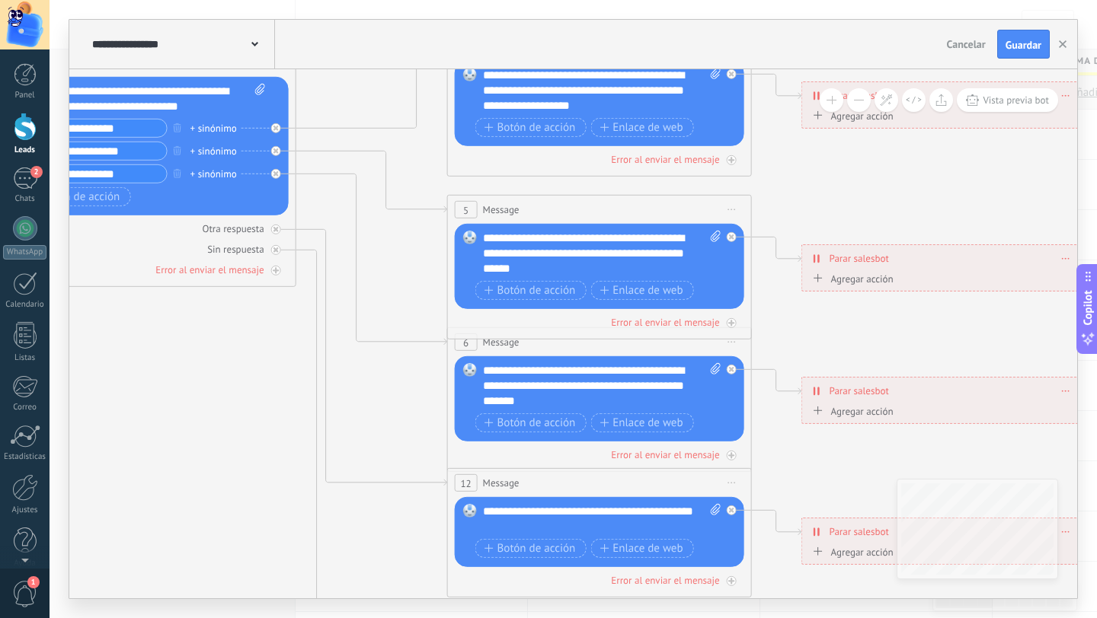
click at [654, 240] on div "**********" at bounding box center [602, 254] width 238 height 46
click at [533, 267] on div "**********" at bounding box center [602, 254] width 238 height 46
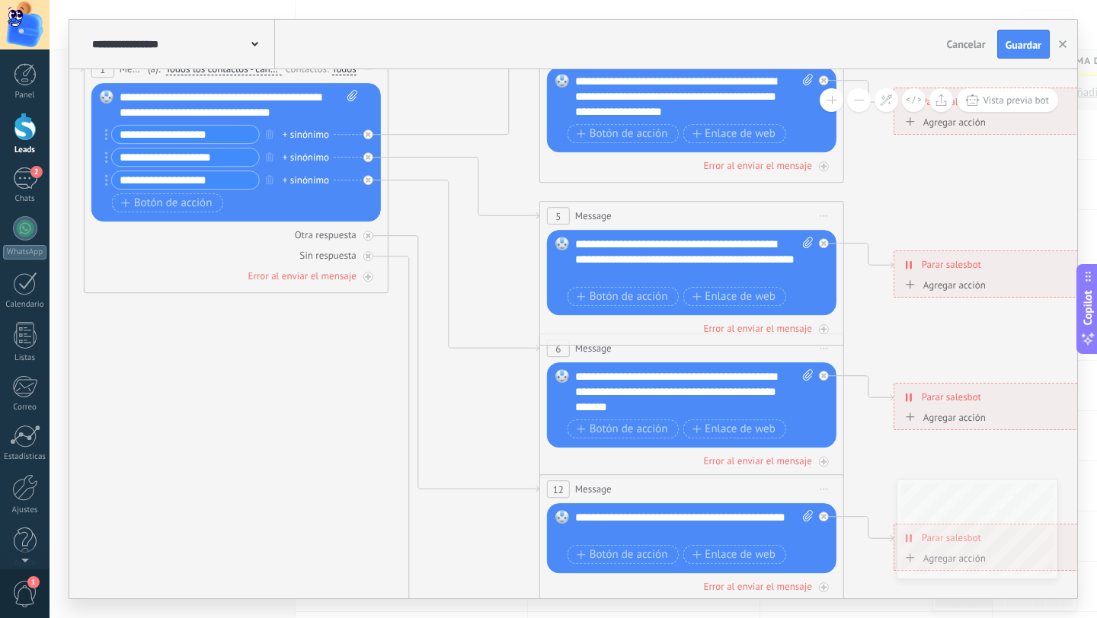
click at [806, 376] on icon at bounding box center [808, 374] width 10 height 11
click input "Subir" at bounding box center [0, 0] width 0 height 0
drag, startPoint x: 577, startPoint y: 376, endPoint x: 771, endPoint y: 422, distance: 199.5
click at [771, 422] on div "**********" at bounding box center [694, 405] width 238 height 73
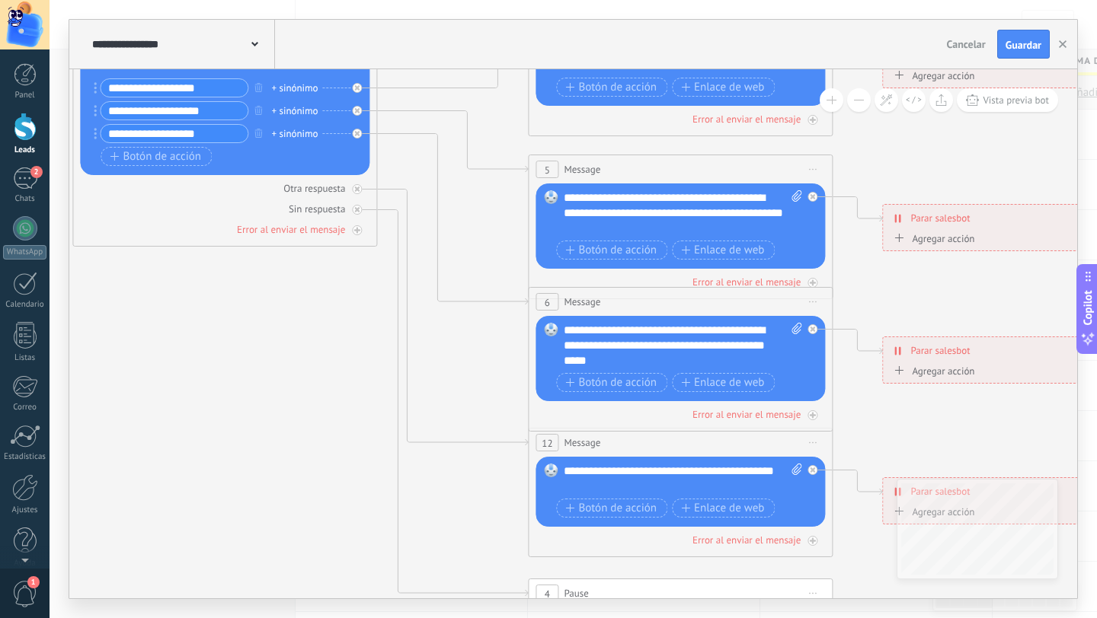
click at [655, 333] on div "**********" at bounding box center [683, 346] width 238 height 46
click at [782, 329] on div "**********" at bounding box center [683, 346] width 238 height 46
click at [676, 360] on div "**********" at bounding box center [683, 346] width 238 height 46
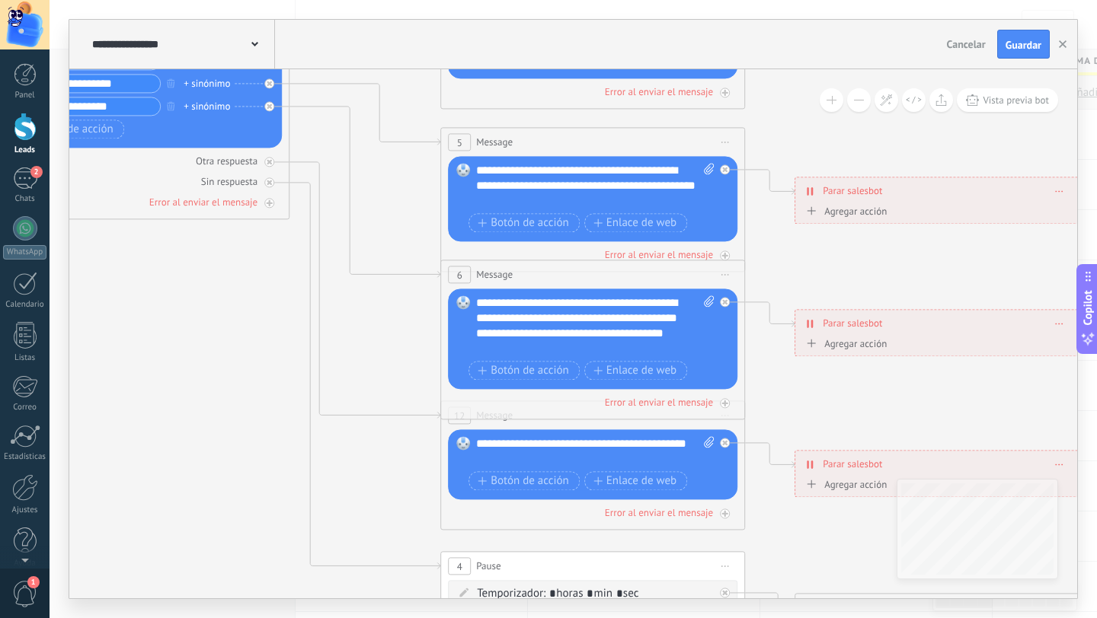
click at [562, 335] on div "**********" at bounding box center [595, 325] width 238 height 61
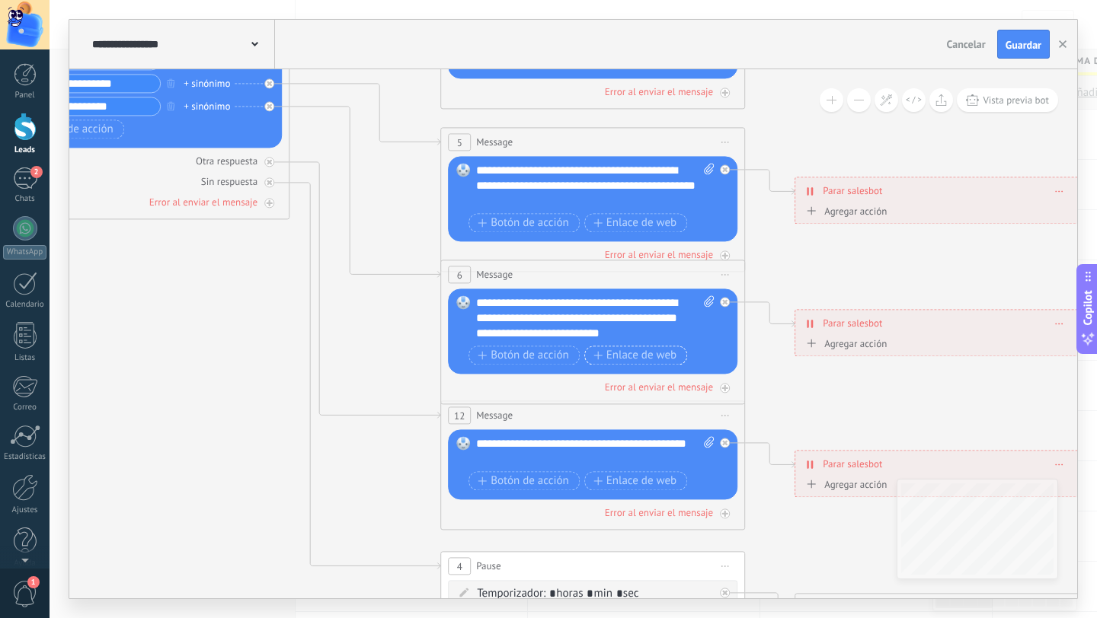
scroll to position [0, 0]
click at [653, 338] on div "**********" at bounding box center [595, 318] width 238 height 46
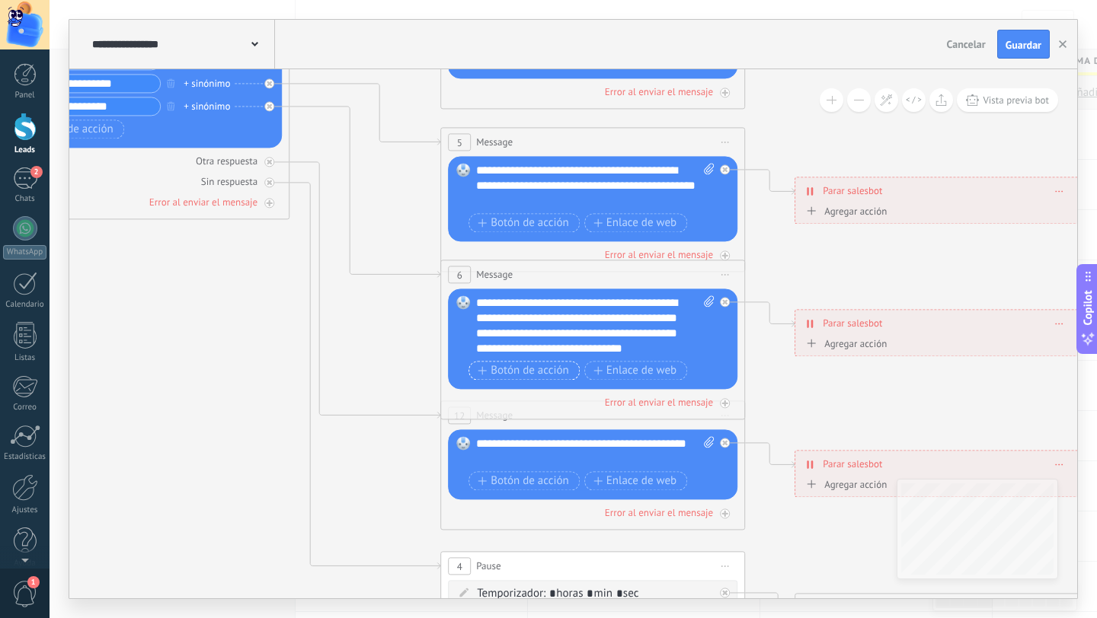
click at [541, 370] on span "Botón de acción" at bounding box center [523, 371] width 91 height 12
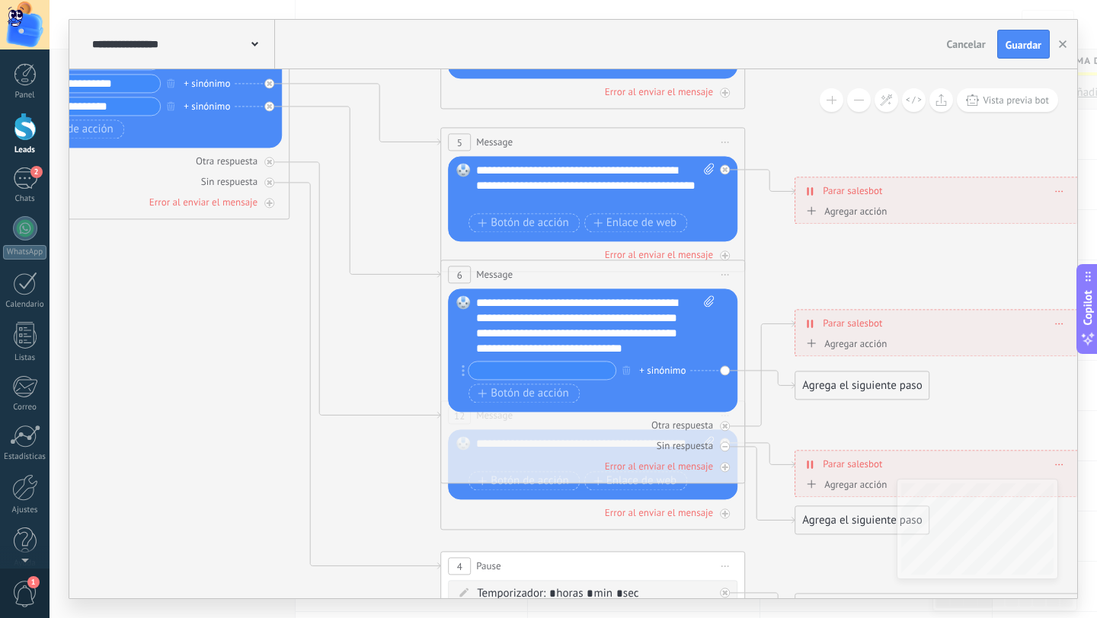
type input "*"
click at [626, 372] on icon "button" at bounding box center [626, 370] width 8 height 9
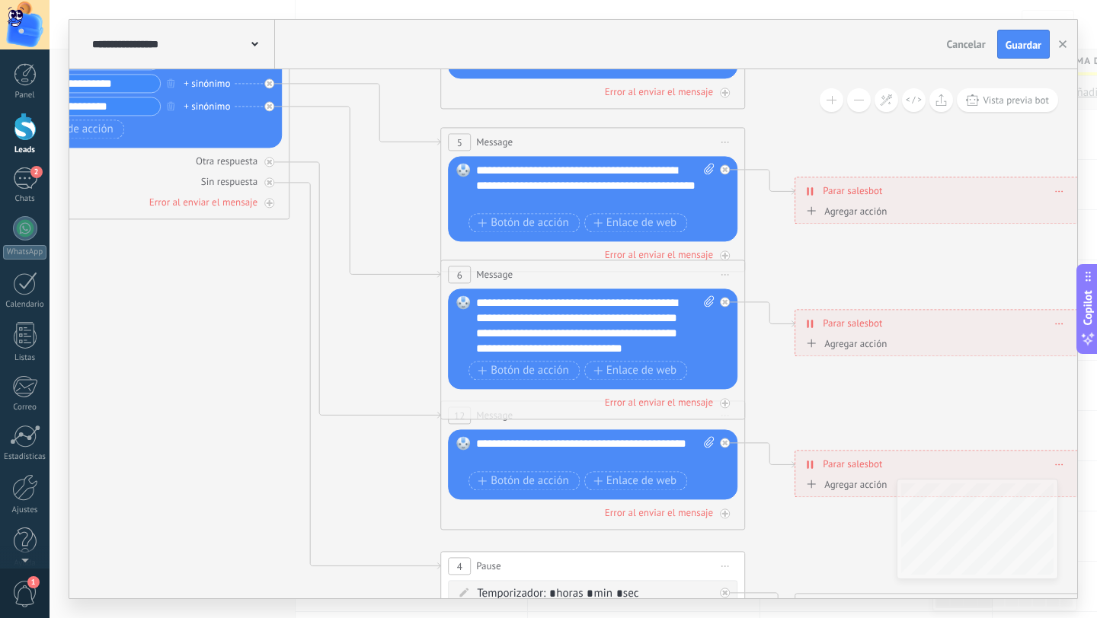
click at [666, 350] on div "**********" at bounding box center [595, 325] width 238 height 61
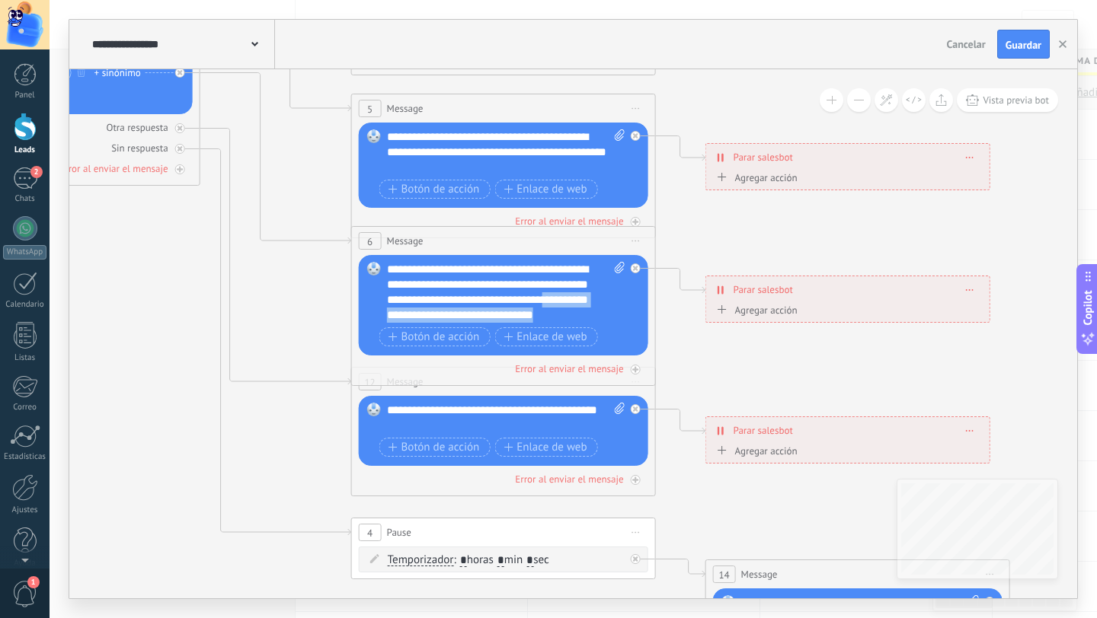
drag, startPoint x: 572, startPoint y: 315, endPoint x: 566, endPoint y: 300, distance: 16.4
click at [566, 300] on div "**********" at bounding box center [506, 292] width 238 height 61
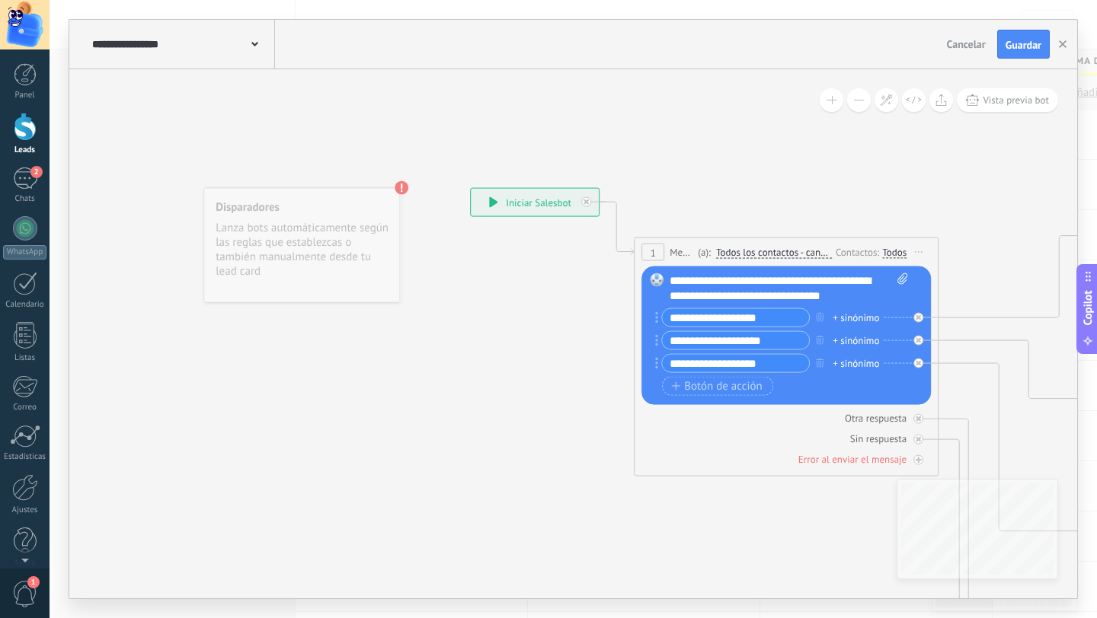
click at [497, 206] on icon at bounding box center [493, 202] width 9 height 11
click at [493, 206] on icon at bounding box center [493, 202] width 9 height 11
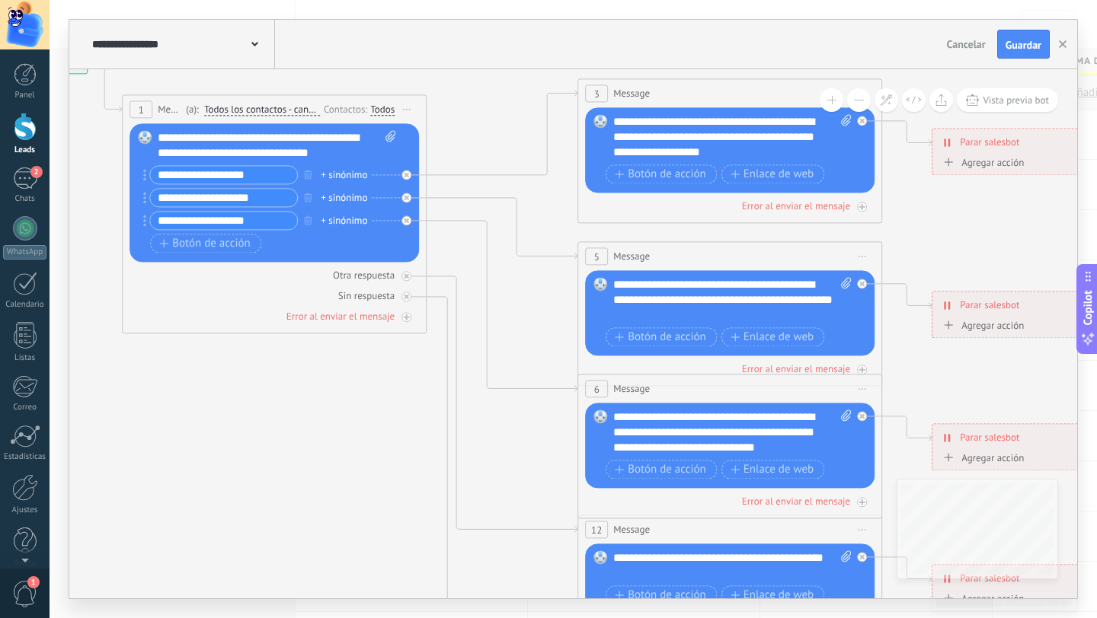
click at [347, 175] on div "+ sinónimo" at bounding box center [344, 175] width 46 height 15
click at [484, 124] on icon at bounding box center [764, 433] width 2374 height 1538
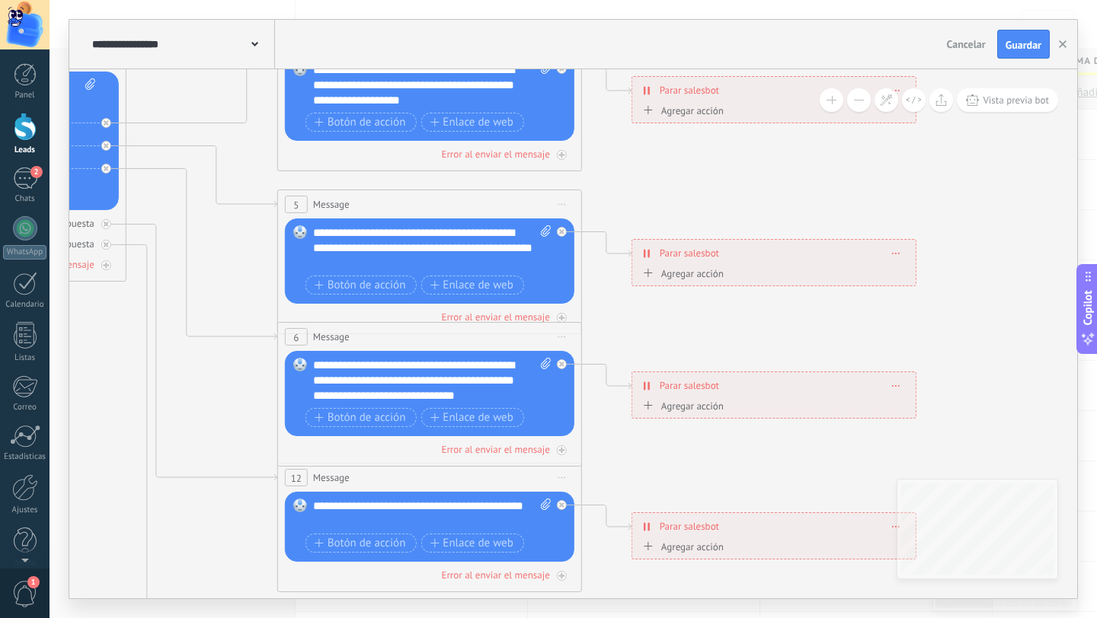
click at [698, 275] on div "Agregar acción" at bounding box center [681, 273] width 85 height 11
click at [698, 275] on button "Conversación marcada como cerrada" at bounding box center [726, 273] width 190 height 27
click at [683, 304] on span "Iniciar Salesbot" at bounding box center [724, 300] width 184 height 14
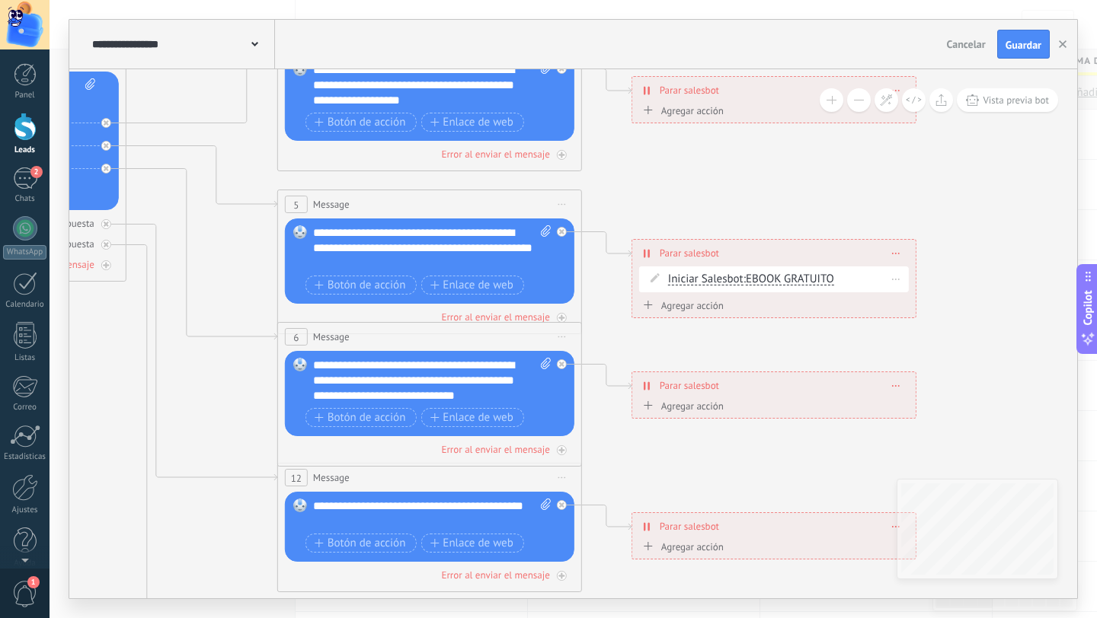
click at [895, 283] on span at bounding box center [896, 279] width 7 height 8
click at [896, 280] on span at bounding box center [896, 279] width 7 height 8
click at [917, 303] on div "Borrar" at bounding box center [924, 301] width 68 height 26
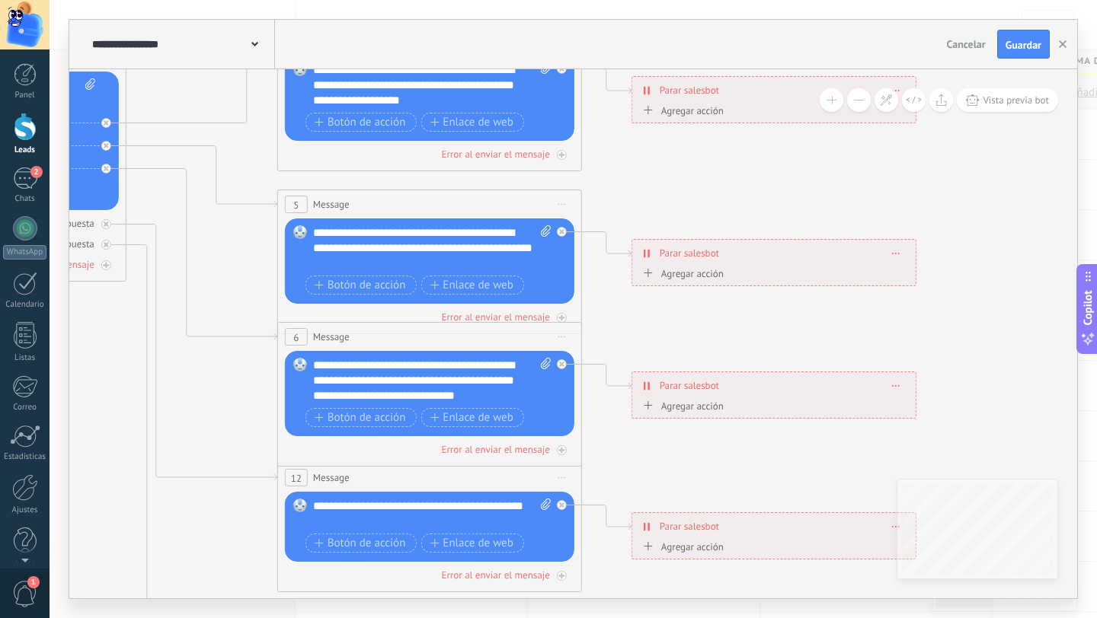
click at [676, 279] on div "Agregar acción" at bounding box center [681, 273] width 85 height 11
click at [676, 279] on button "Iniciar Salesbot" at bounding box center [726, 273] width 190 height 27
click at [674, 279] on span "Conversación marcada como cerrada" at bounding box center [724, 274] width 184 height 14
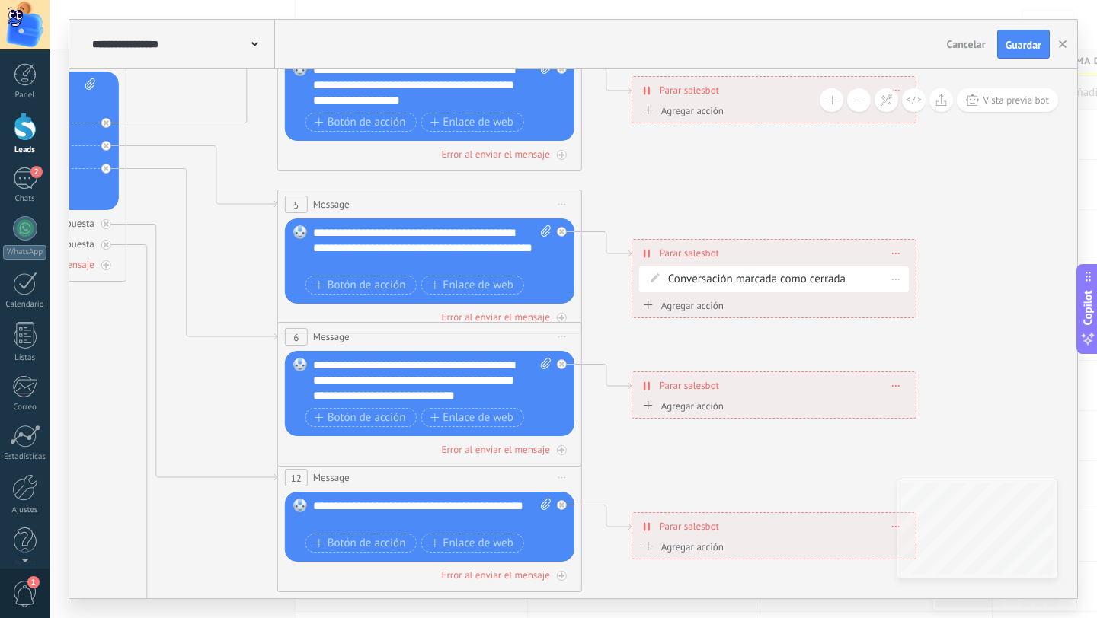
click at [894, 281] on span at bounding box center [896, 279] width 7 height 8
click at [921, 299] on div "Borrar" at bounding box center [924, 301] width 68 height 26
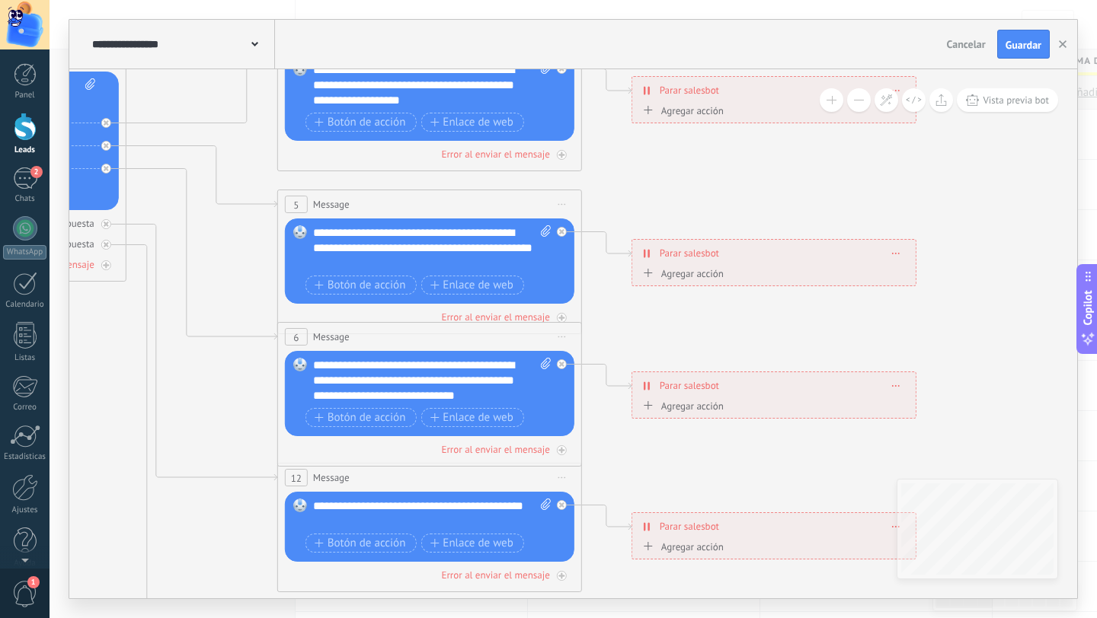
click at [901, 255] on div "**********" at bounding box center [773, 253] width 283 height 27
click at [899, 253] on icon at bounding box center [896, 254] width 8 height 2
click at [922, 273] on div "Borrar" at bounding box center [924, 275] width 68 height 26
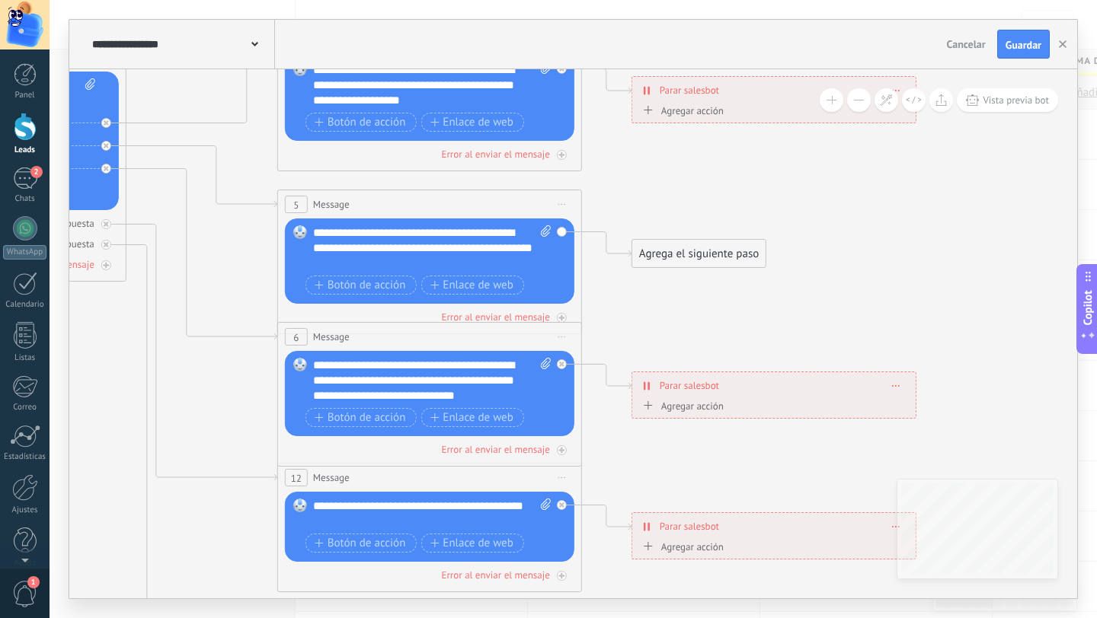
click at [677, 258] on div "Agrega el siguiente paso" at bounding box center [698, 253] width 133 height 25
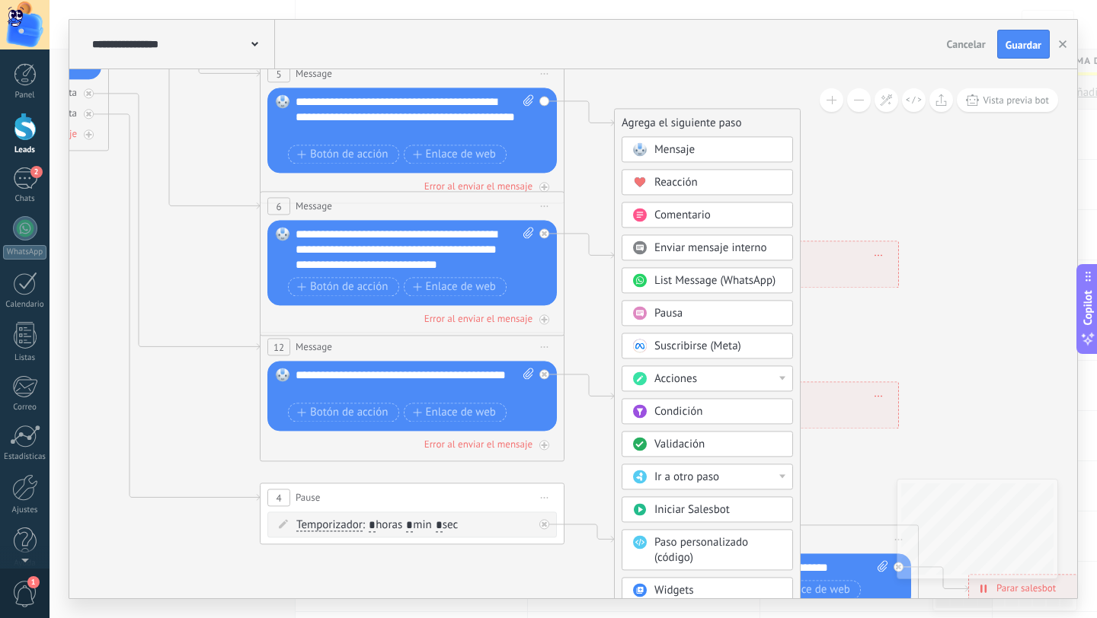
click at [761, 375] on div "Acciones" at bounding box center [718, 379] width 128 height 15
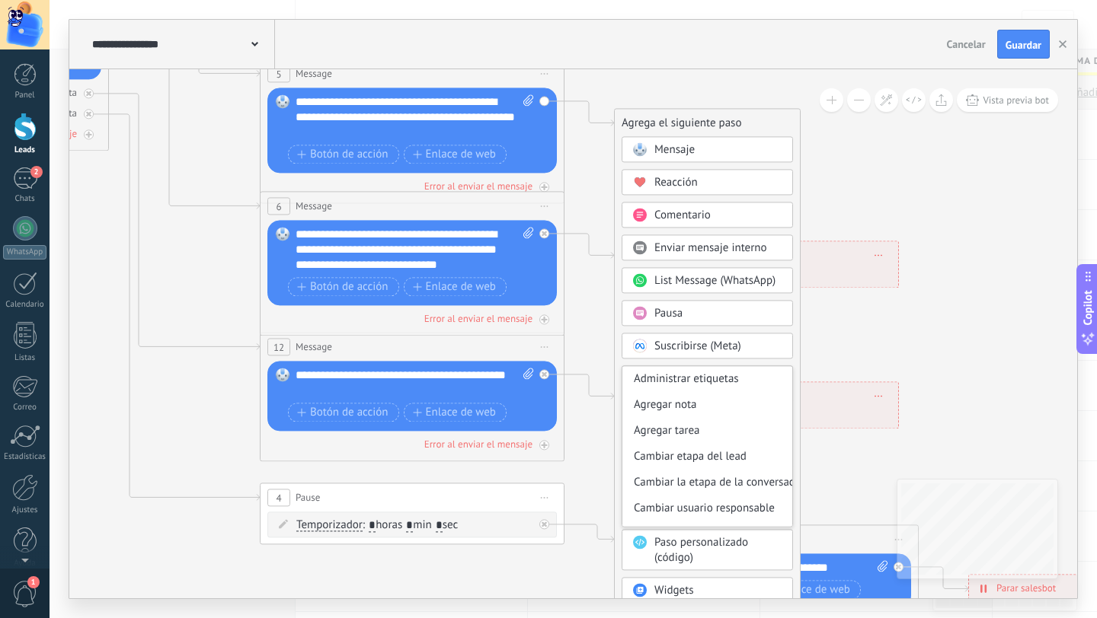
click at [835, 366] on icon at bounding box center [447, 250] width 2374 height 1538
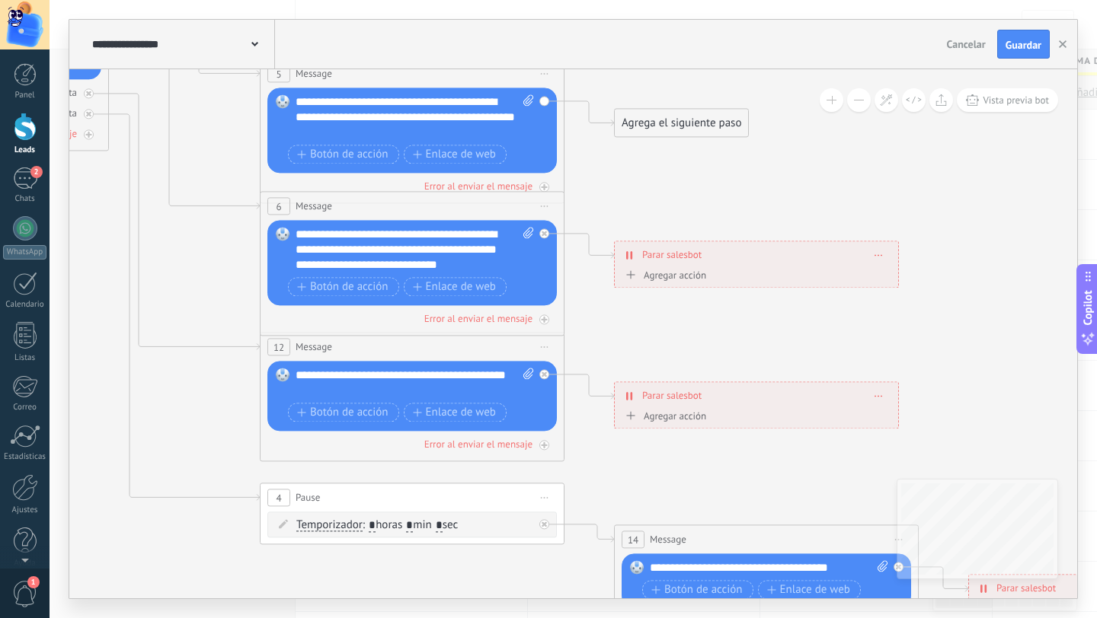
click at [666, 121] on div "Agrega el siguiente paso" at bounding box center [681, 122] width 133 height 25
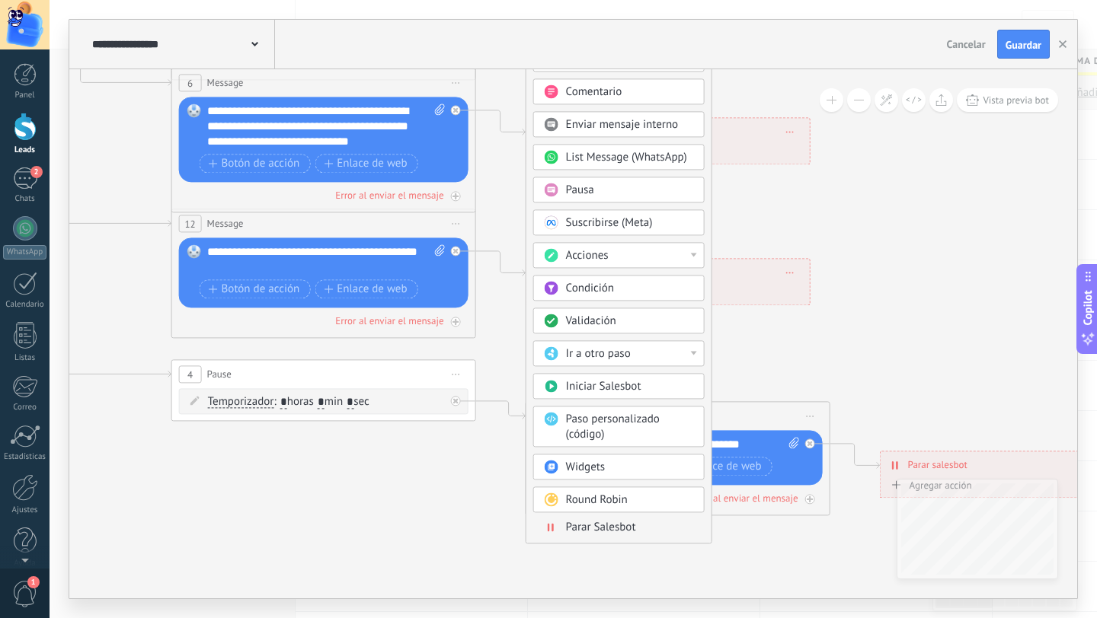
click at [690, 357] on div "Ir a otro paso" at bounding box center [630, 354] width 128 height 15
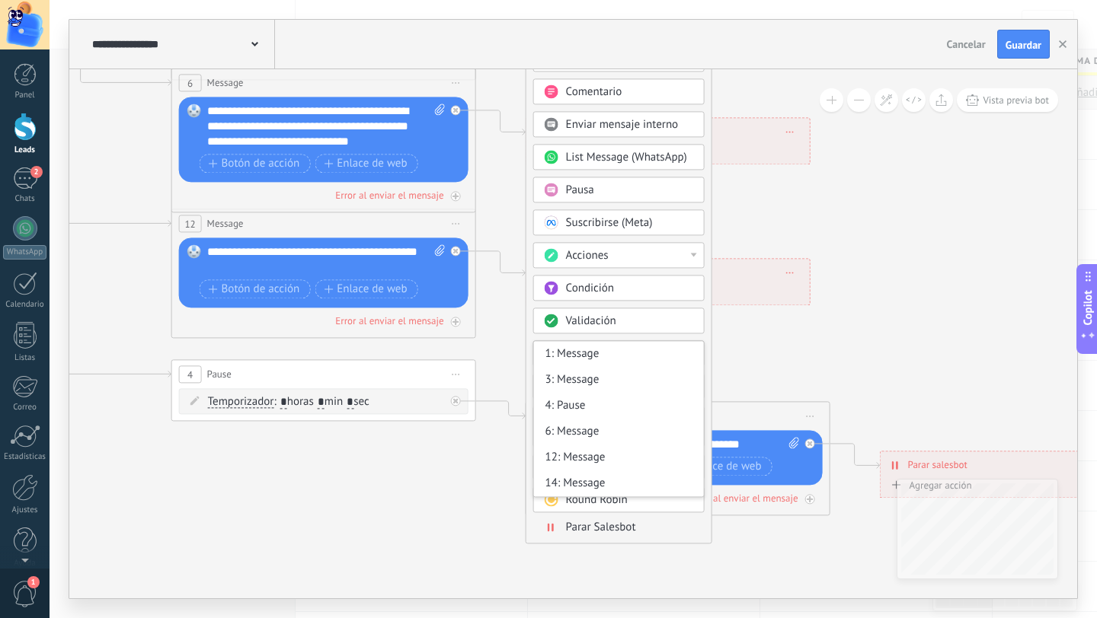
click at [740, 347] on icon at bounding box center [358, 127] width 2374 height 1538
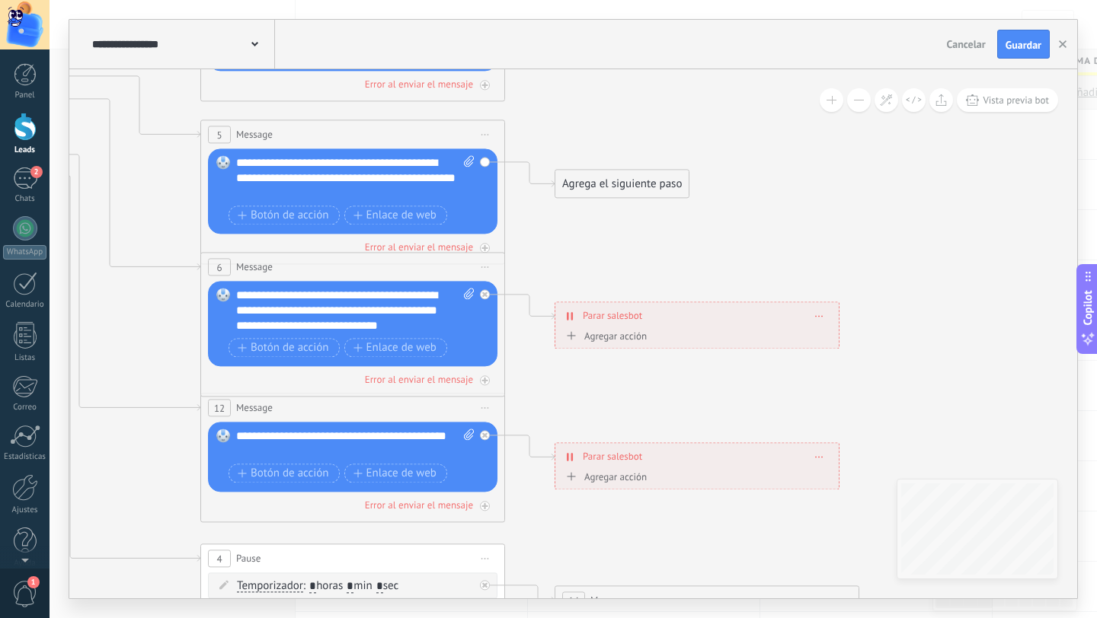
click at [611, 187] on div "Agrega el siguiente paso" at bounding box center [621, 183] width 133 height 25
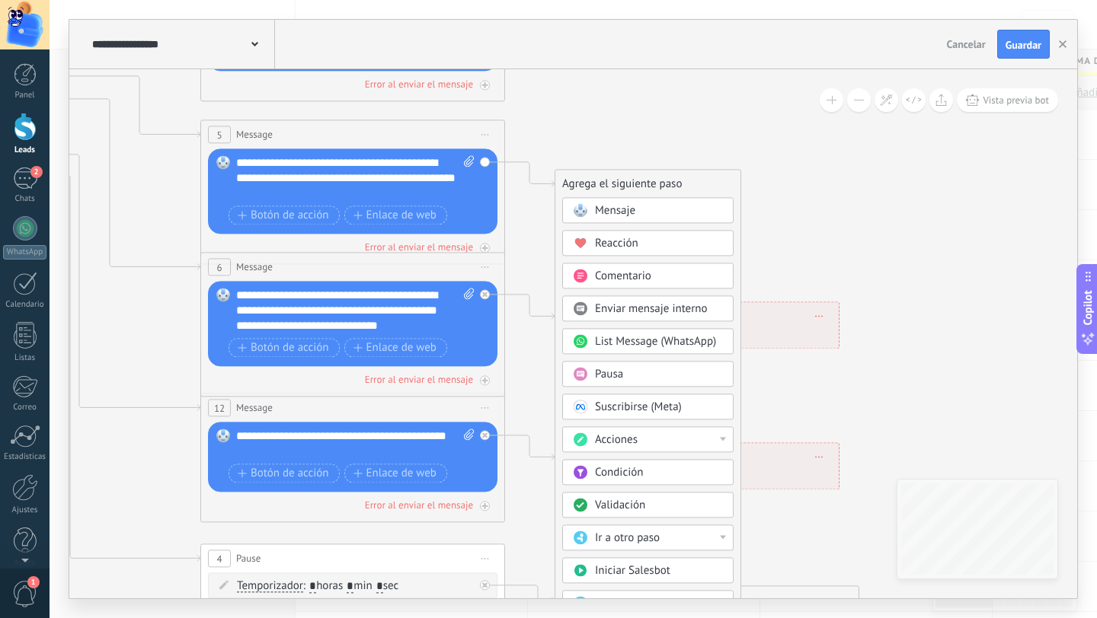
click at [610, 211] on span "Mensaje" at bounding box center [615, 210] width 40 height 14
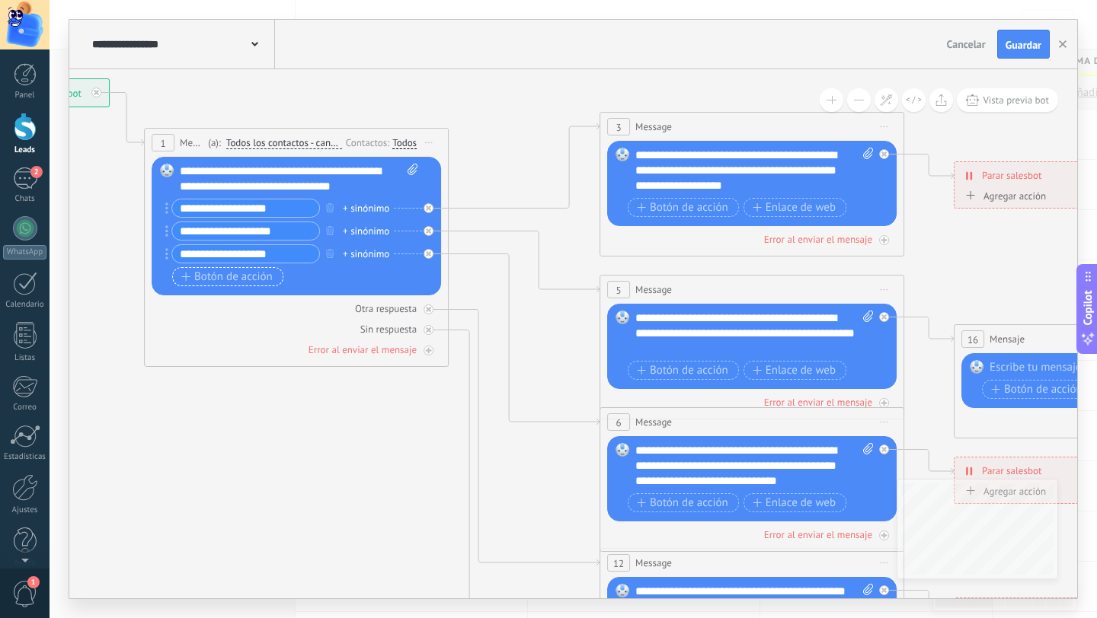
click at [212, 274] on span "Botón de acción" at bounding box center [226, 277] width 91 height 12
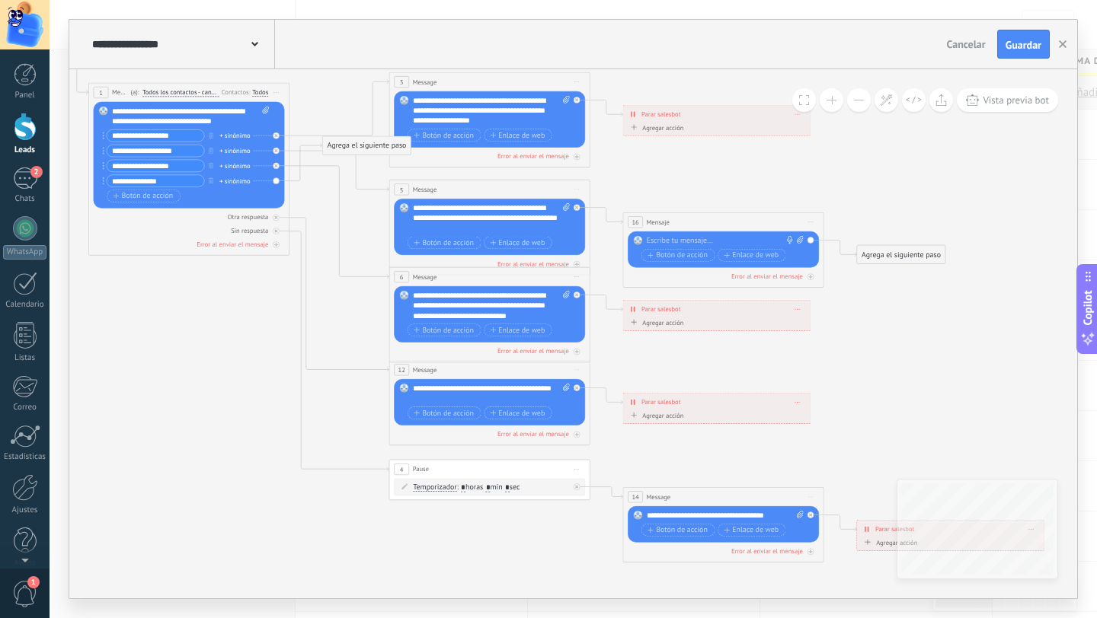
type input "**********"
click at [469, 487] on span ": * horas * min * sec" at bounding box center [488, 488] width 63 height 10
click at [442, 488] on span "Temporizador" at bounding box center [434, 488] width 43 height 8
click at [442, 488] on button "Temporizador" at bounding box center [471, 488] width 126 height 18
click at [529, 475] on div "4 Pause ***** Iniciar vista previa aquí Cambiar nombre Duplicar [GEOGRAPHIC_DAT…" at bounding box center [489, 469] width 200 height 18
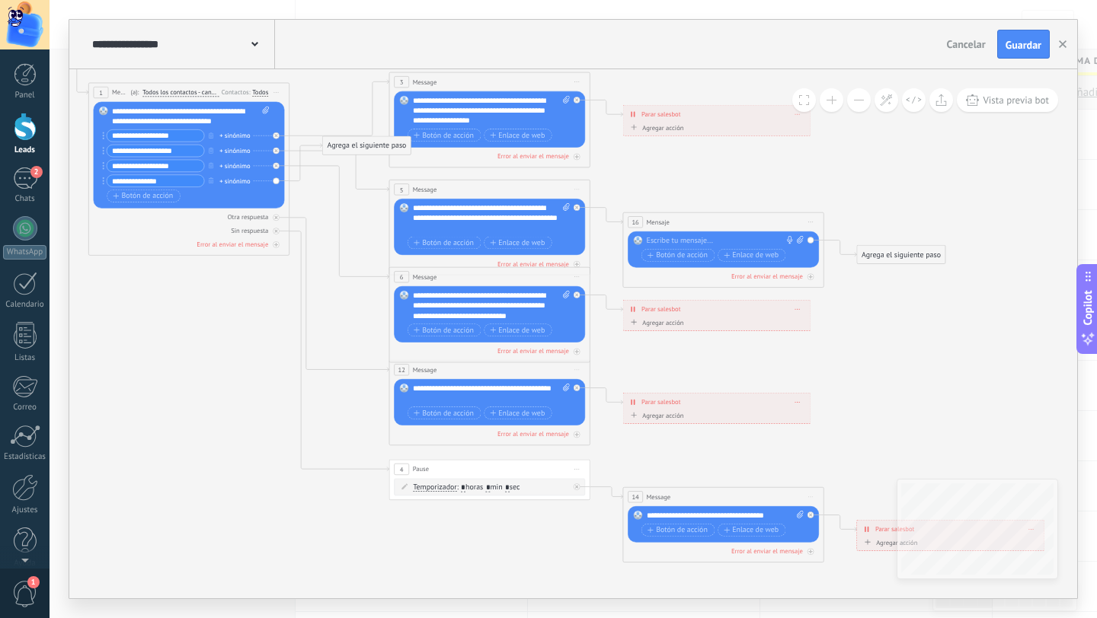
click at [471, 487] on span ": * horas * min * sec" at bounding box center [488, 488] width 63 height 10
click at [487, 487] on span ": * horas * min * sec" at bounding box center [488, 488] width 63 height 10
click at [506, 487] on span ": * horas * min * sec" at bounding box center [488, 488] width 63 height 10
click at [467, 487] on span ": * horas * min * sec" at bounding box center [488, 488] width 63 height 10
type input "*"
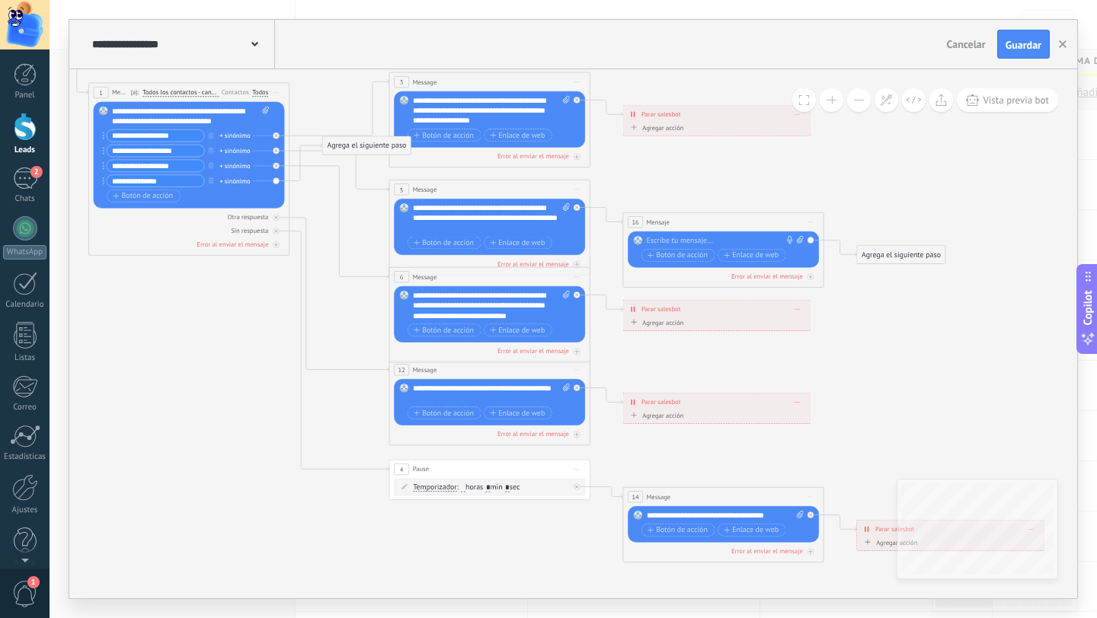
type input "*"
click at [490, 488] on input "*" at bounding box center [488, 488] width 5 height 8
type input "*"
click at [645, 516] on span at bounding box center [637, 516] width 17 height 8
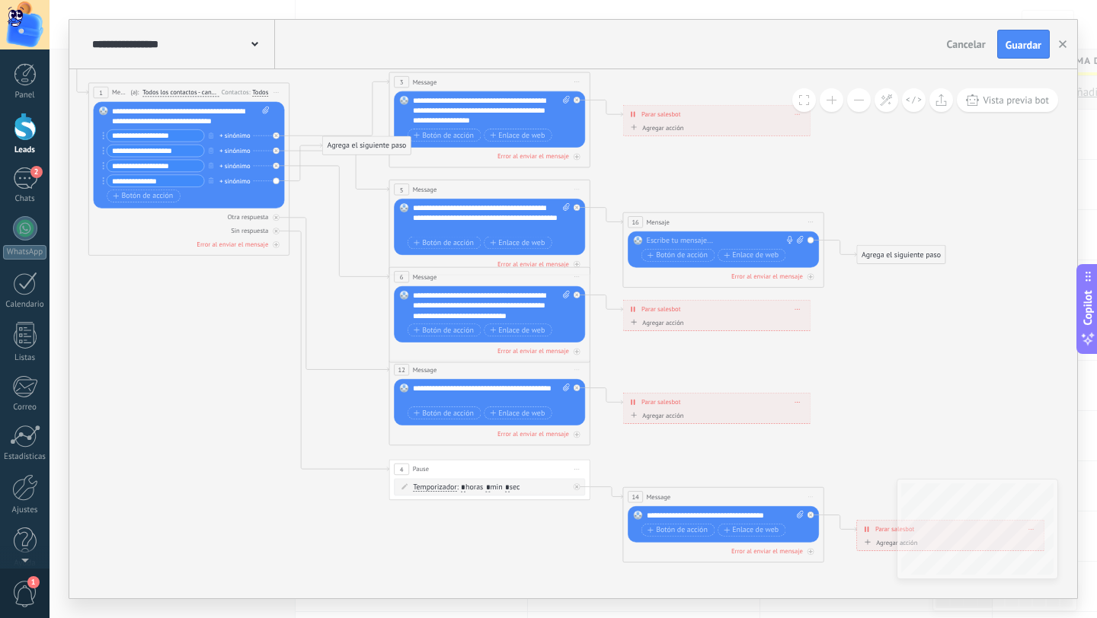
click at [647, 516] on div "**********" at bounding box center [726, 516] width 158 height 10
click at [791, 513] on div "**********" at bounding box center [726, 521] width 158 height 20
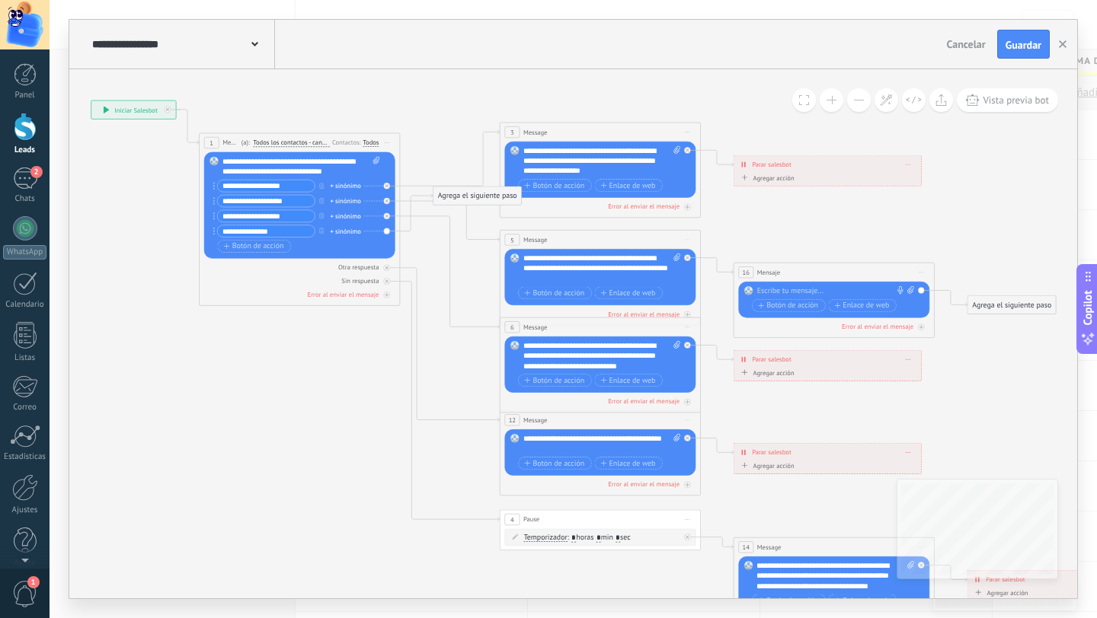
click at [773, 180] on div "Agregar acción" at bounding box center [766, 178] width 56 height 8
click at [773, 180] on button "Conversación marcada como cerrada" at bounding box center [796, 178] width 126 height 18
click at [910, 165] on span "Borrar" at bounding box center [907, 164] width 5 height 5
click at [926, 180] on div "Borrar" at bounding box center [926, 178] width 44 height 17
click at [771, 165] on div "Agrega el siguiente paso" at bounding box center [777, 165] width 88 height 17
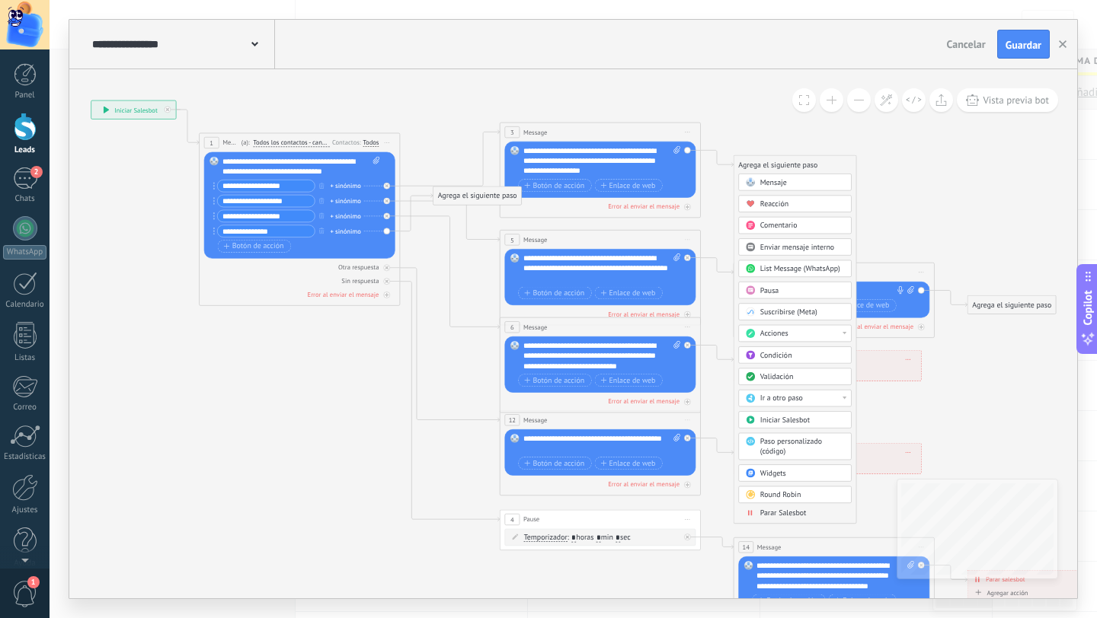
click at [802, 337] on div "Acciones" at bounding box center [802, 334] width 85 height 10
click at [791, 401] on div "Cambiar la etapa de la conversación" at bounding box center [795, 402] width 112 height 17
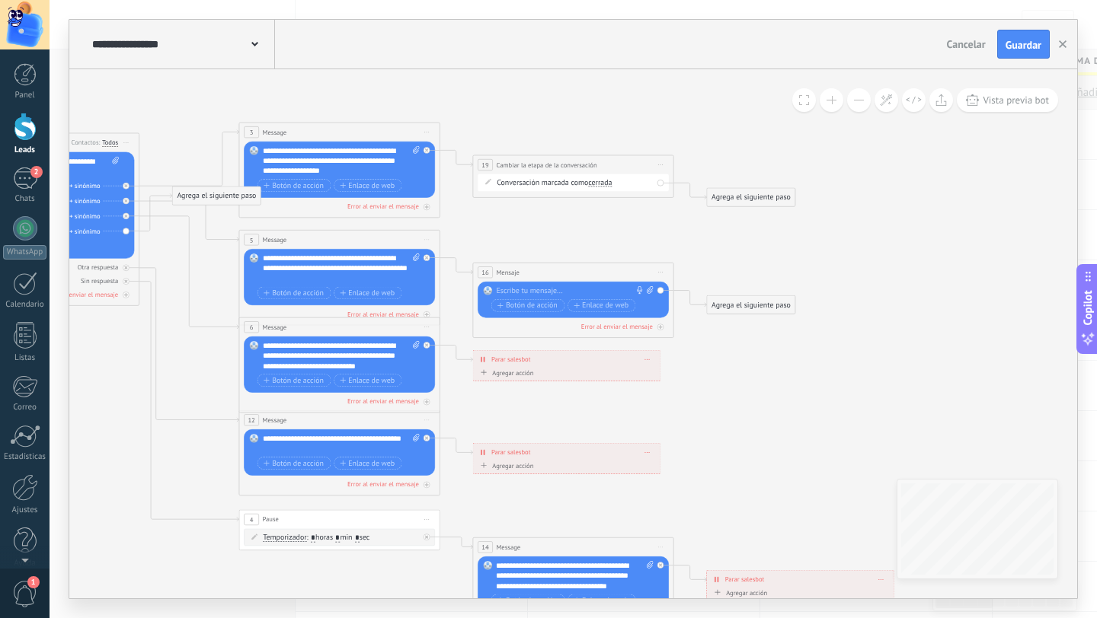
click at [661, 165] on icon at bounding box center [660, 165] width 5 height 1
click at [691, 228] on div "Borrar" at bounding box center [705, 230] width 99 height 17
click at [516, 164] on div "Agrega el siguiente paso" at bounding box center [517, 165] width 88 height 17
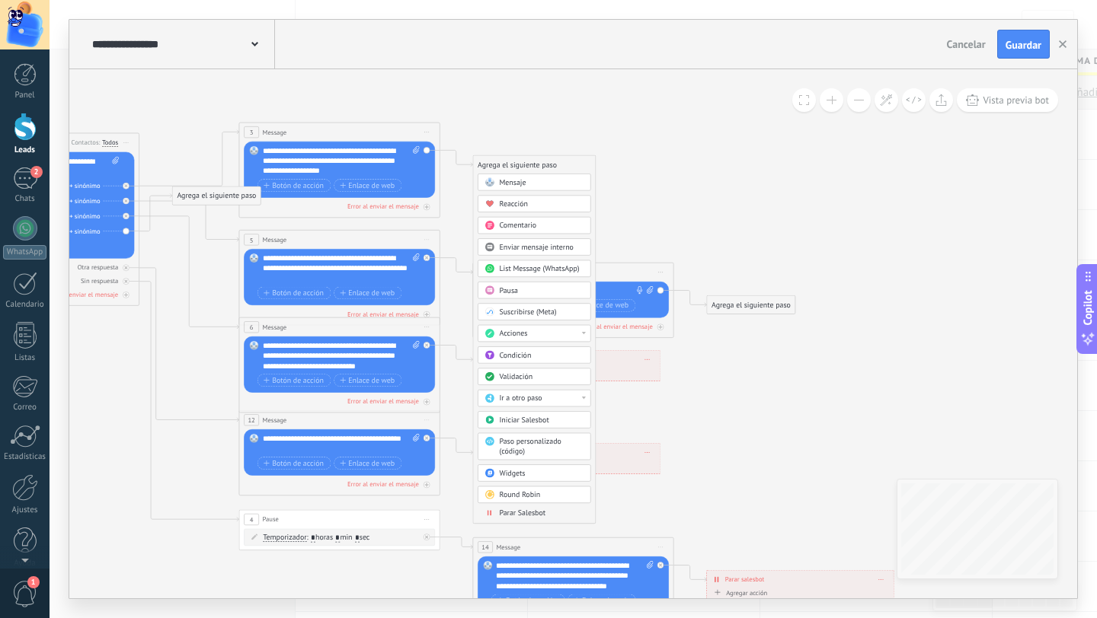
click at [577, 336] on div "Acciones" at bounding box center [541, 334] width 85 height 10
click at [522, 386] on div "Cambiar etapa del lead" at bounding box center [534, 385] width 112 height 17
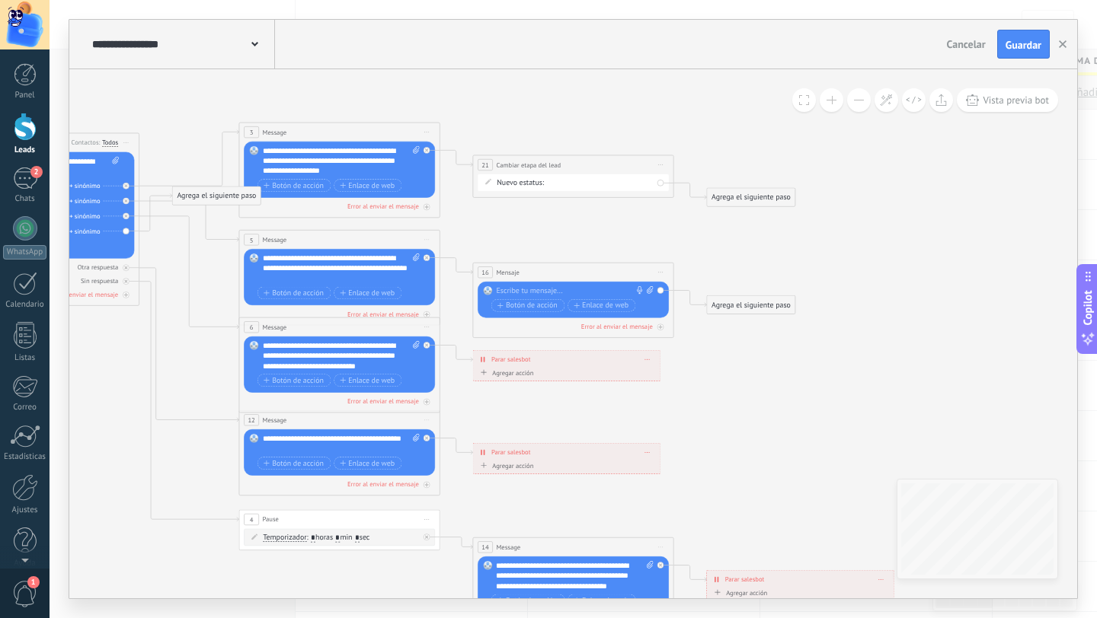
click at [0, 0] on div "Nueva consulta Cualificado Cotización enviada Pedido creado [PERSON_NAME] compl…" at bounding box center [0, 0] width 0 height 0
click at [498, 236] on div at bounding box center [573, 309] width 1047 height 618
click at [740, 199] on div "Agrega el siguiente paso" at bounding box center [751, 198] width 88 height 17
click at [717, 168] on icon at bounding box center [362, 367] width 1567 height 1036
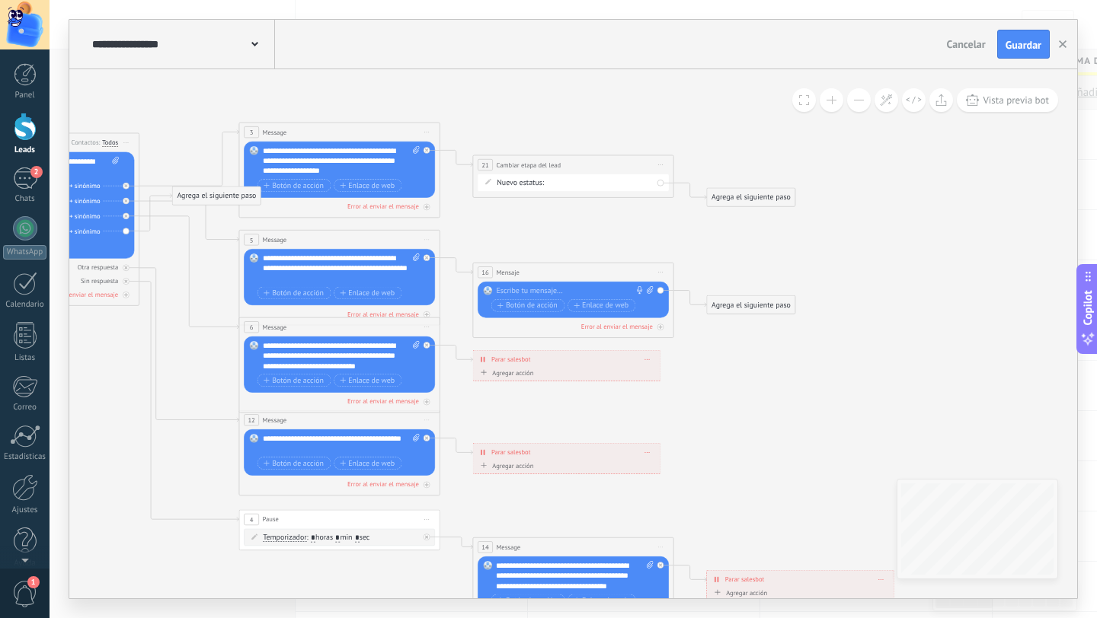
click at [662, 165] on icon at bounding box center [660, 165] width 5 height 1
click at [685, 228] on div "Borrar" at bounding box center [705, 230] width 99 height 17
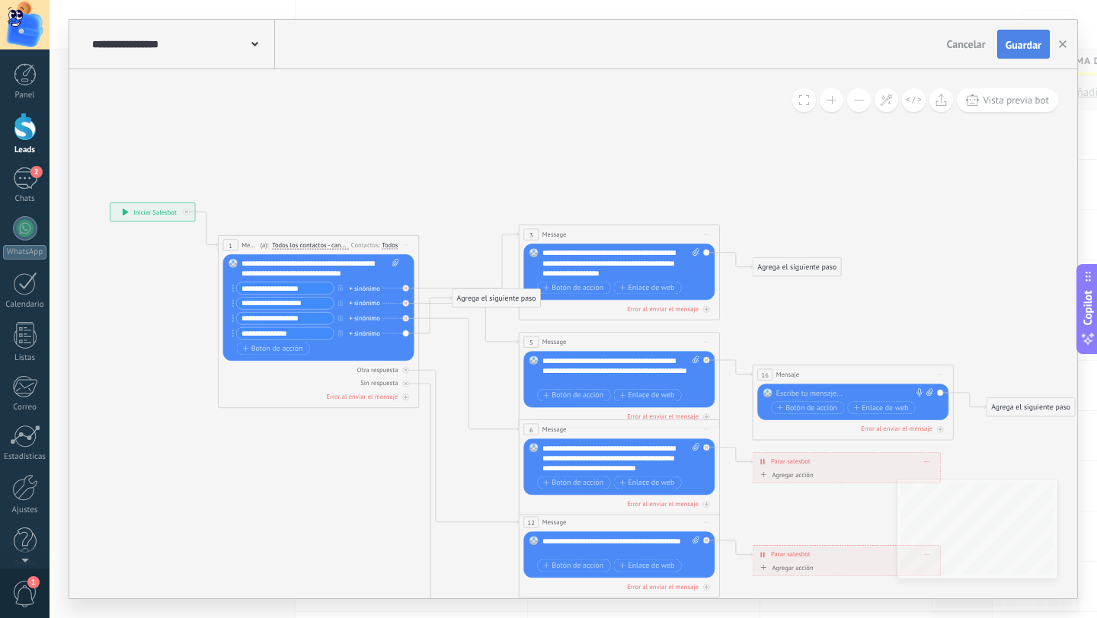
click at [1025, 53] on button "Guardar" at bounding box center [1023, 44] width 53 height 29
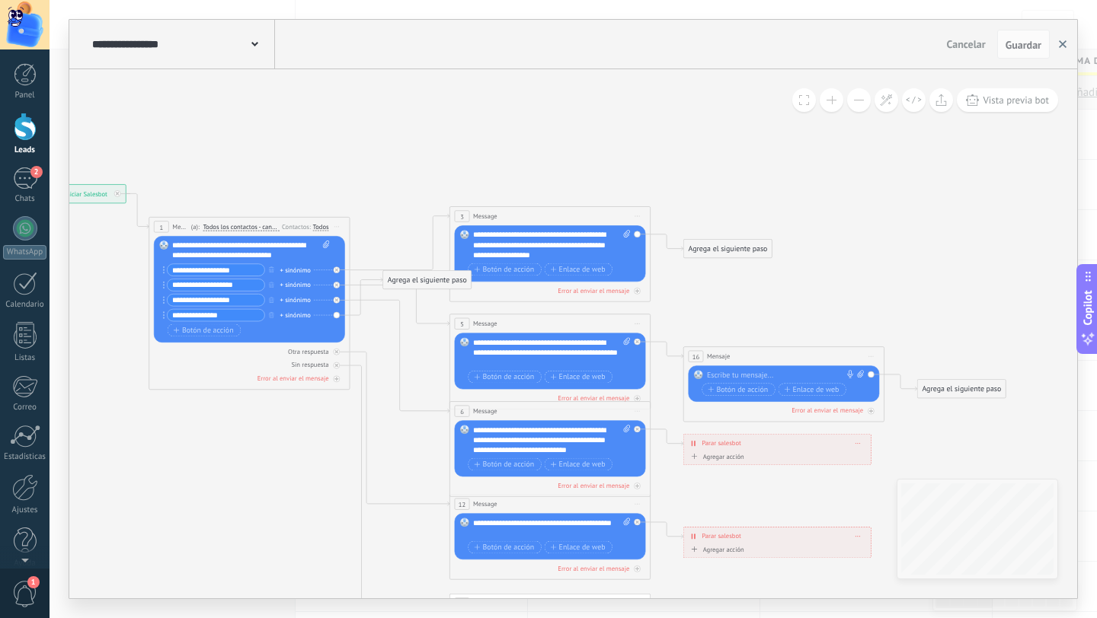
click at [1061, 46] on use "button" at bounding box center [1063, 44] width 8 height 8
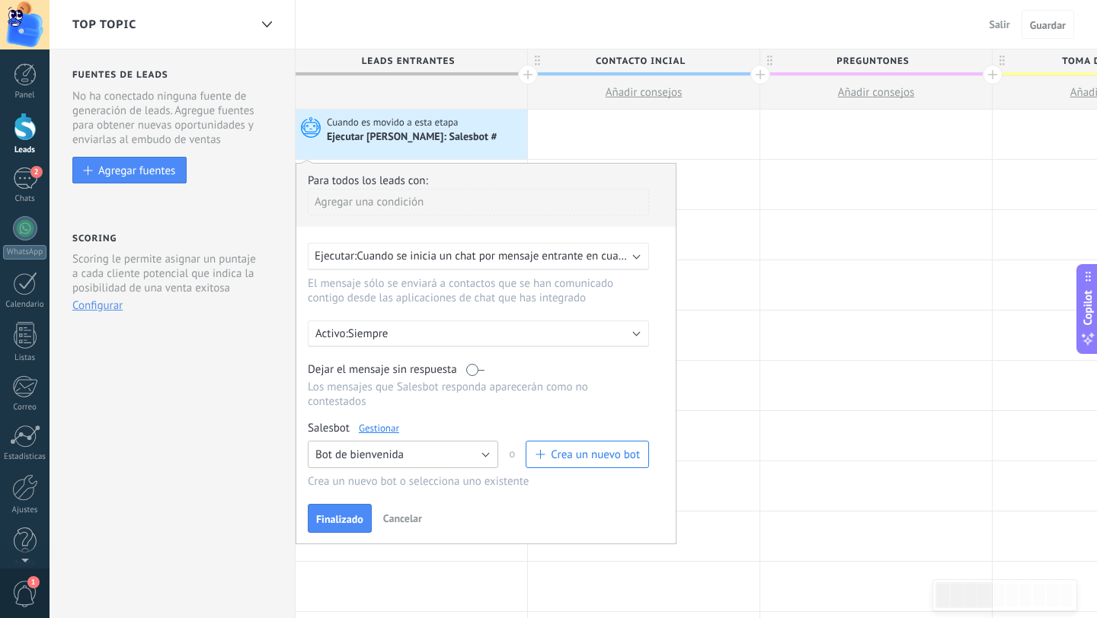
click at [486, 459] on button "Bot de bienvenida" at bounding box center [403, 454] width 190 height 27
click at [406, 488] on span "Bot de bienvenida" at bounding box center [396, 481] width 194 height 14
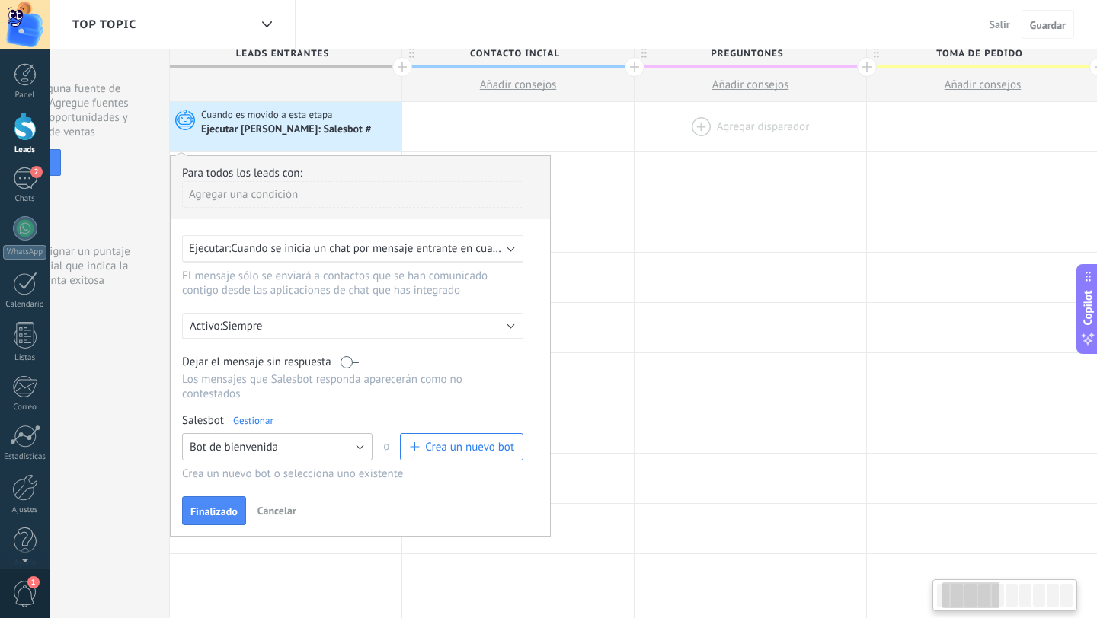
scroll to position [0, 117]
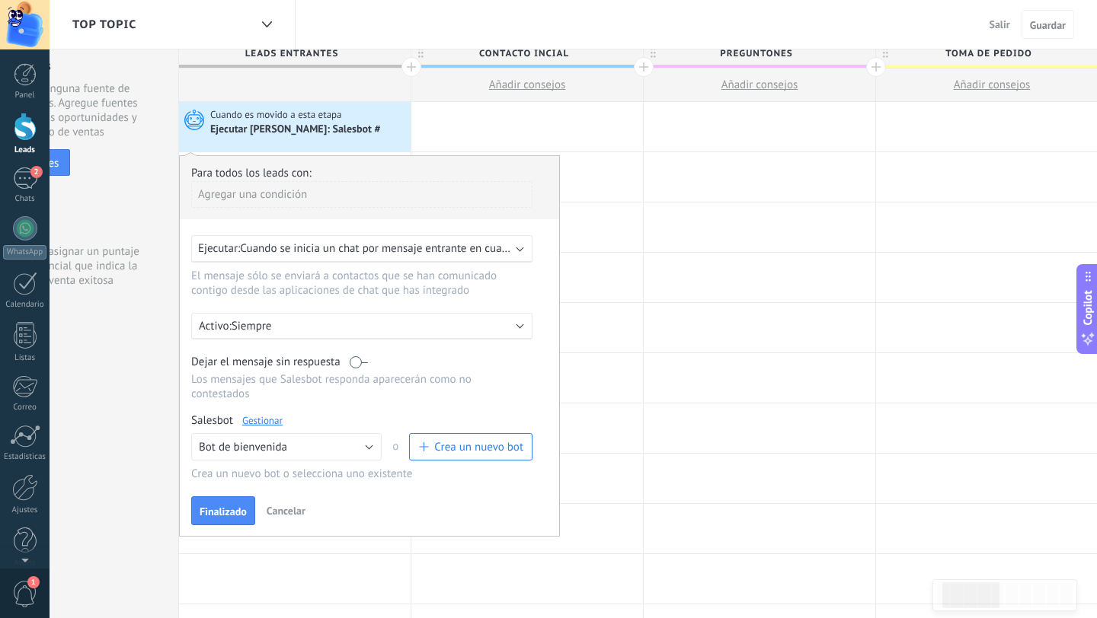
click at [250, 424] on link "Gestionar" at bounding box center [262, 420] width 40 height 13
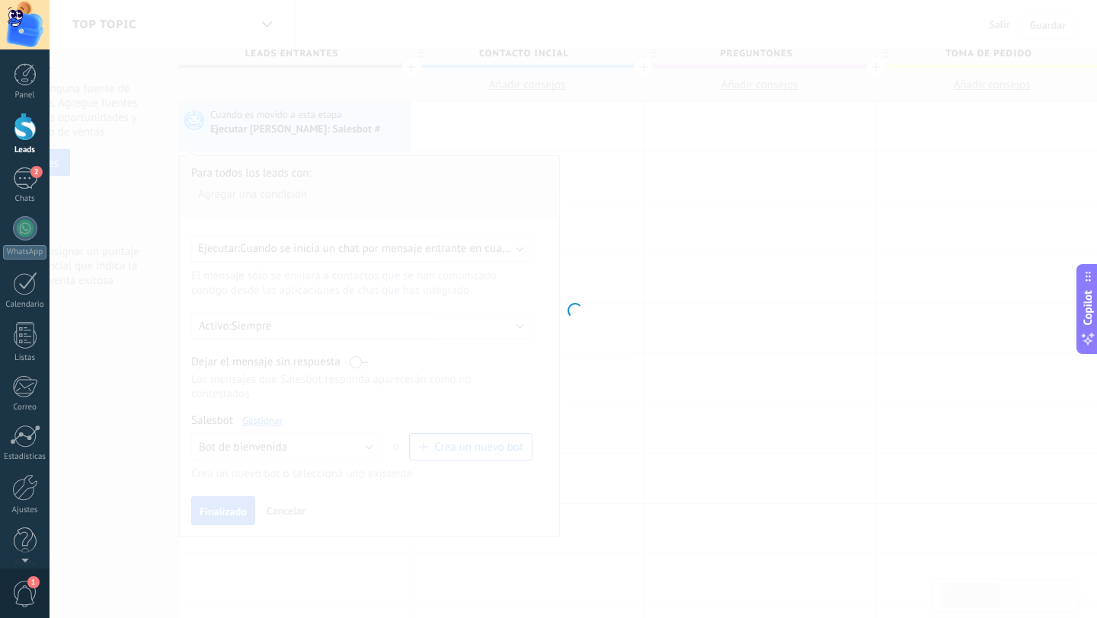
type input "**********"
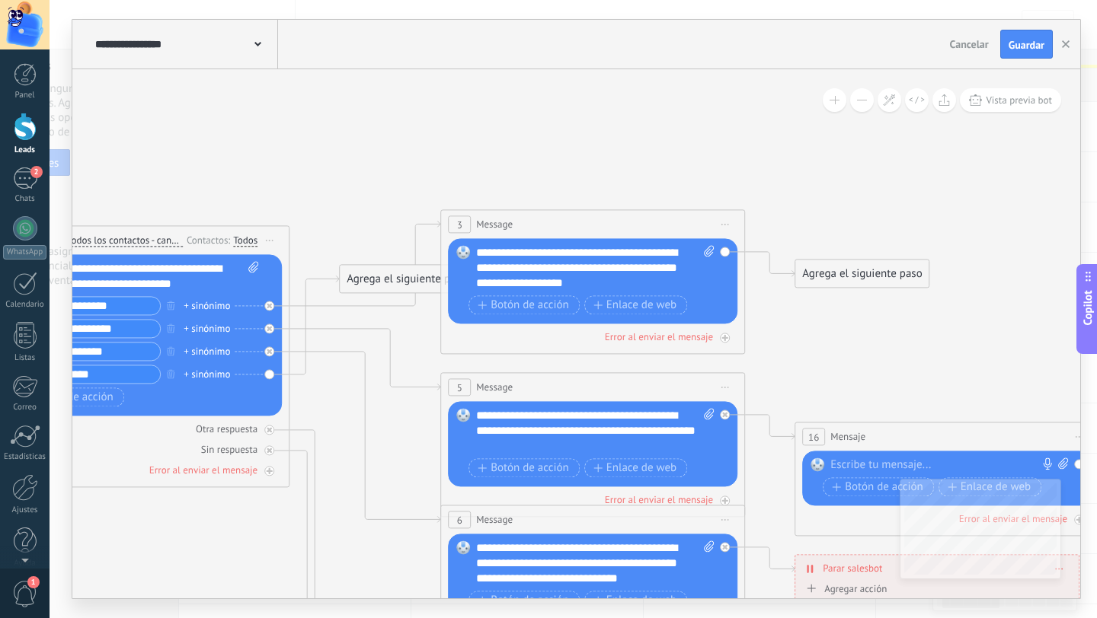
click at [859, 270] on div "Agrega el siguiente paso" at bounding box center [861, 273] width 133 height 25
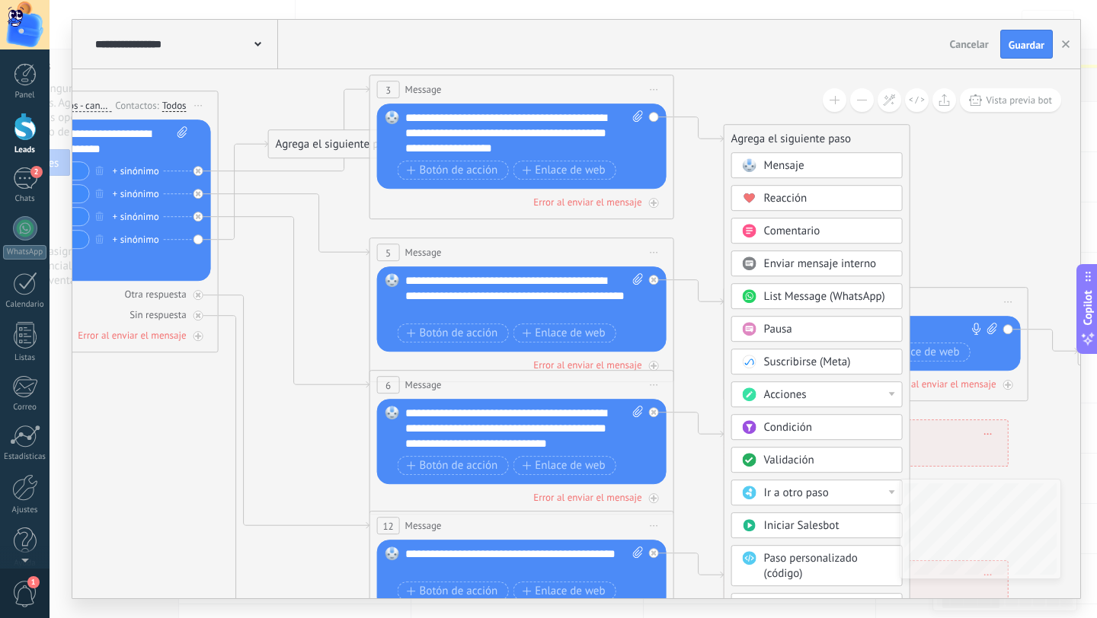
click at [828, 490] on div "Ir a otro paso" at bounding box center [828, 493] width 128 height 15
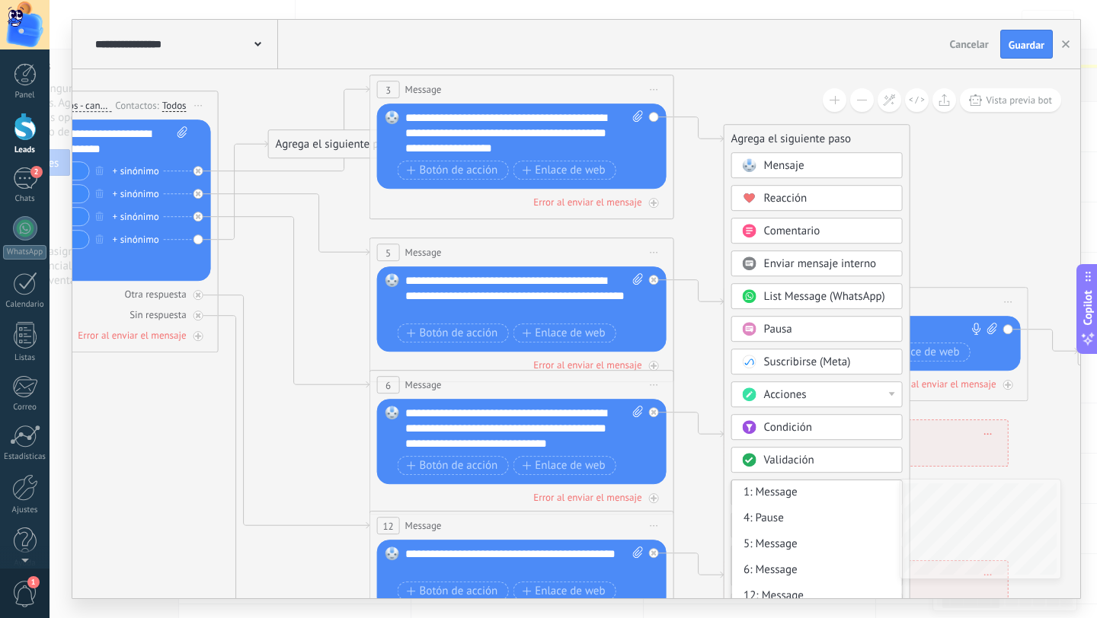
scroll to position [0, 0]
click at [870, 463] on div "Validación" at bounding box center [828, 460] width 128 height 15
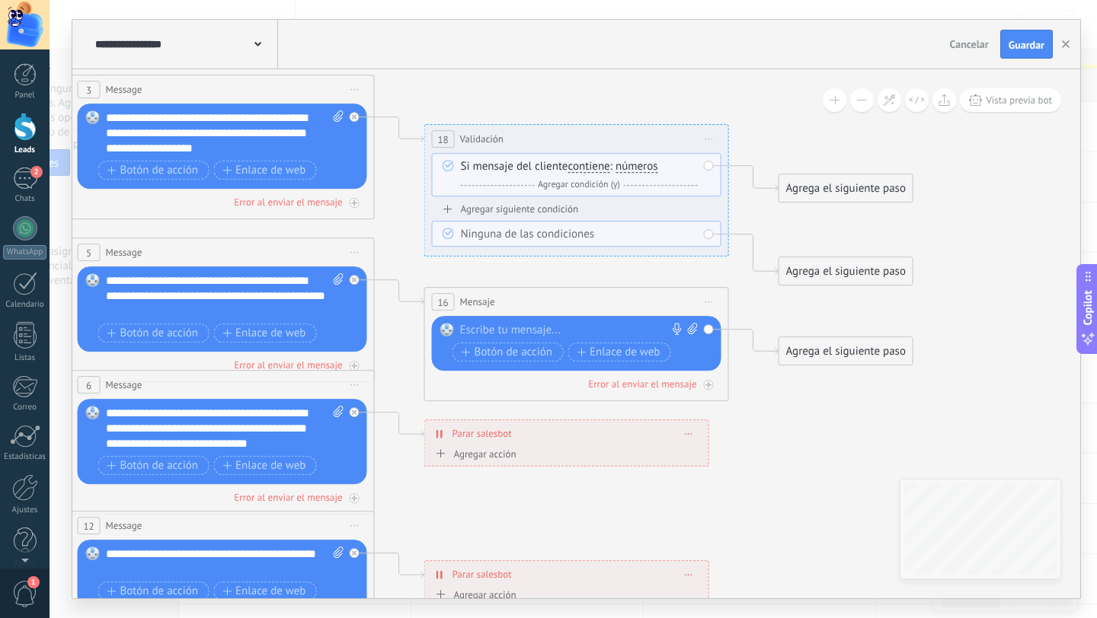
click at [716, 139] on span "Iniciar vista previa aquí Cambiar nombre Duplicar [GEOGRAPHIC_DATA]" at bounding box center [709, 139] width 24 height 22
click at [738, 234] on div "Borrar" at bounding box center [778, 238] width 151 height 26
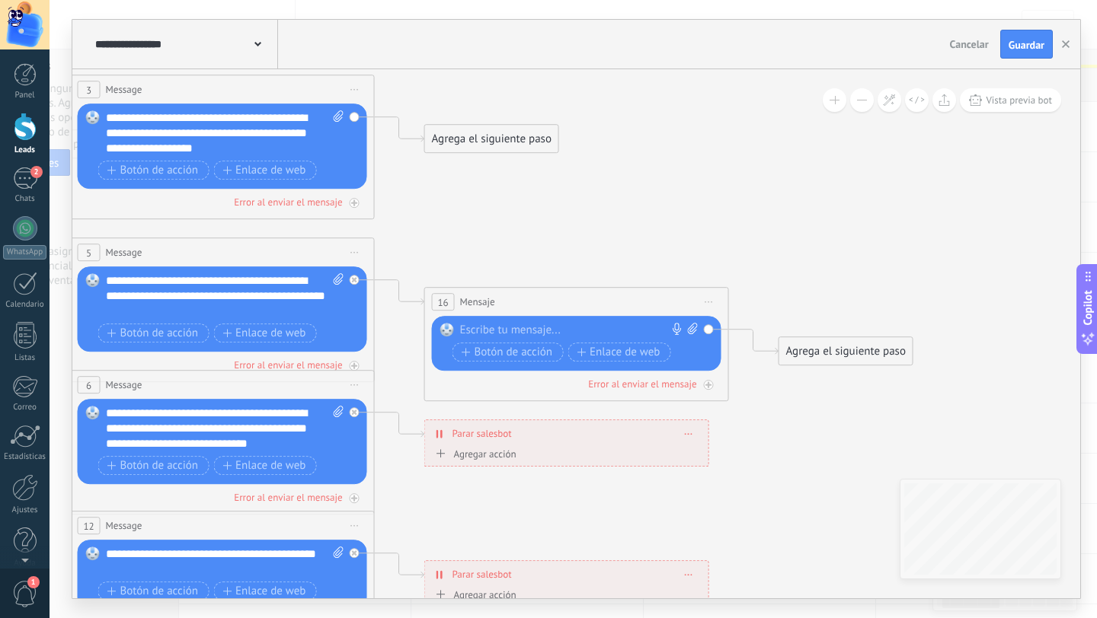
click at [478, 147] on div "Agrega el siguiente paso" at bounding box center [491, 138] width 133 height 25
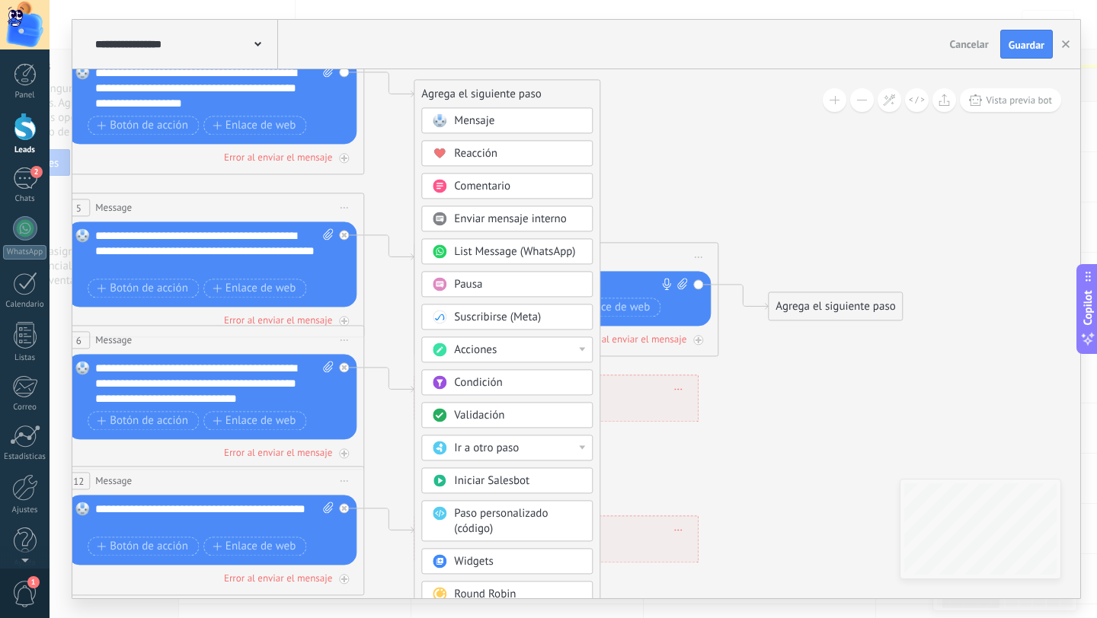
click at [573, 353] on div "Acciones" at bounding box center [518, 350] width 128 height 15
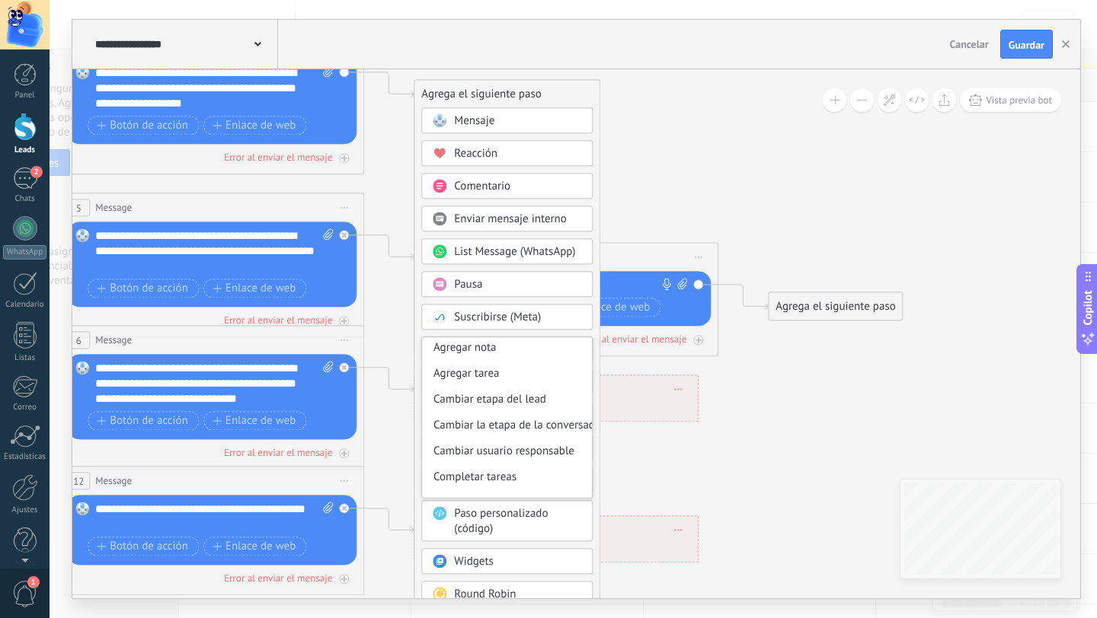
scroll to position [25, 0]
click at [506, 406] on div "Cambiar etapa del lead" at bounding box center [507, 403] width 170 height 26
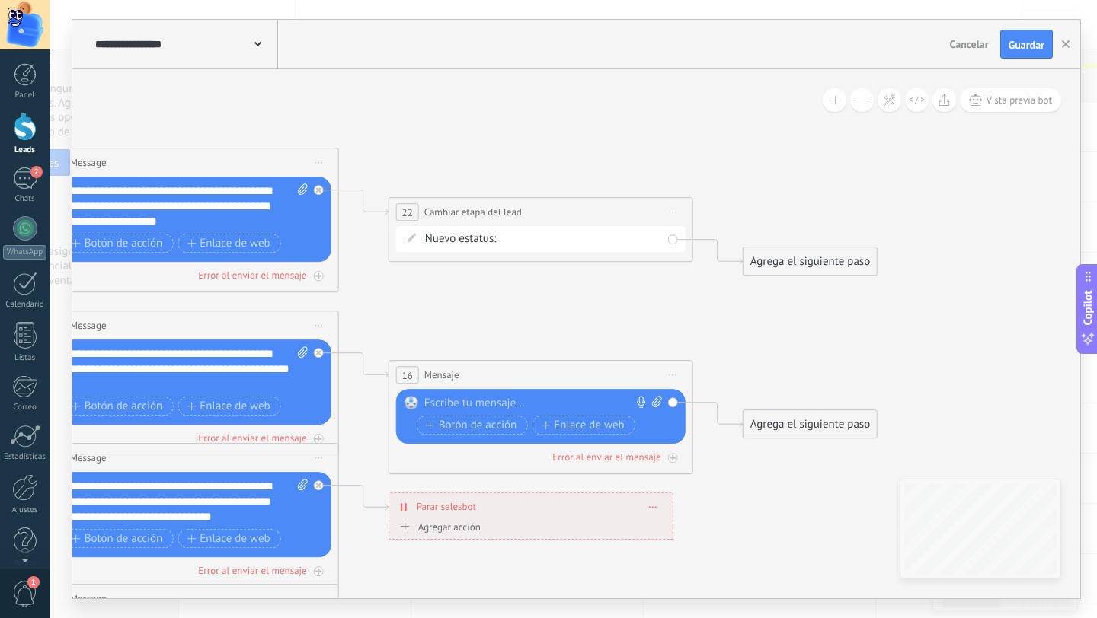
click at [0, 0] on div "Nueva consulta Cualificado Cotización enviada Pedido creado [PERSON_NAME] compl…" at bounding box center [0, 0] width 0 height 0
click at [551, 244] on span at bounding box center [532, 238] width 45 height 13
click at [0, 0] on label "TOMA DE PEDIDO" at bounding box center [0, 0] width 0 height 0
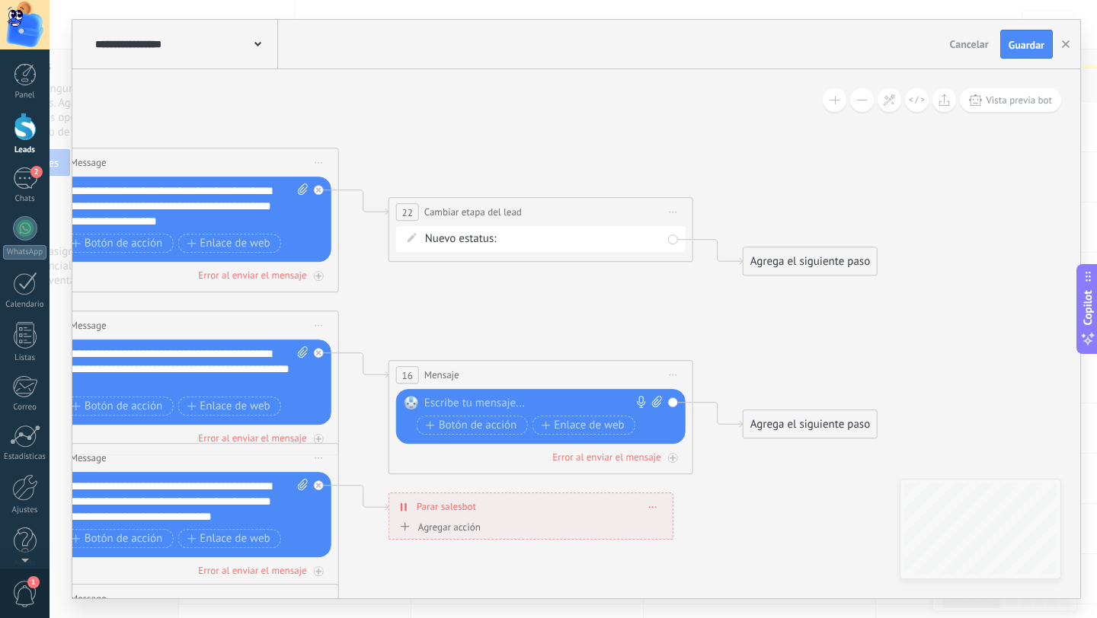
click at [812, 264] on div "Agrega el siguiente paso" at bounding box center [809, 261] width 133 height 25
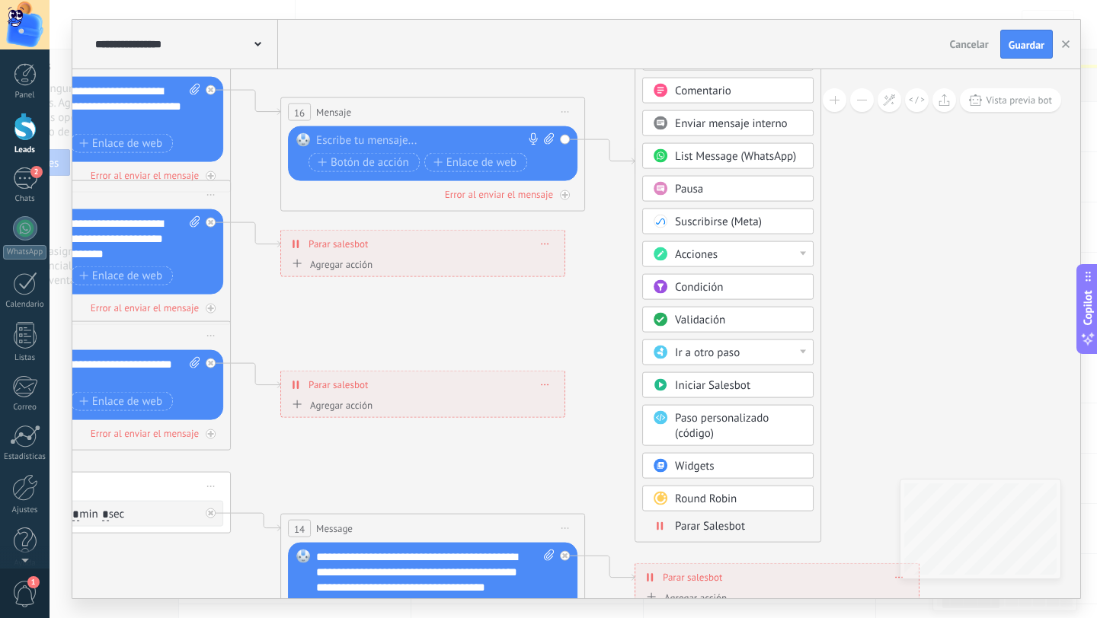
click at [715, 529] on span "Parar Salesbot" at bounding box center [710, 526] width 70 height 14
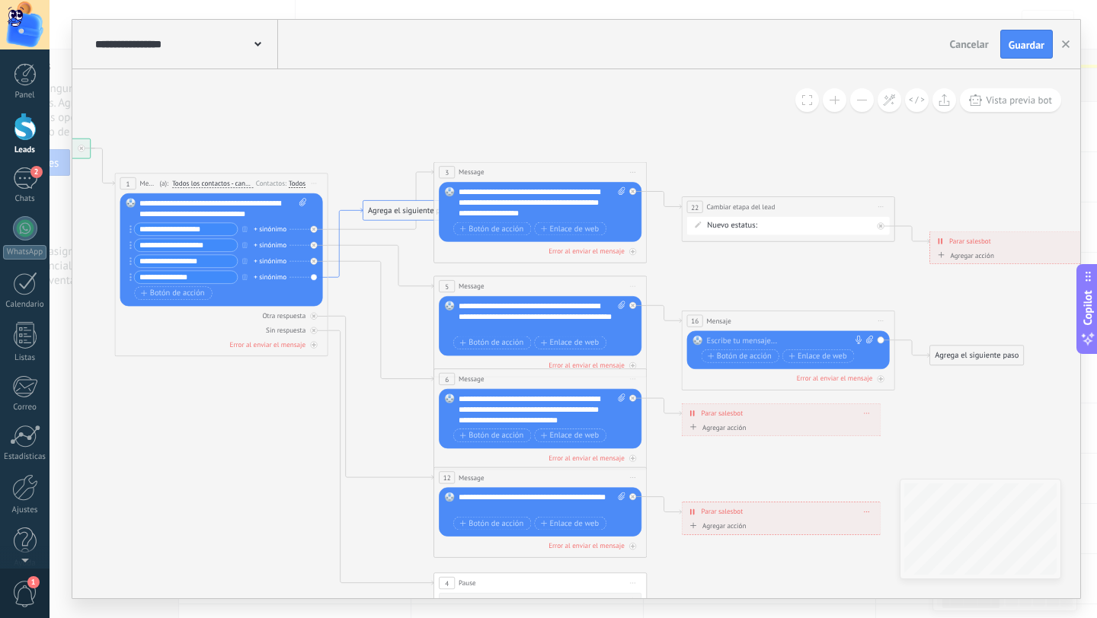
drag, startPoint x: 341, startPoint y: 135, endPoint x: 345, endPoint y: 210, distance: 75.5
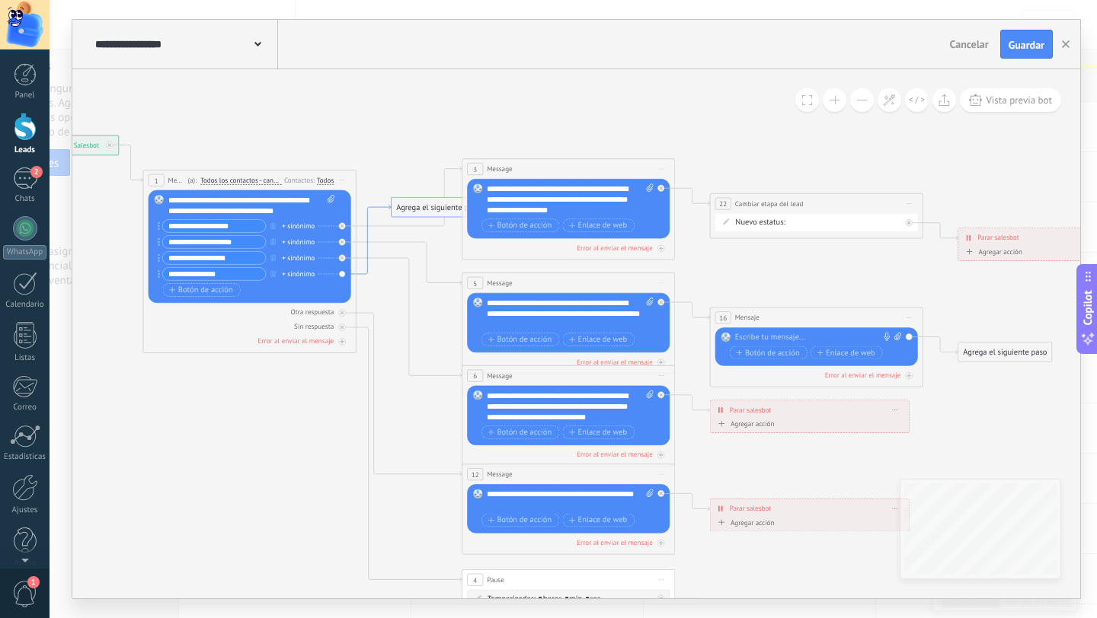
drag, startPoint x: 345, startPoint y: 208, endPoint x: 378, endPoint y: 200, distance: 33.6
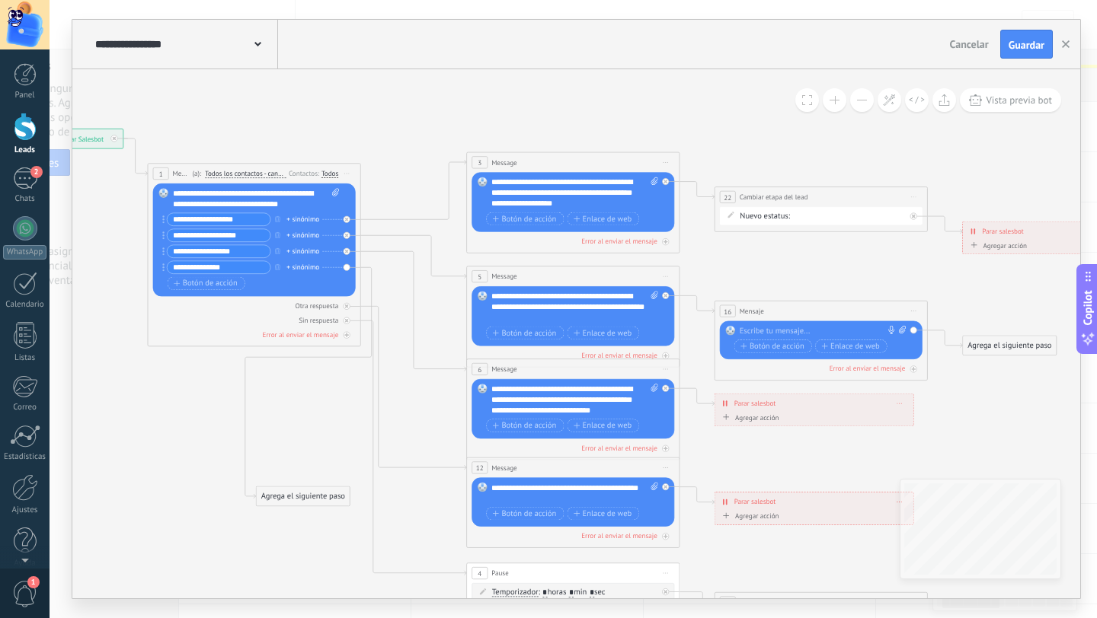
drag, startPoint x: 426, startPoint y: 201, endPoint x: 286, endPoint y: 497, distance: 326.7
click at [286, 497] on div "Agrega el siguiente paso" at bounding box center [303, 497] width 94 height 18
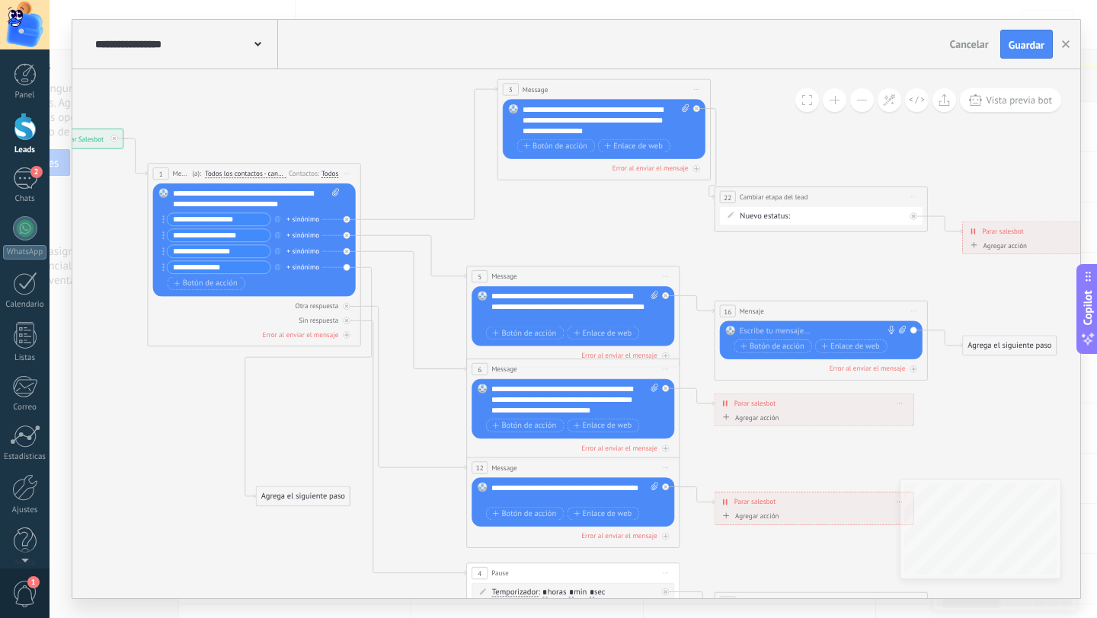
drag, startPoint x: 548, startPoint y: 165, endPoint x: 579, endPoint y: 91, distance: 79.5
click at [579, 91] on div "3 Message ******* (a): Todos los contactos - canales seleccionados Todos los co…" at bounding box center [604, 90] width 212 height 20
drag, startPoint x: 793, startPoint y: 192, endPoint x: 853, endPoint y: 139, distance: 79.9
click at [853, 139] on span "Cambiar etapa del lead" at bounding box center [833, 144] width 69 height 10
drag, startPoint x: 1031, startPoint y: 225, endPoint x: 1083, endPoint y: 142, distance: 97.8
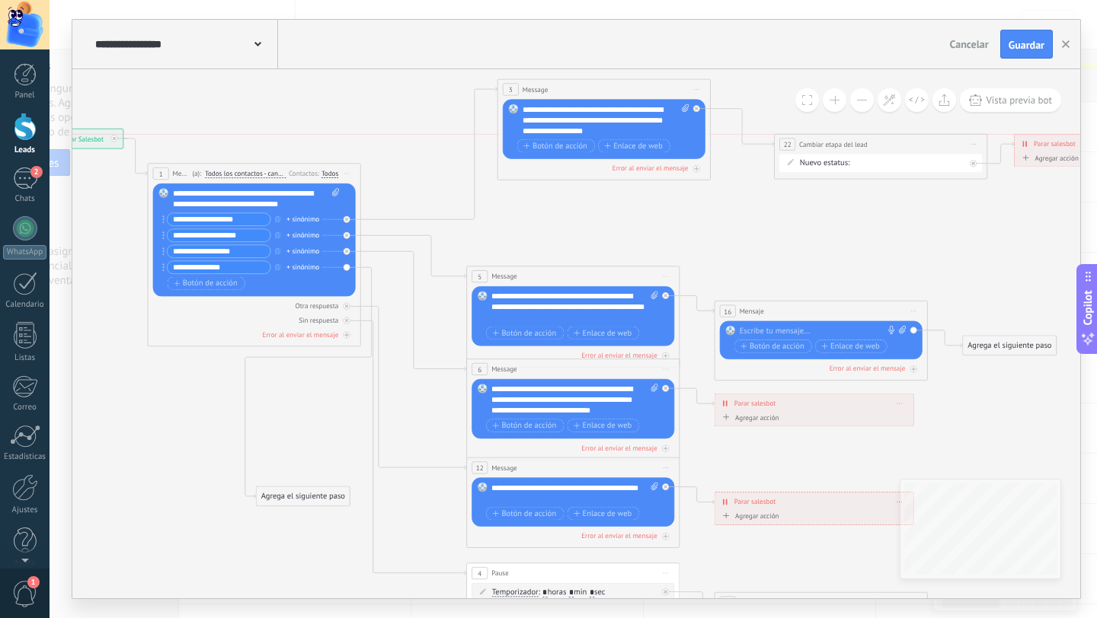
click at [1083, 142] on div "**********" at bounding box center [573, 309] width 1047 height 618
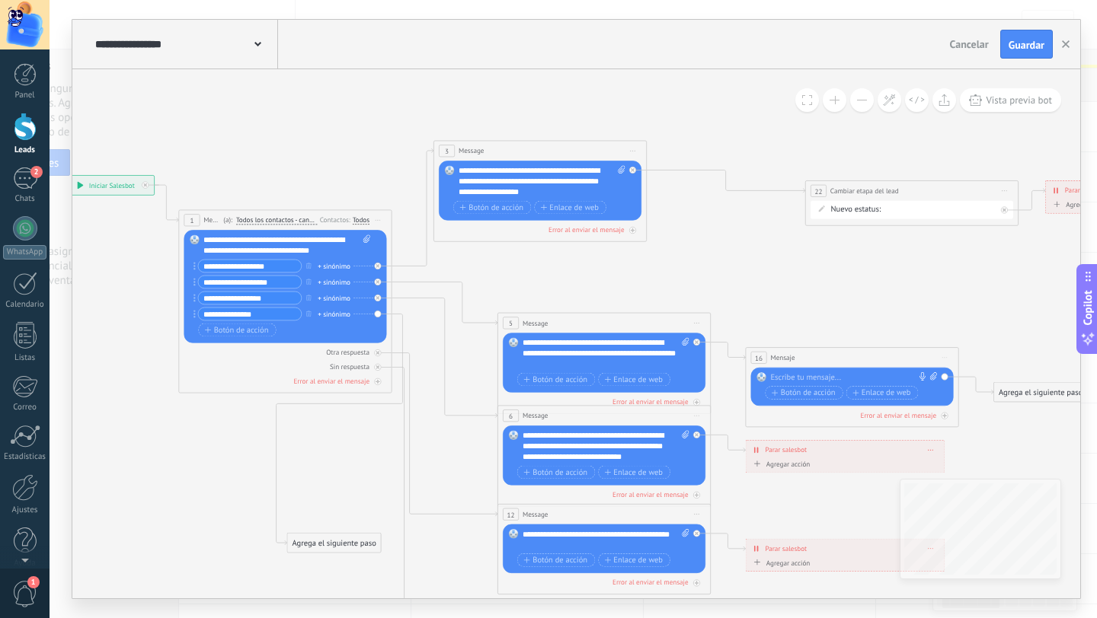
drag, startPoint x: 605, startPoint y: 132, endPoint x: 511, endPoint y: 146, distance: 95.5
click at [511, 146] on div "3 Message ******* (a): Todos los contactos - canales seleccionados Todos los co…" at bounding box center [540, 151] width 212 height 20
drag, startPoint x: 895, startPoint y: 187, endPoint x: 755, endPoint y: 183, distance: 139.4
click at [755, 183] on div "**********" at bounding box center [772, 191] width 212 height 20
drag, startPoint x: 1078, startPoint y: 186, endPoint x: 922, endPoint y: 191, distance: 157.0
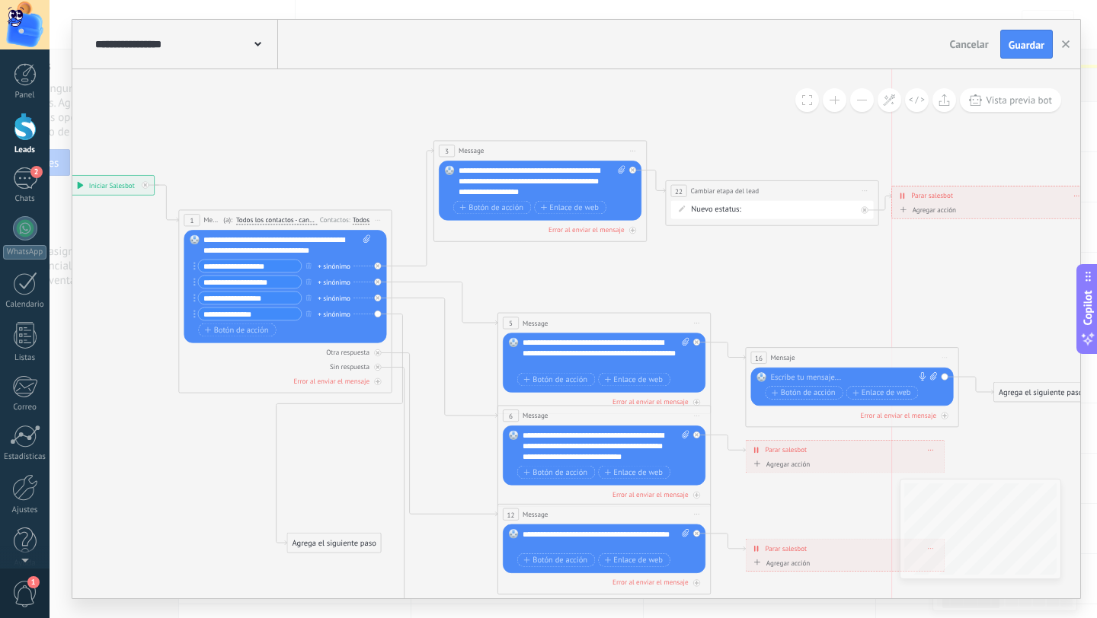
click at [922, 191] on span "Parar salesbot" at bounding box center [932, 195] width 42 height 10
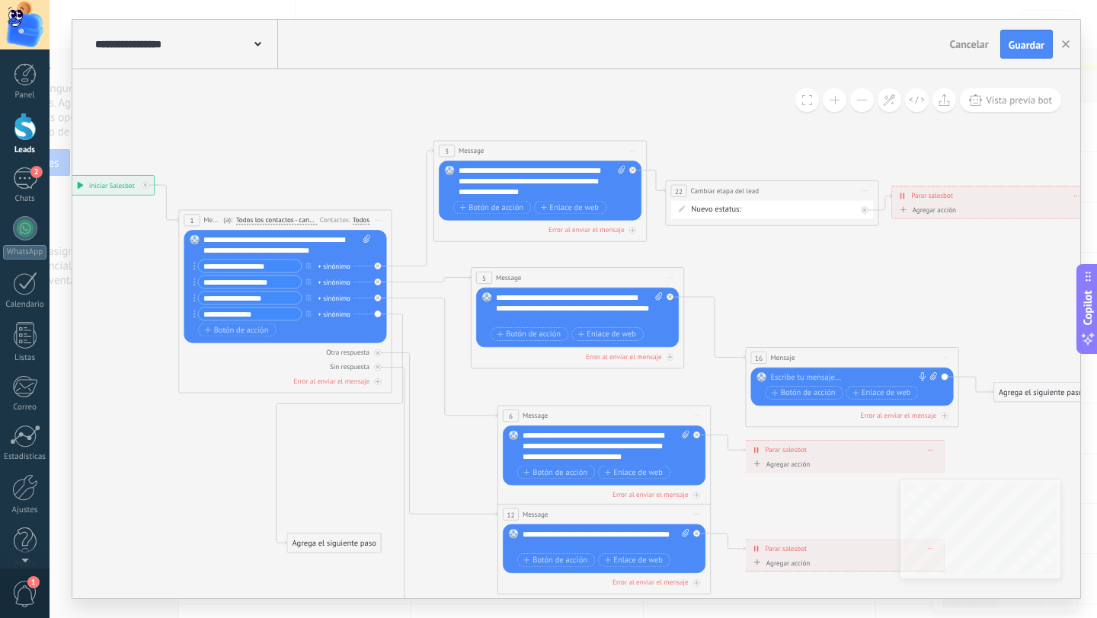
drag, startPoint x: 591, startPoint y: 324, endPoint x: 564, endPoint y: 280, distance: 52.2
click at [564, 280] on div "5 Message ******* (a): Todos los contactos - canales seleccionados Todos los co…" at bounding box center [577, 278] width 212 height 20
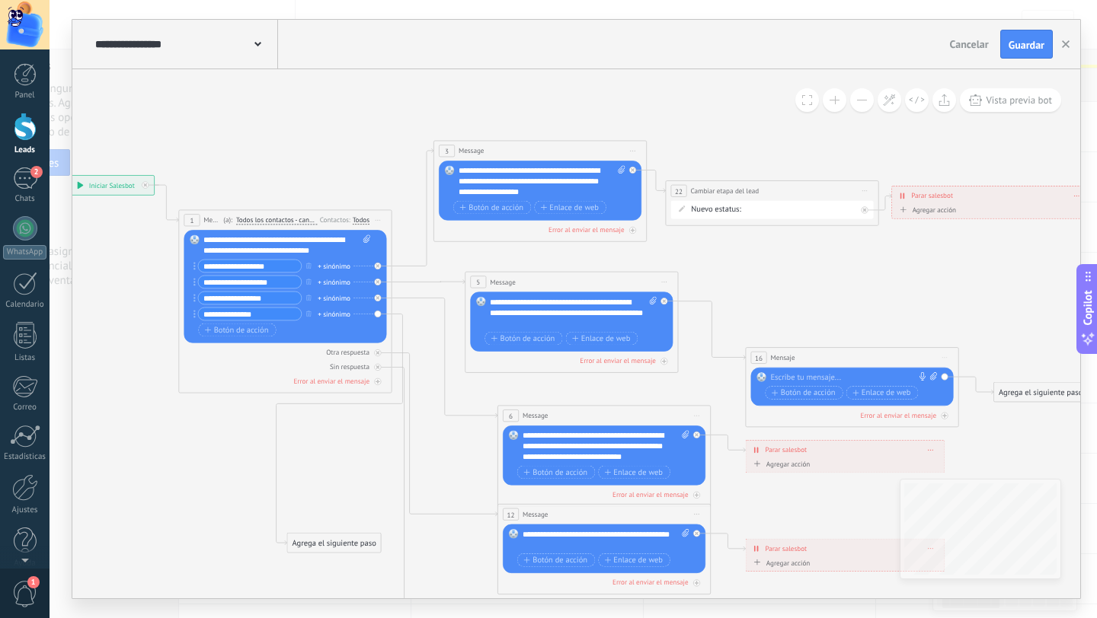
click at [559, 284] on div "5 Message ******* (a): Todos los contactos - canales seleccionados Todos los co…" at bounding box center [571, 283] width 212 height 20
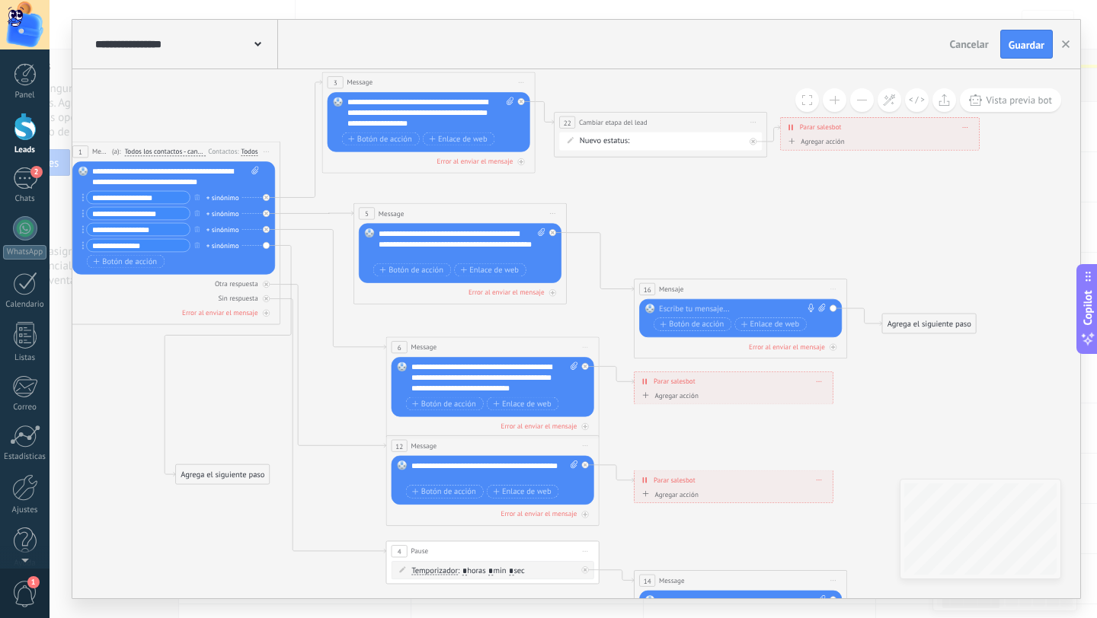
click at [834, 290] on span "Iniciar vista previa aquí Cambiar nombre Duplicar [GEOGRAPHIC_DATA]" at bounding box center [833, 289] width 17 height 15
click at [855, 359] on div "Borrar" at bounding box center [881, 359] width 105 height 18
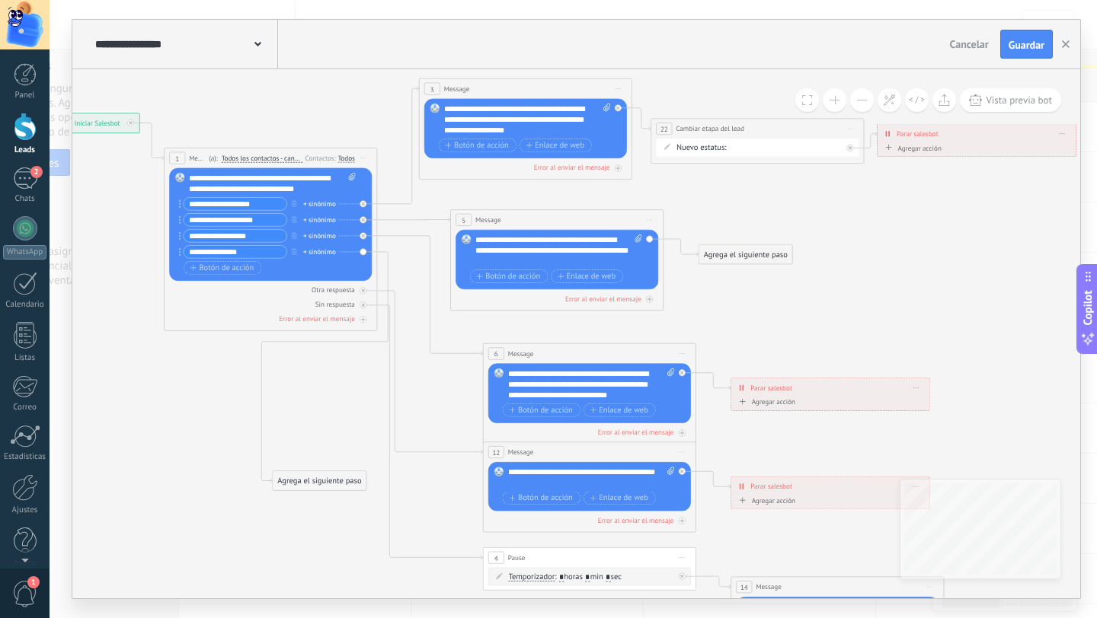
click at [746, 258] on div "Agrega el siguiente paso" at bounding box center [745, 255] width 94 height 18
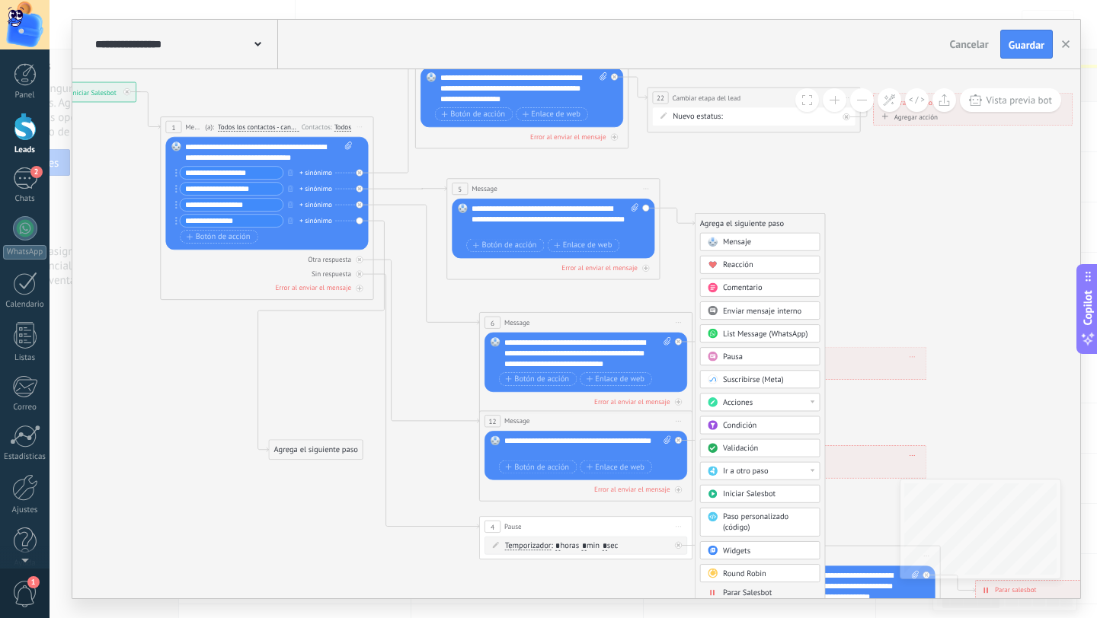
click at [762, 404] on div "Acciones" at bounding box center [768, 403] width 90 height 11
click at [745, 464] on div "Cambiar etapa del lead" at bounding box center [760, 458] width 119 height 18
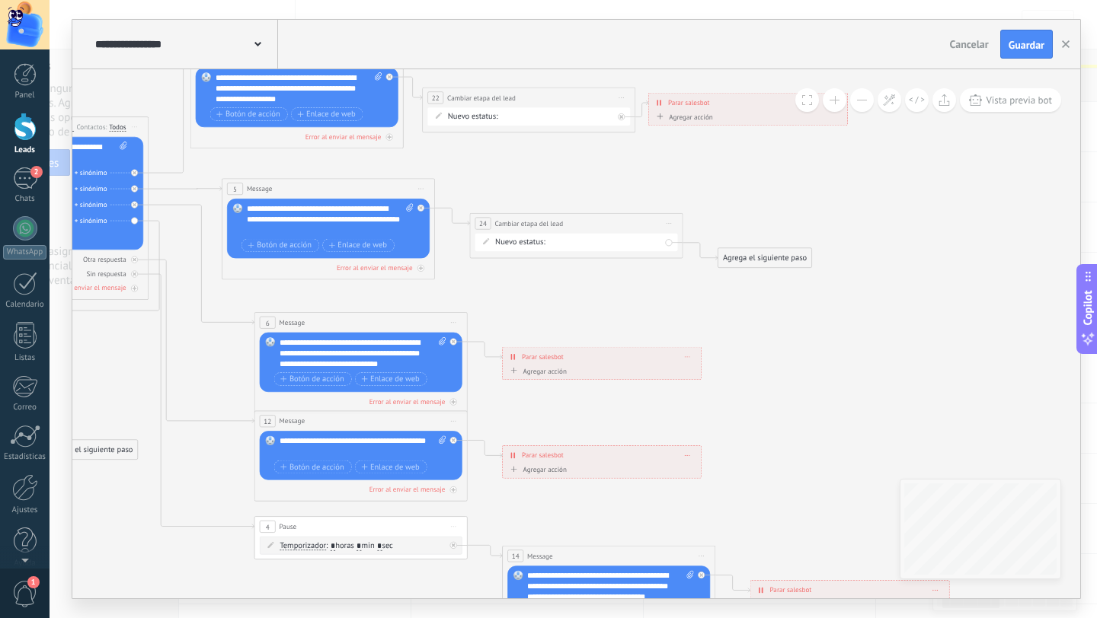
click at [0, 0] on div "Nueva consulta Cualificado Cotización enviada Pedido creado [PERSON_NAME] compl…" at bounding box center [0, 0] width 0 height 0
click at [594, 285] on span at bounding box center [579, 278] width 45 height 13
click at [0, 0] on label "PREGUNTONES" at bounding box center [0, 0] width 0 height 0
click at [759, 264] on div "Agrega el siguiente paso" at bounding box center [765, 259] width 94 height 18
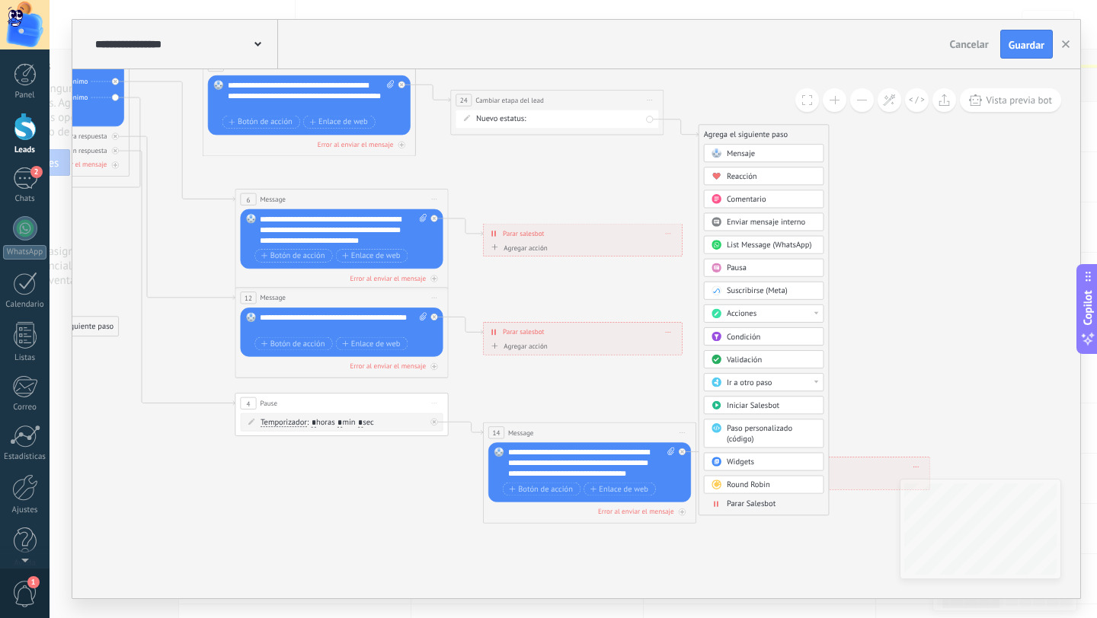
click at [756, 507] on span "Parar Salesbot" at bounding box center [751, 505] width 49 height 10
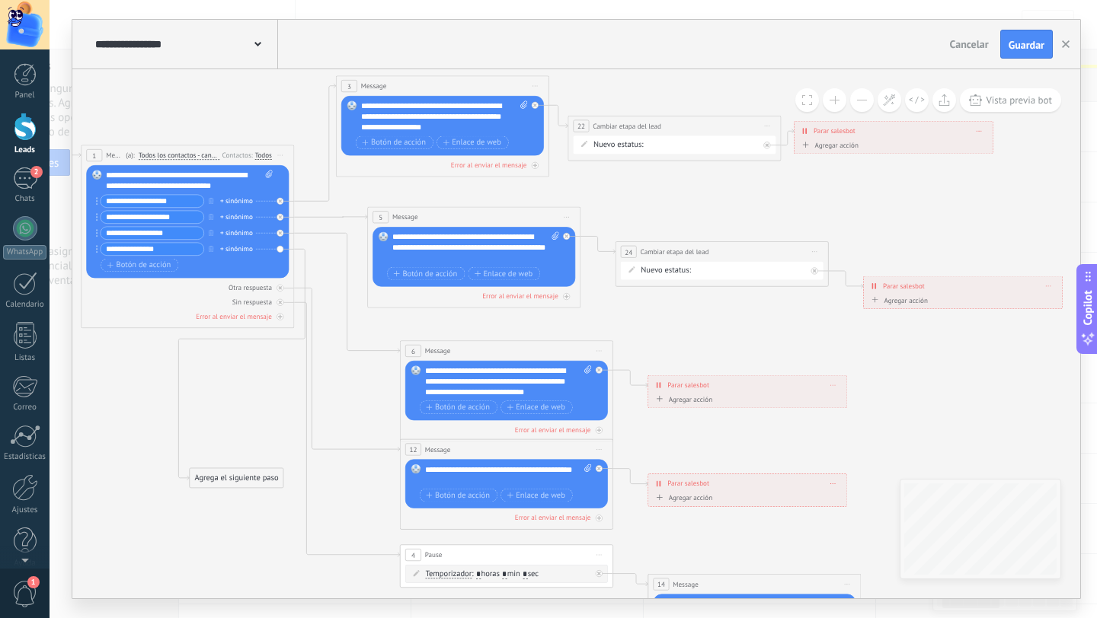
click at [834, 385] on icon at bounding box center [832, 385] width 5 height 1
click at [858, 400] on div "Borrar" at bounding box center [852, 400] width 47 height 18
click at [708, 386] on div "Agrega el siguiente paso" at bounding box center [695, 386] width 94 height 18
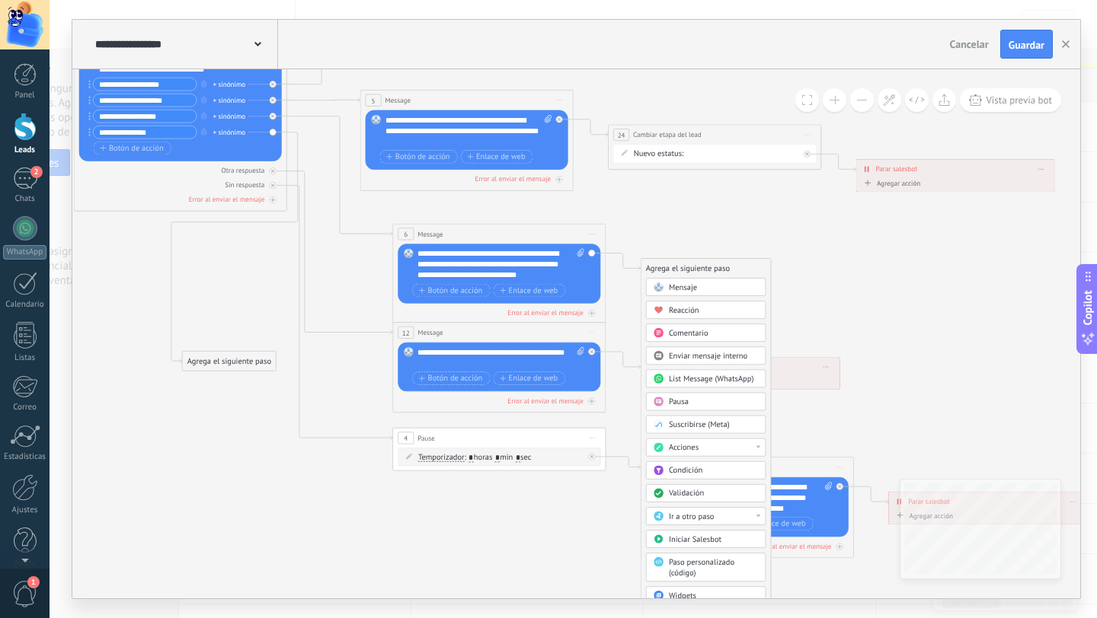
click at [704, 450] on div "Acciones" at bounding box center [714, 447] width 90 height 11
click at [704, 506] on div "Cambiar etapa del lead" at bounding box center [706, 503] width 119 height 18
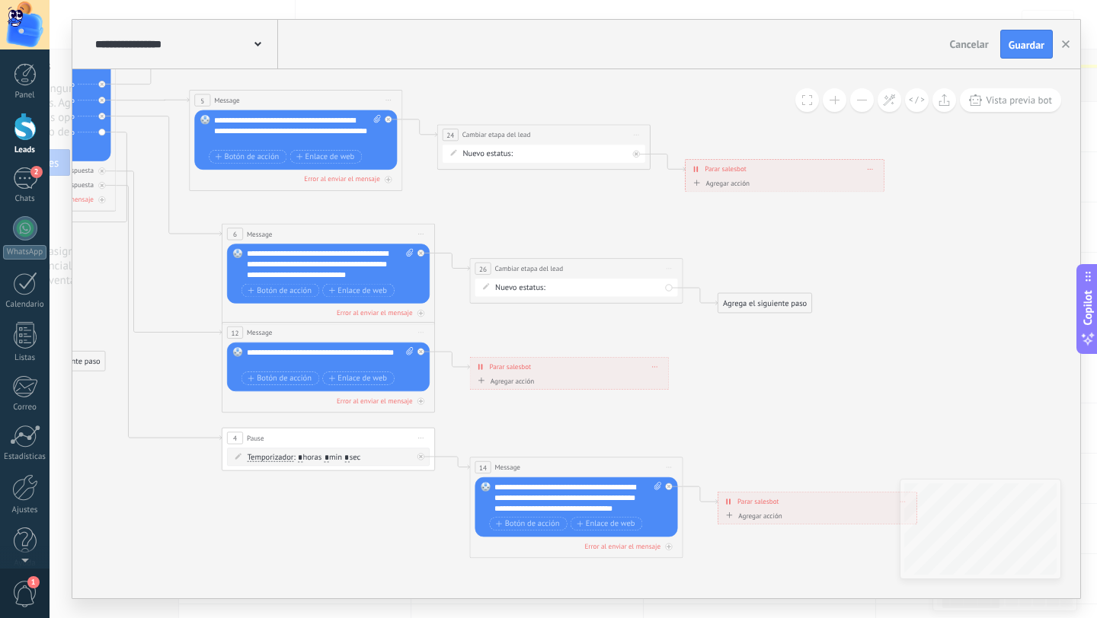
click at [0, 0] on div "Nueva consulta Cualificado Cotización enviada Pedido creado [PERSON_NAME] compl…" at bounding box center [0, 0] width 0 height 0
click at [584, 330] on span at bounding box center [579, 323] width 45 height 13
click at [0, 0] on label "Contacto iNCIAL" at bounding box center [0, 0] width 0 height 0
click at [737, 304] on div "Agrega el siguiente paso" at bounding box center [765, 304] width 94 height 18
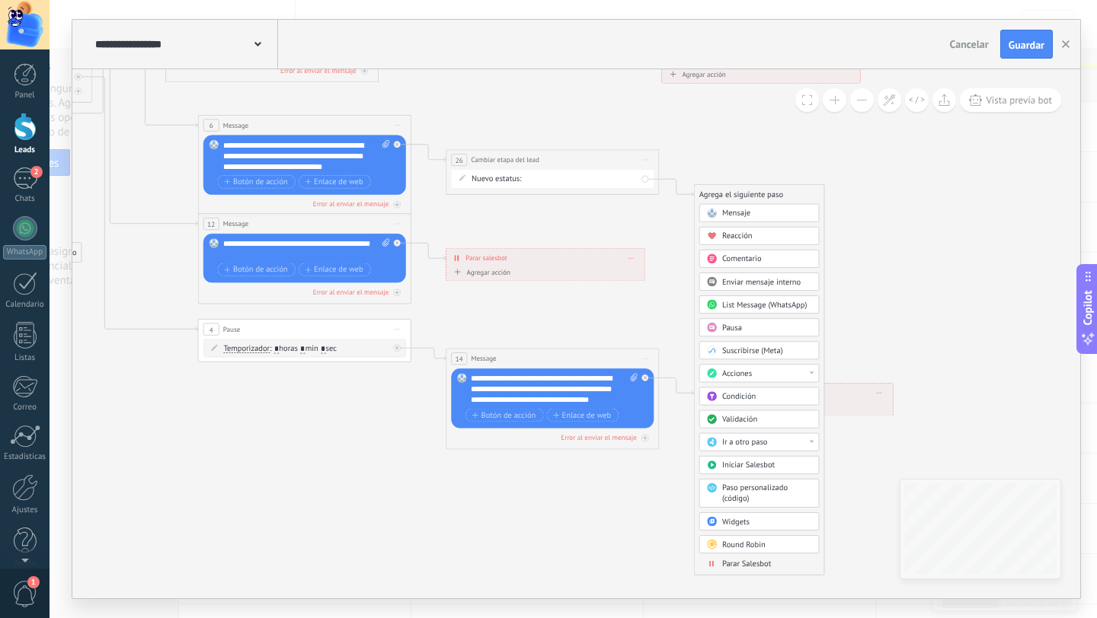
click at [736, 566] on span "Parar Salesbot" at bounding box center [746, 564] width 49 height 10
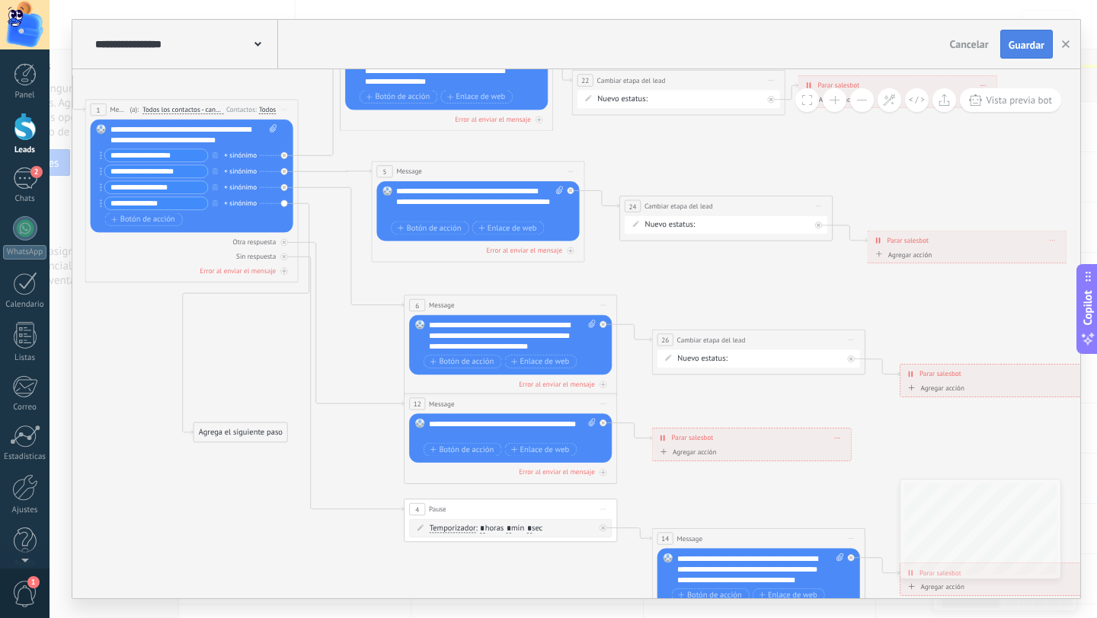
click at [1017, 45] on span "Guardar" at bounding box center [1026, 45] width 36 height 11
